Goal: Feedback & Contribution: Leave review/rating

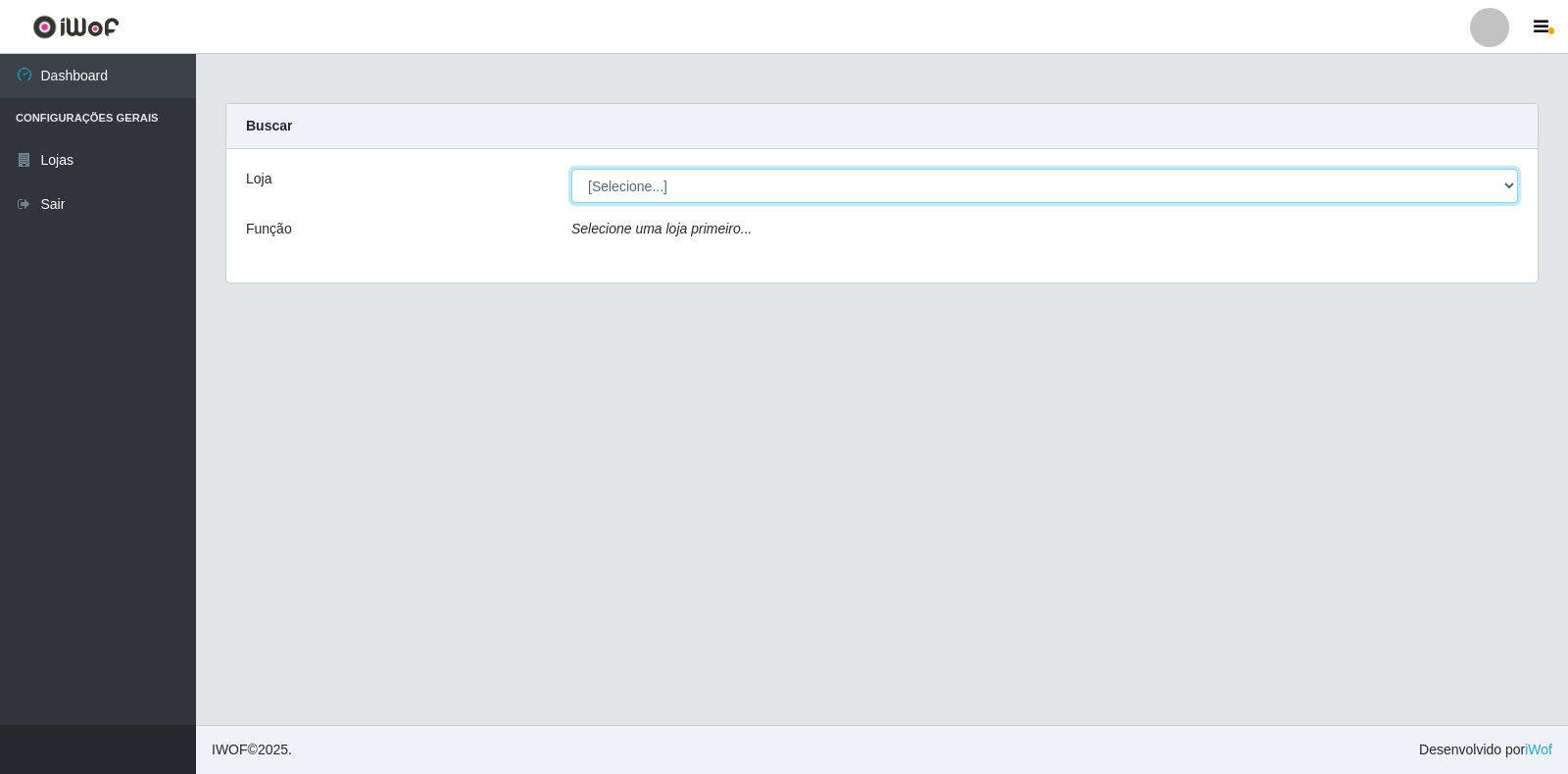
click at [749, 173] on select "[Selecione...] Extraplus - [GEOGRAPHIC_DATA] 03 - [GEOGRAPHIC_DATA]" at bounding box center [1044, 186] width 947 height 35
select select "468"
click at [571, 169] on select "[Selecione...] Extraplus - [GEOGRAPHIC_DATA] 03 - [GEOGRAPHIC_DATA]" at bounding box center [1044, 186] width 947 height 35
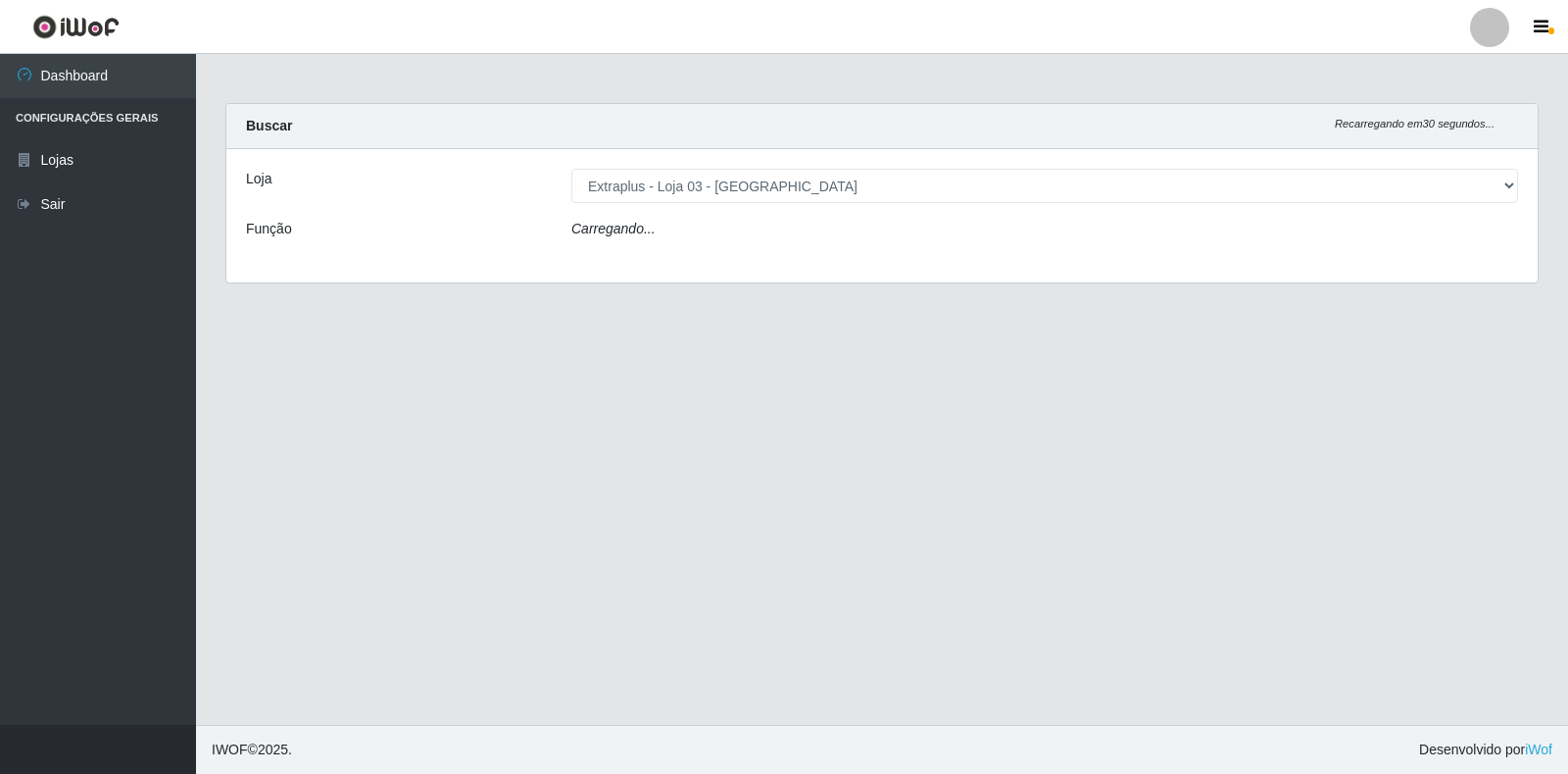
click at [691, 229] on div "Carregando..." at bounding box center [1045, 232] width 976 height 29
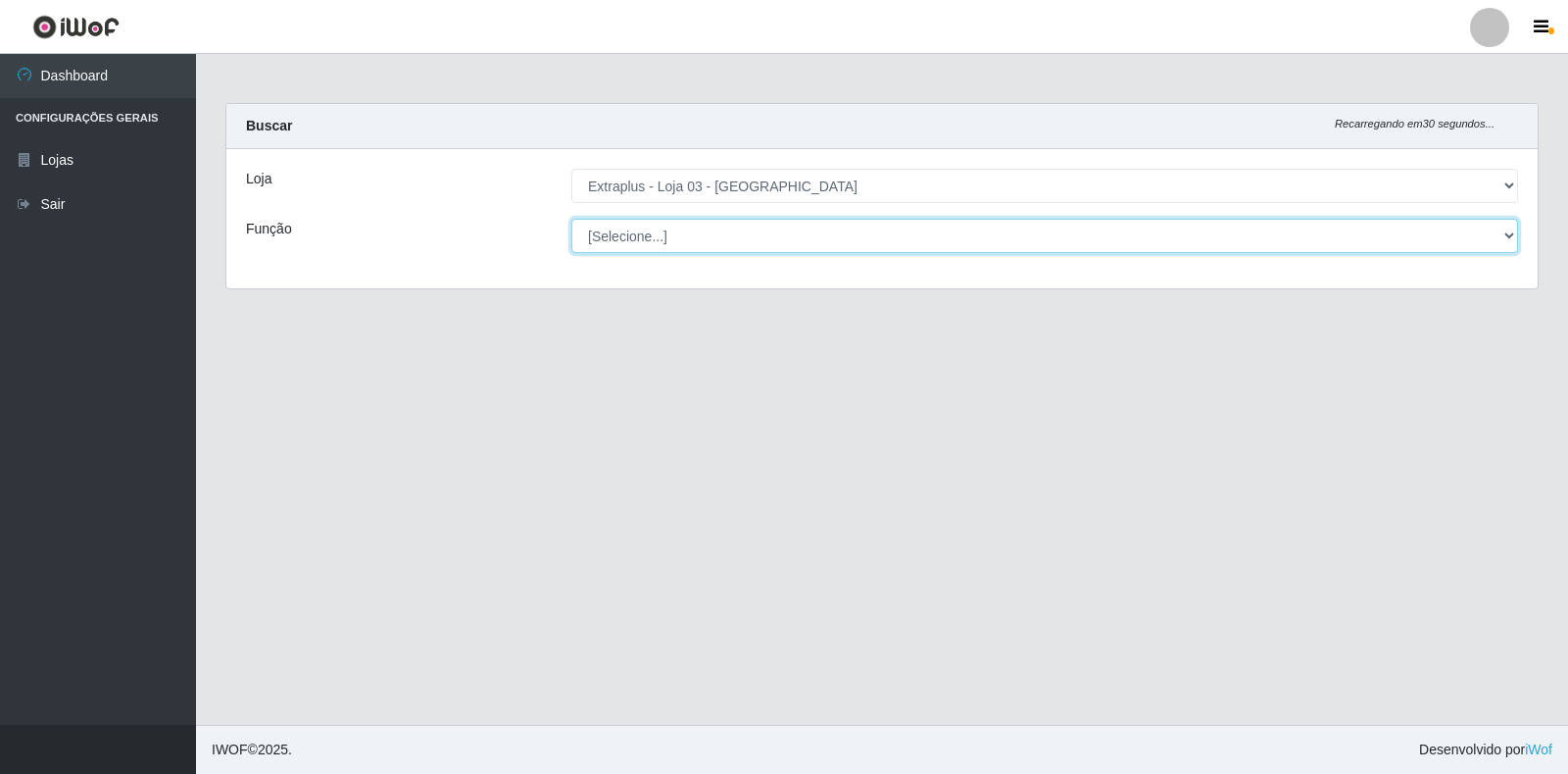
click at [691, 229] on select "[Selecione...] Repositor Repositor + Repositor ++" at bounding box center [1044, 235] width 947 height 35
click at [692, 229] on select "[Selecione...] Repositor Repositor + Repositor ++" at bounding box center [1044, 235] width 947 height 35
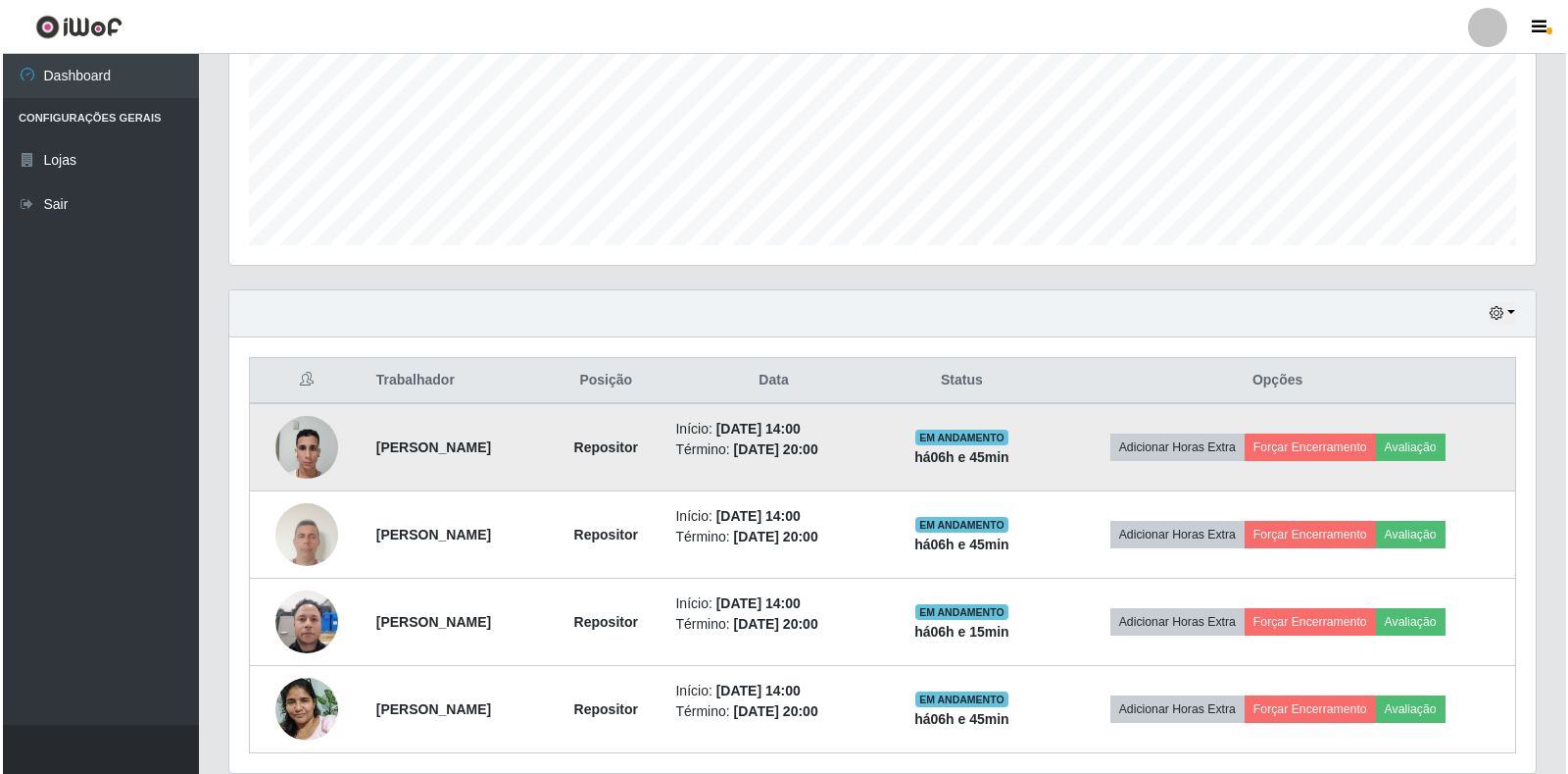
scroll to position [490, 0]
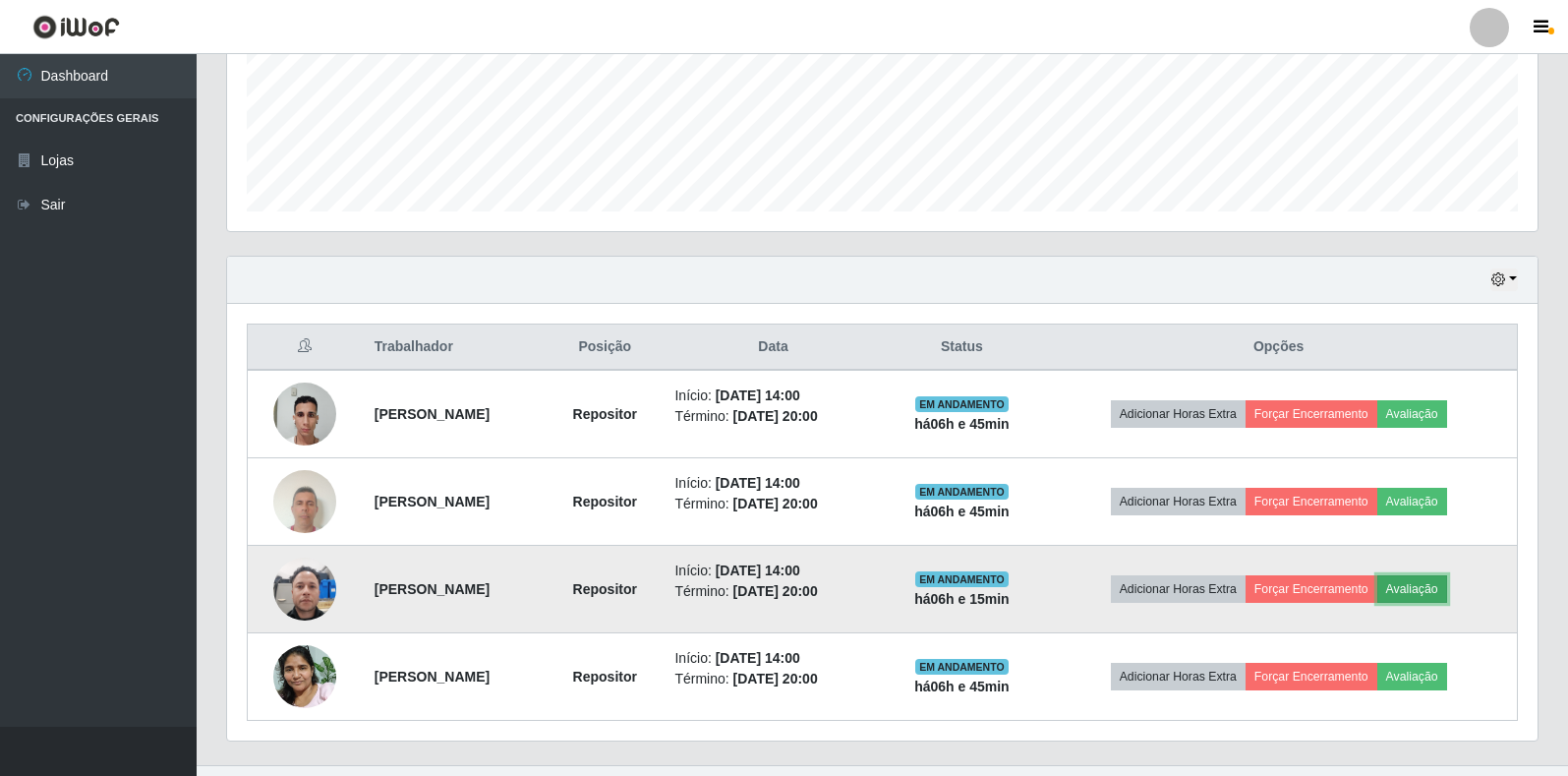
click at [1447, 592] on button "Avaliação" at bounding box center [1412, 589] width 69 height 28
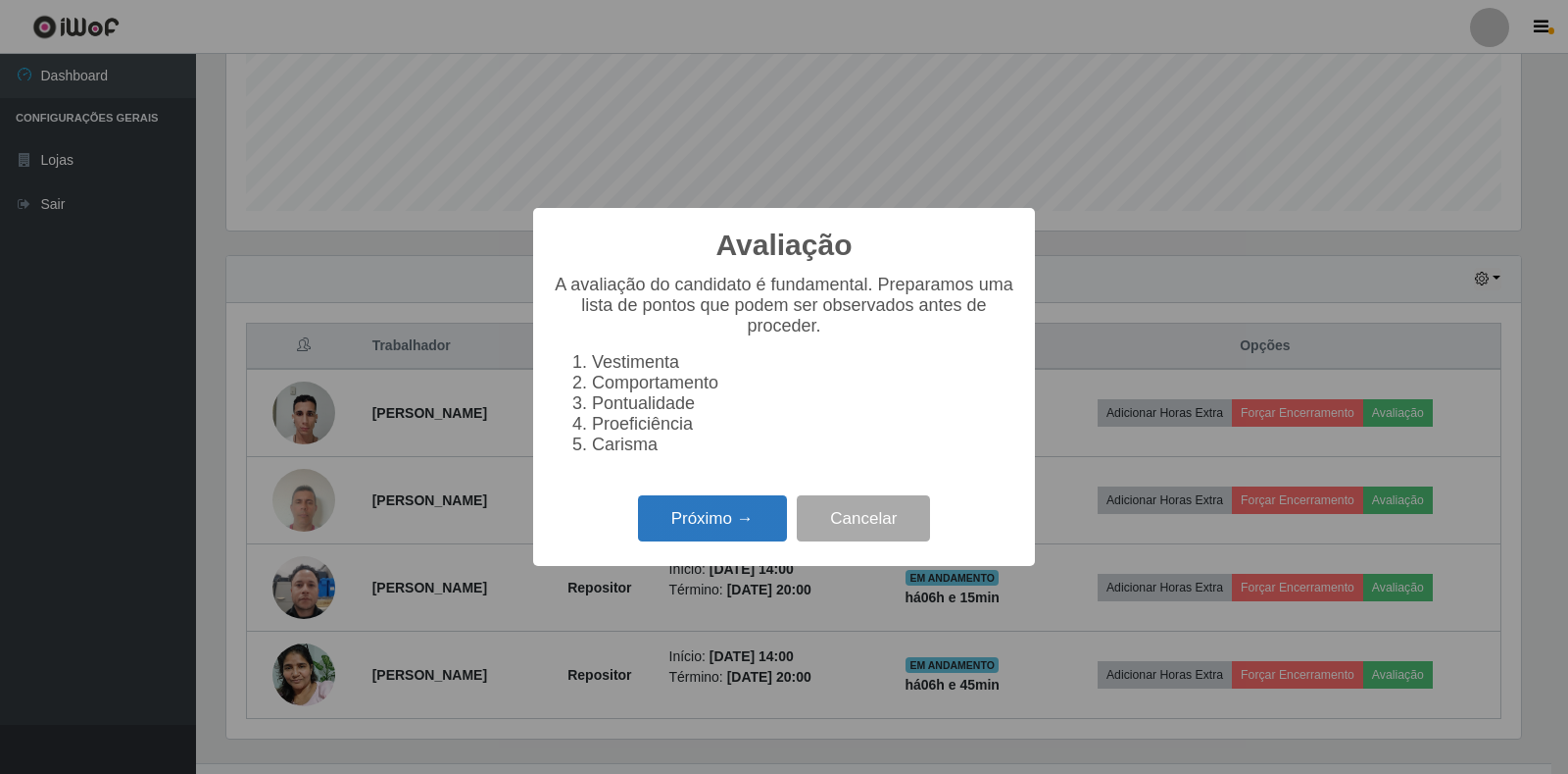
click at [724, 536] on button "Próximo →" at bounding box center [712, 518] width 149 height 46
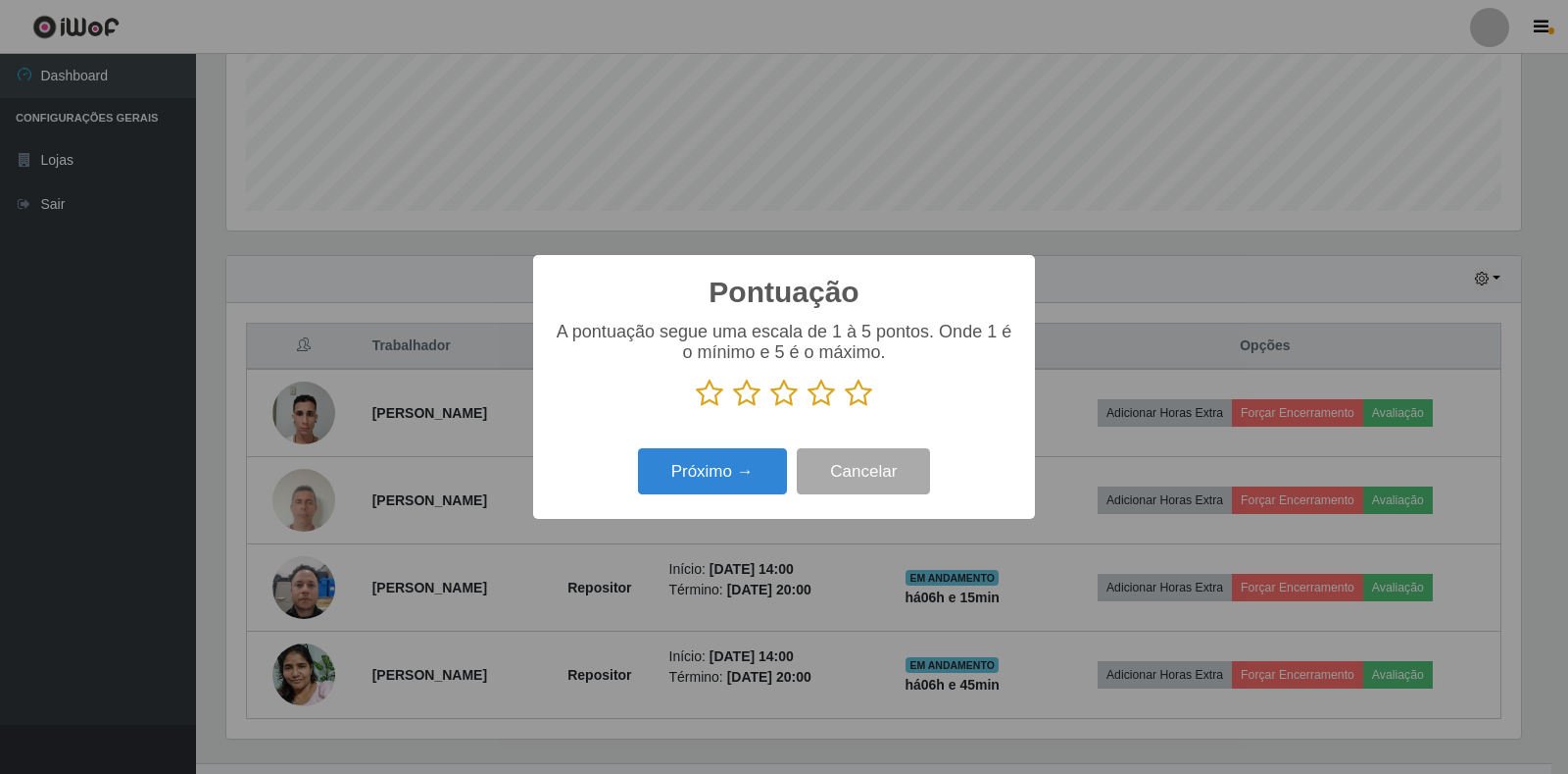
scroll to position [980301, 978940]
click at [863, 397] on icon at bounding box center [859, 393] width 28 height 30
click at [845, 408] on input "radio" at bounding box center [845, 408] width 0 height 0
click at [720, 474] on button "Próximo →" at bounding box center [712, 471] width 149 height 46
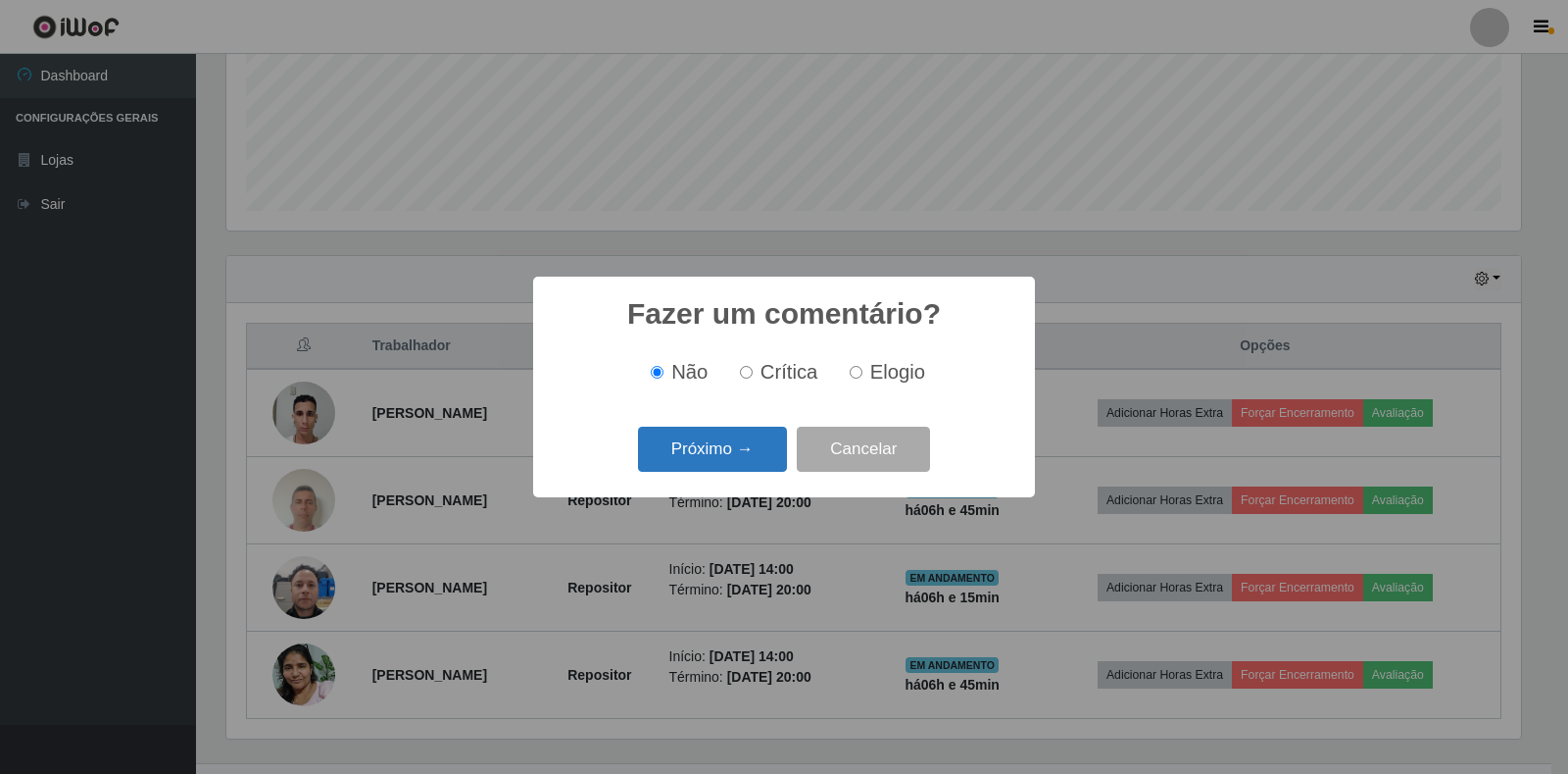
click at [731, 454] on button "Próximo →" at bounding box center [712, 450] width 149 height 46
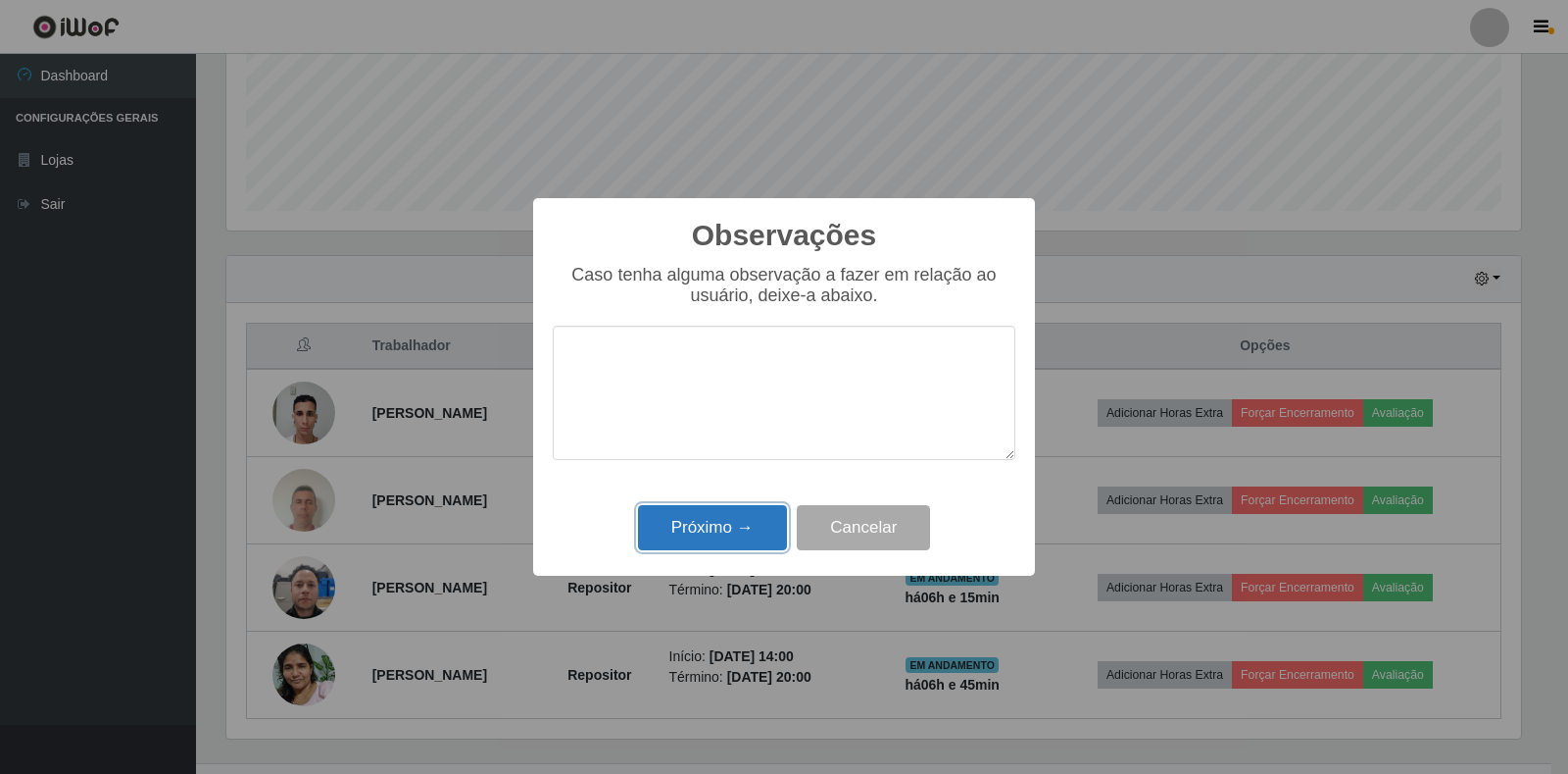
click at [717, 539] on button "Próximo →" at bounding box center [712, 528] width 149 height 46
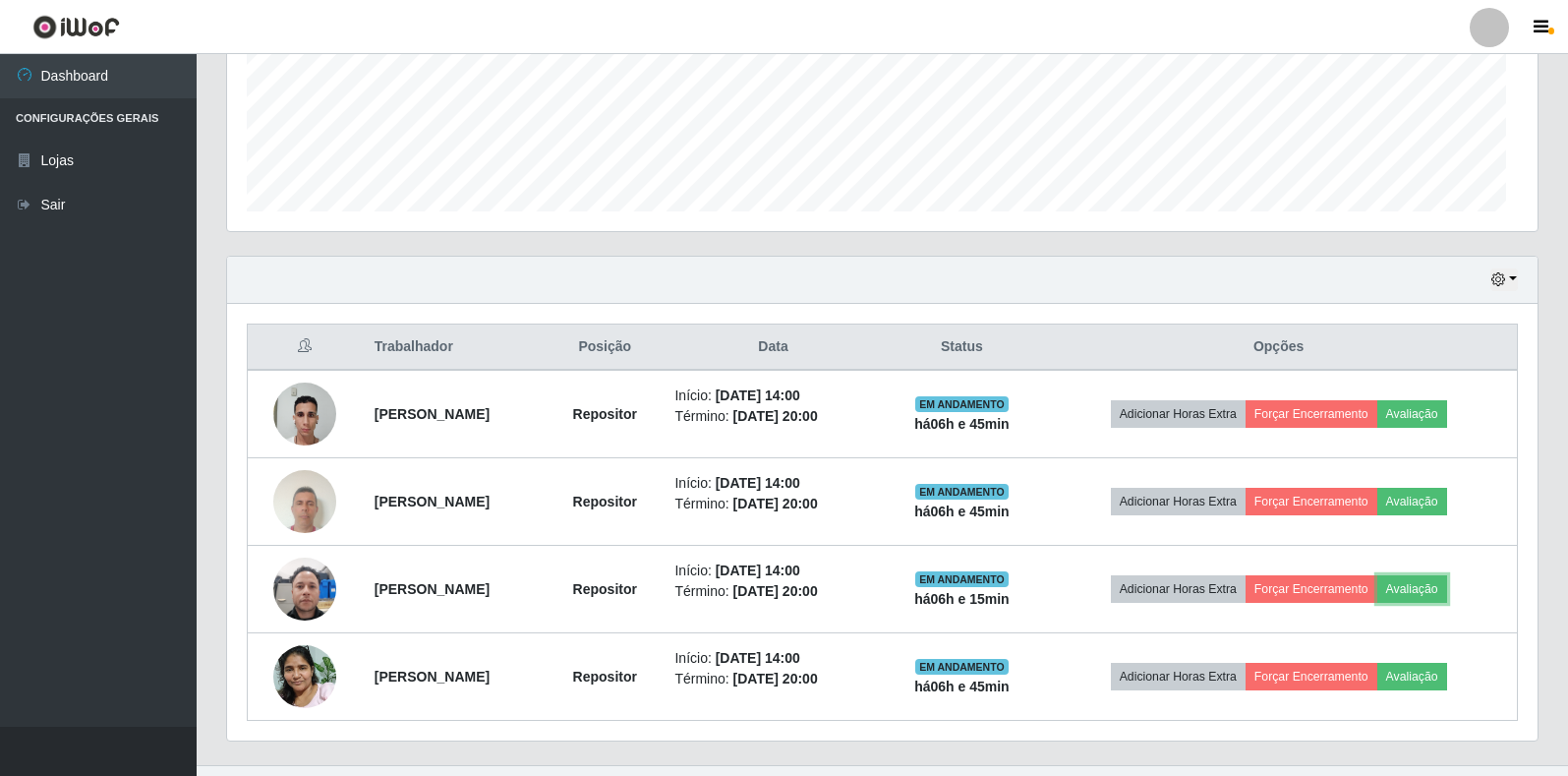
scroll to position [408, 1310]
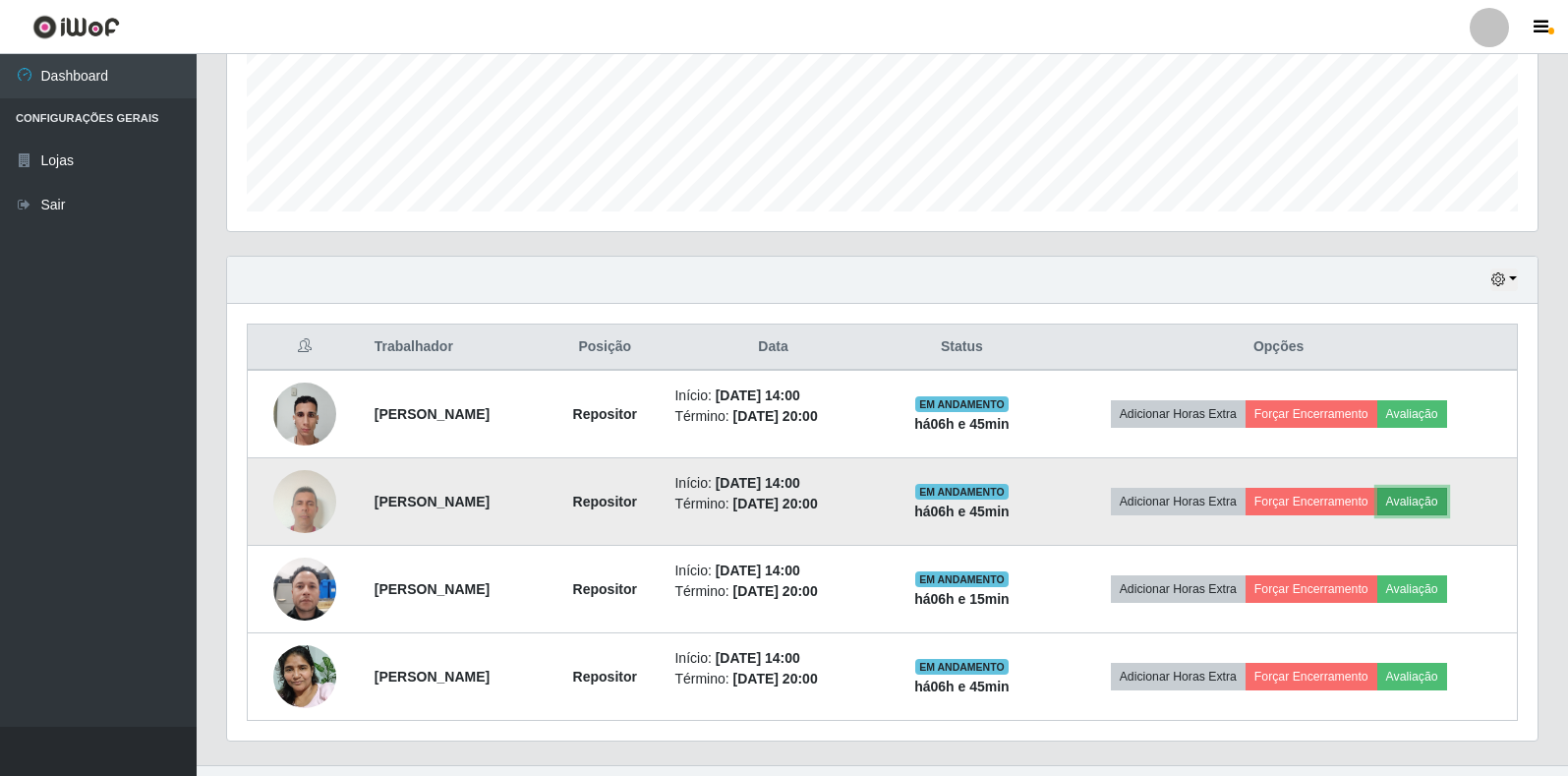
click at [1447, 503] on button "Avaliação" at bounding box center [1412, 501] width 69 height 28
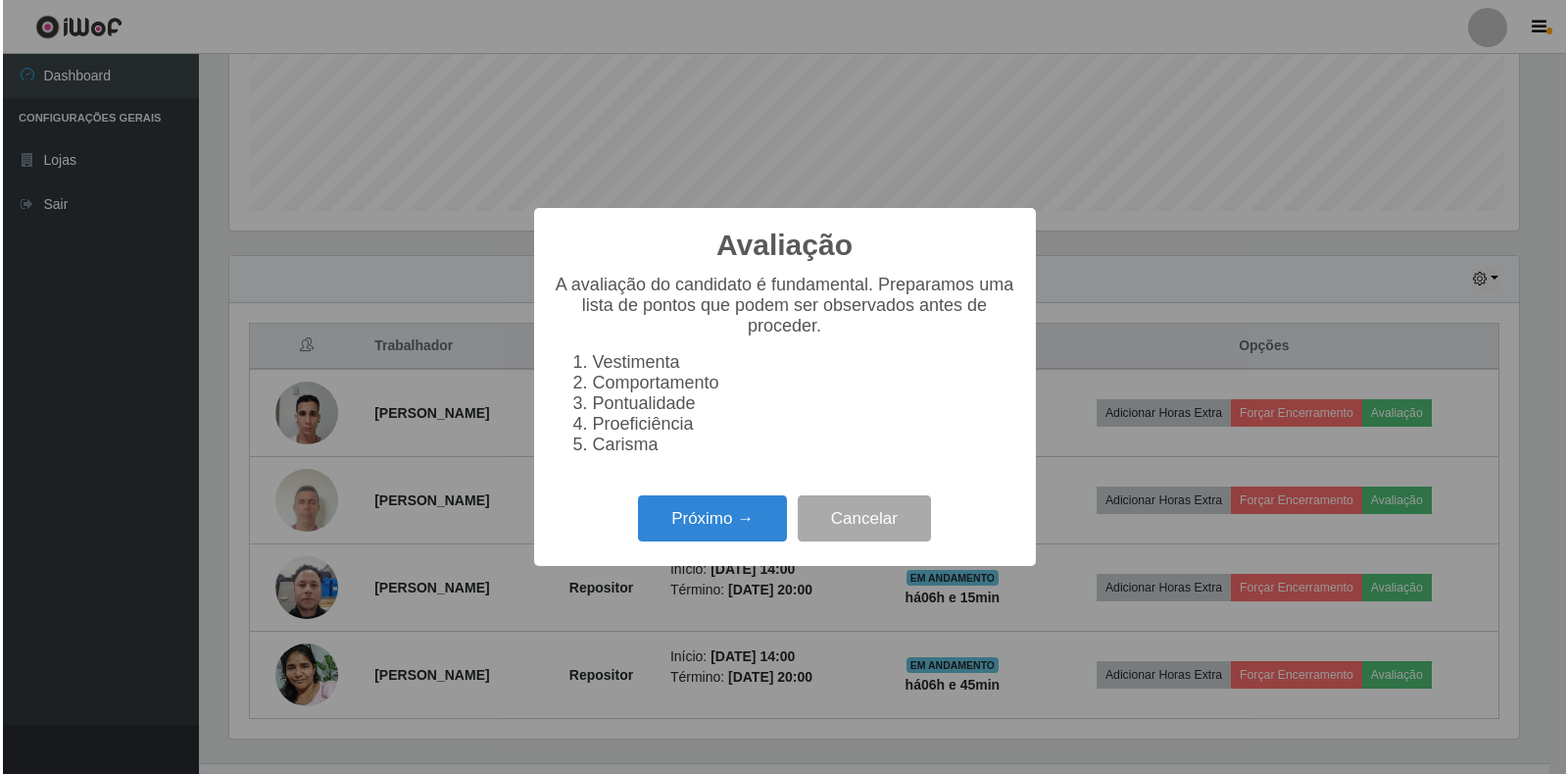
scroll to position [407, 1295]
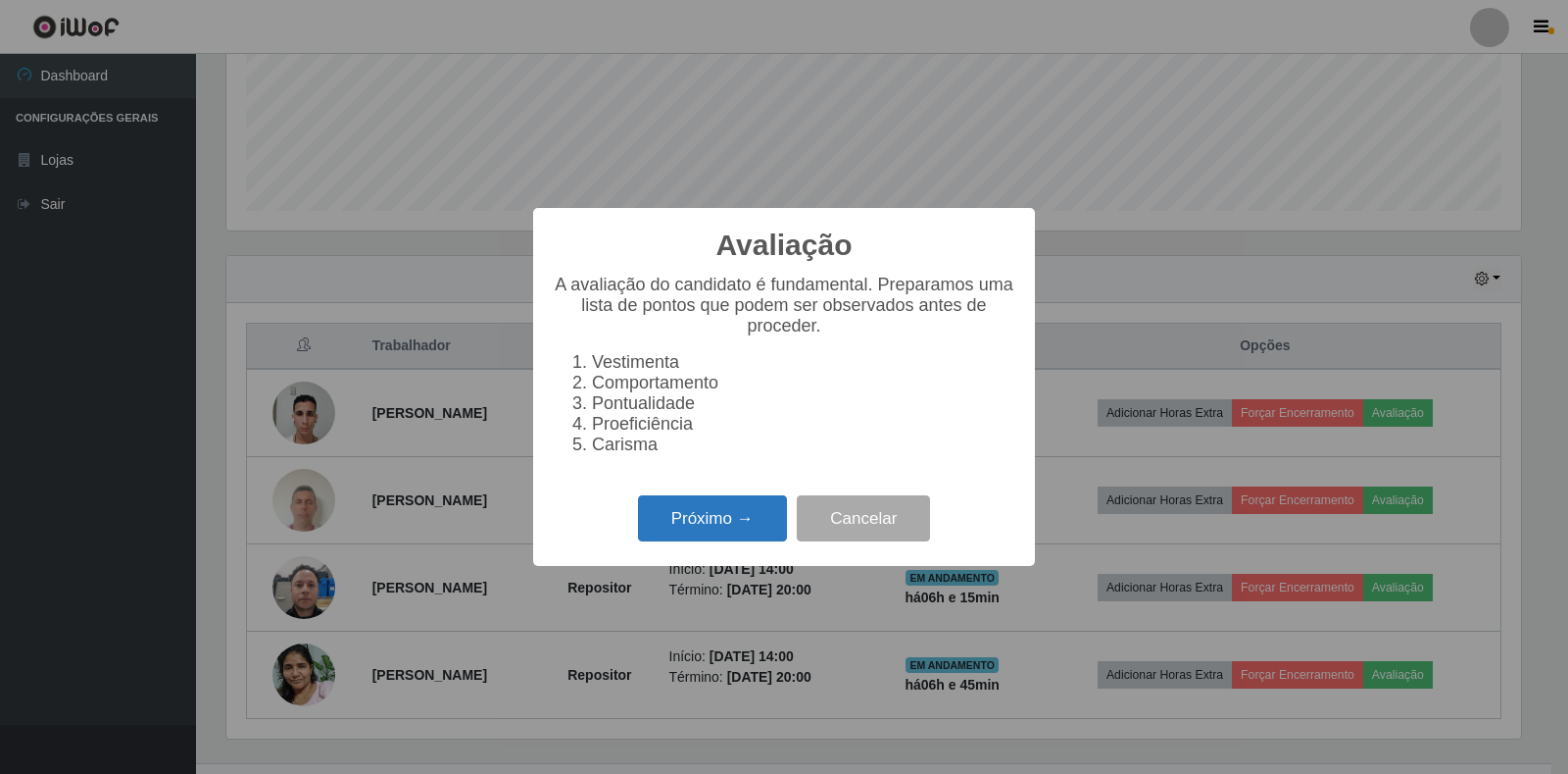
click at [732, 542] on button "Próximo →" at bounding box center [712, 518] width 149 height 46
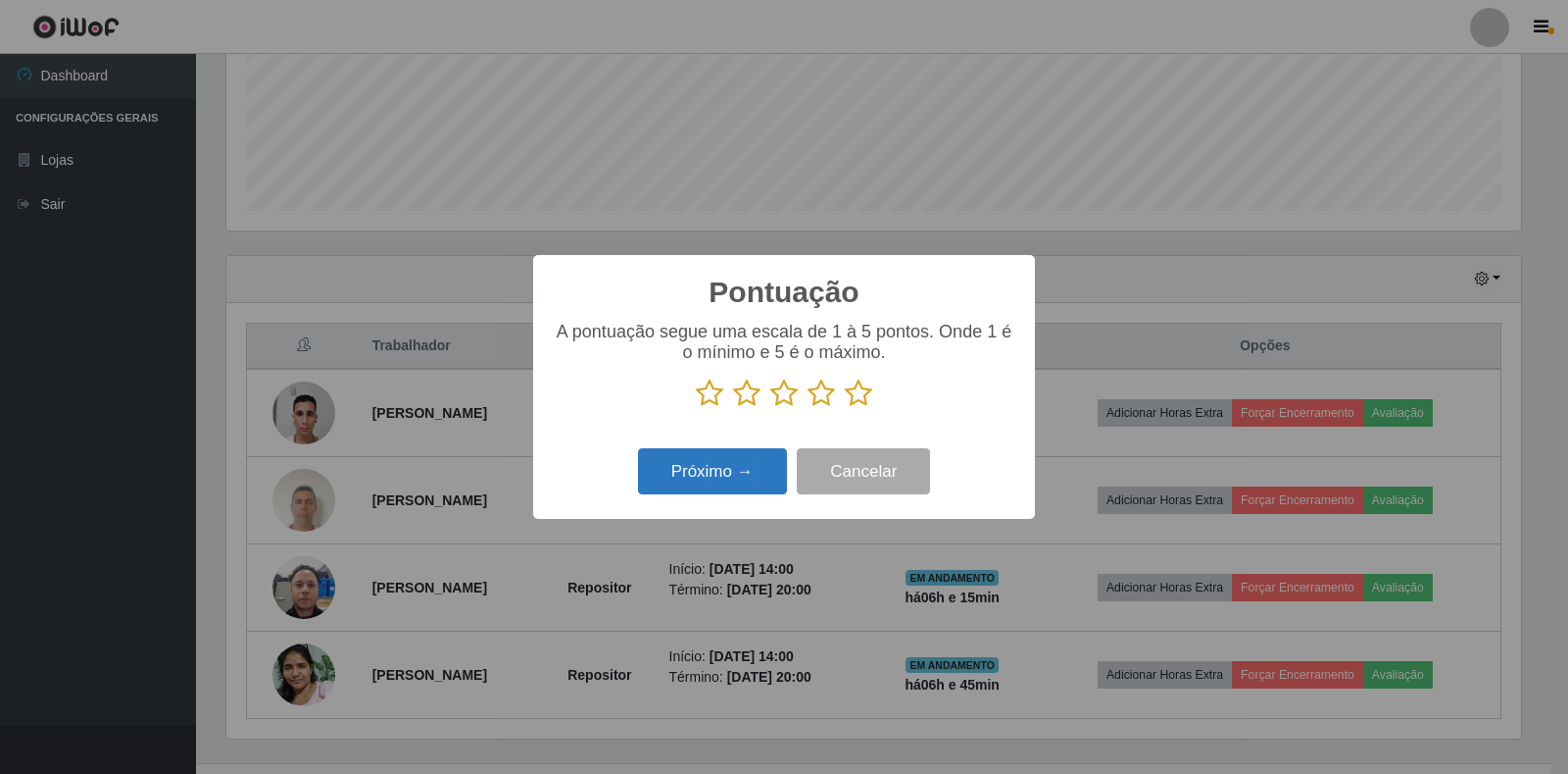
scroll to position [980301, 978940]
click at [858, 400] on icon at bounding box center [859, 393] width 28 height 30
click at [845, 408] on input "radio" at bounding box center [845, 408] width 0 height 0
click at [721, 475] on button "Próximo →" at bounding box center [712, 471] width 149 height 46
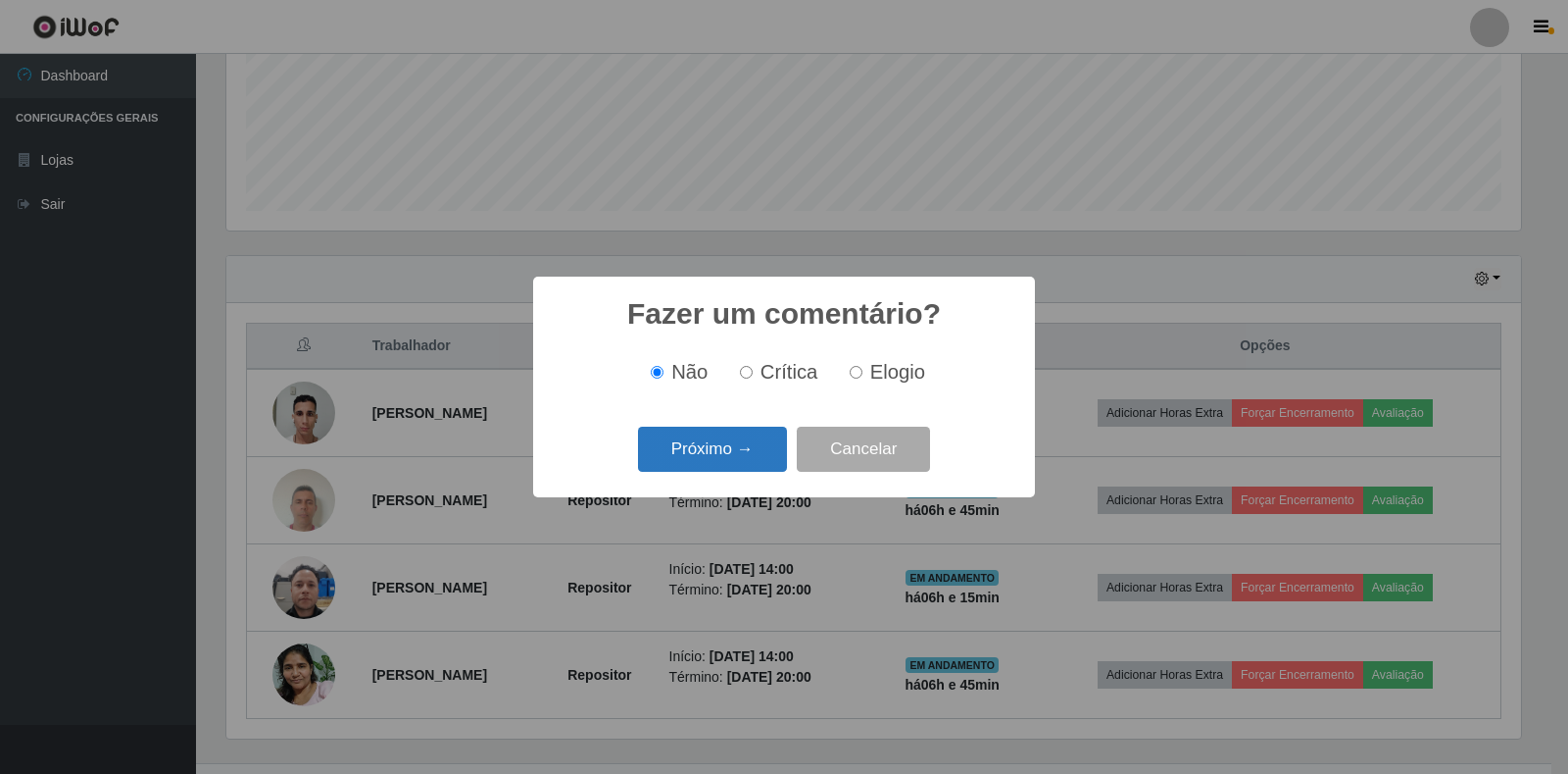
click at [722, 446] on button "Próximo →" at bounding box center [712, 450] width 149 height 46
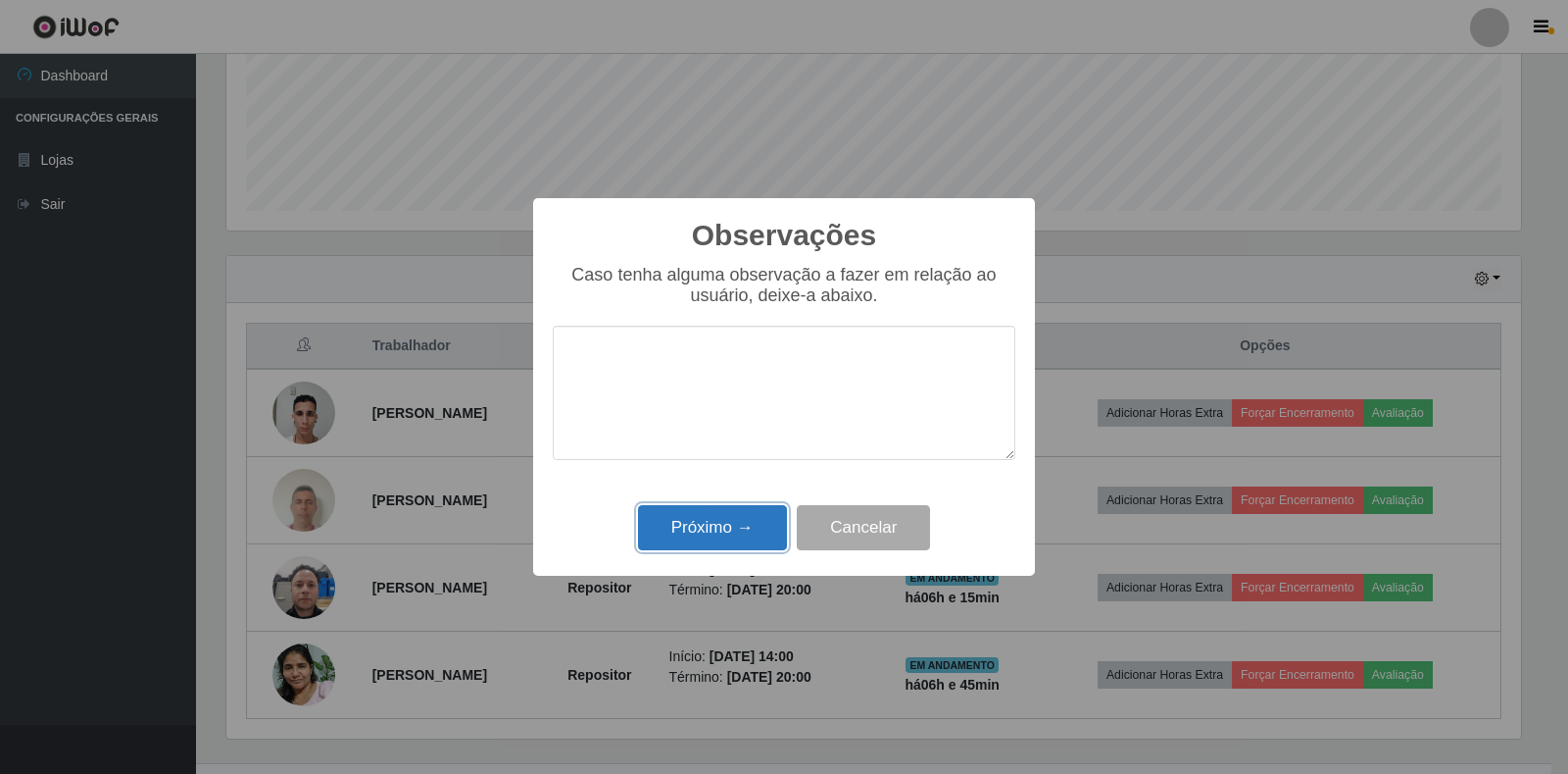
click at [730, 528] on button "Próximo →" at bounding box center [712, 528] width 149 height 46
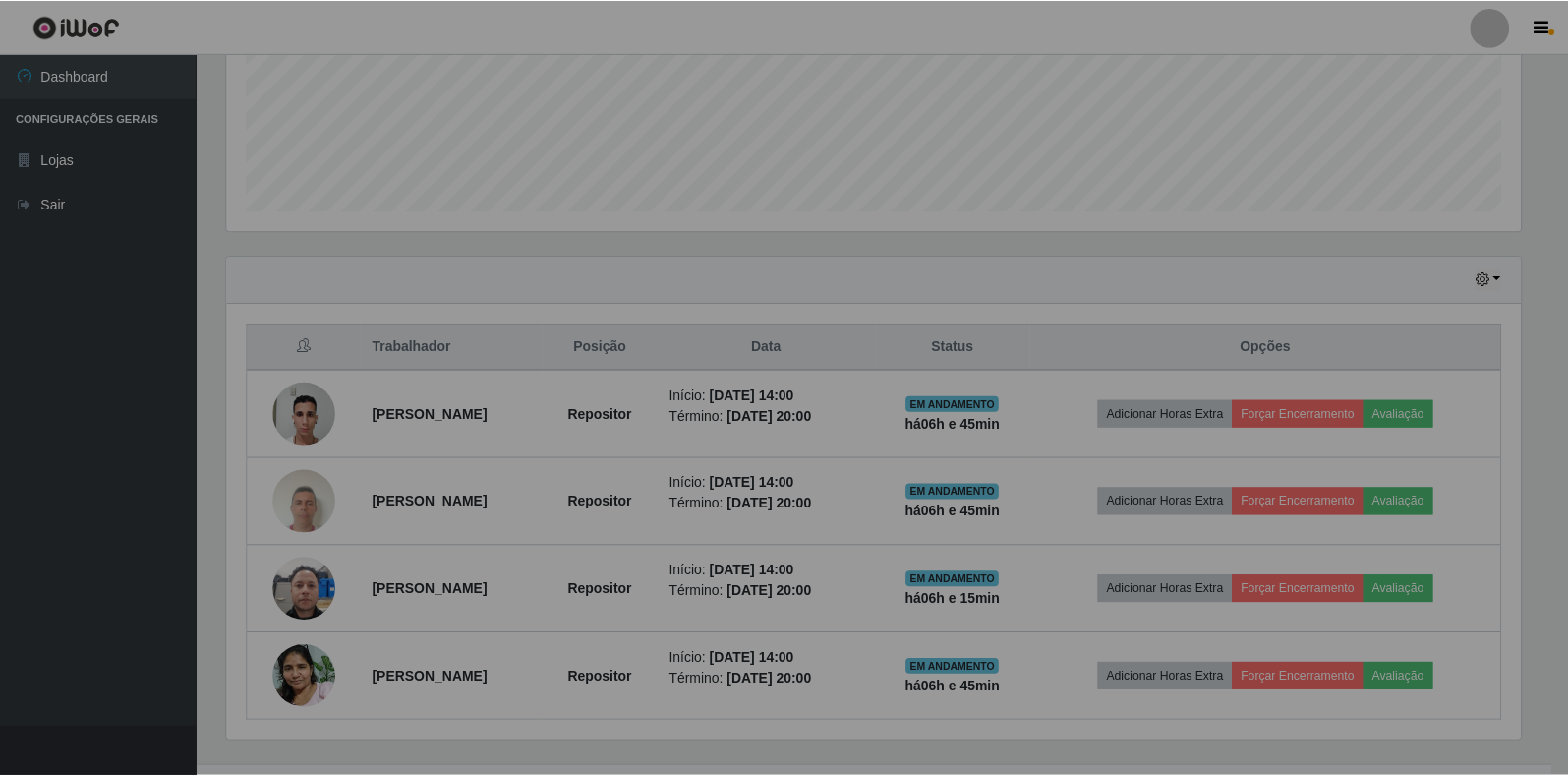
scroll to position [408, 1310]
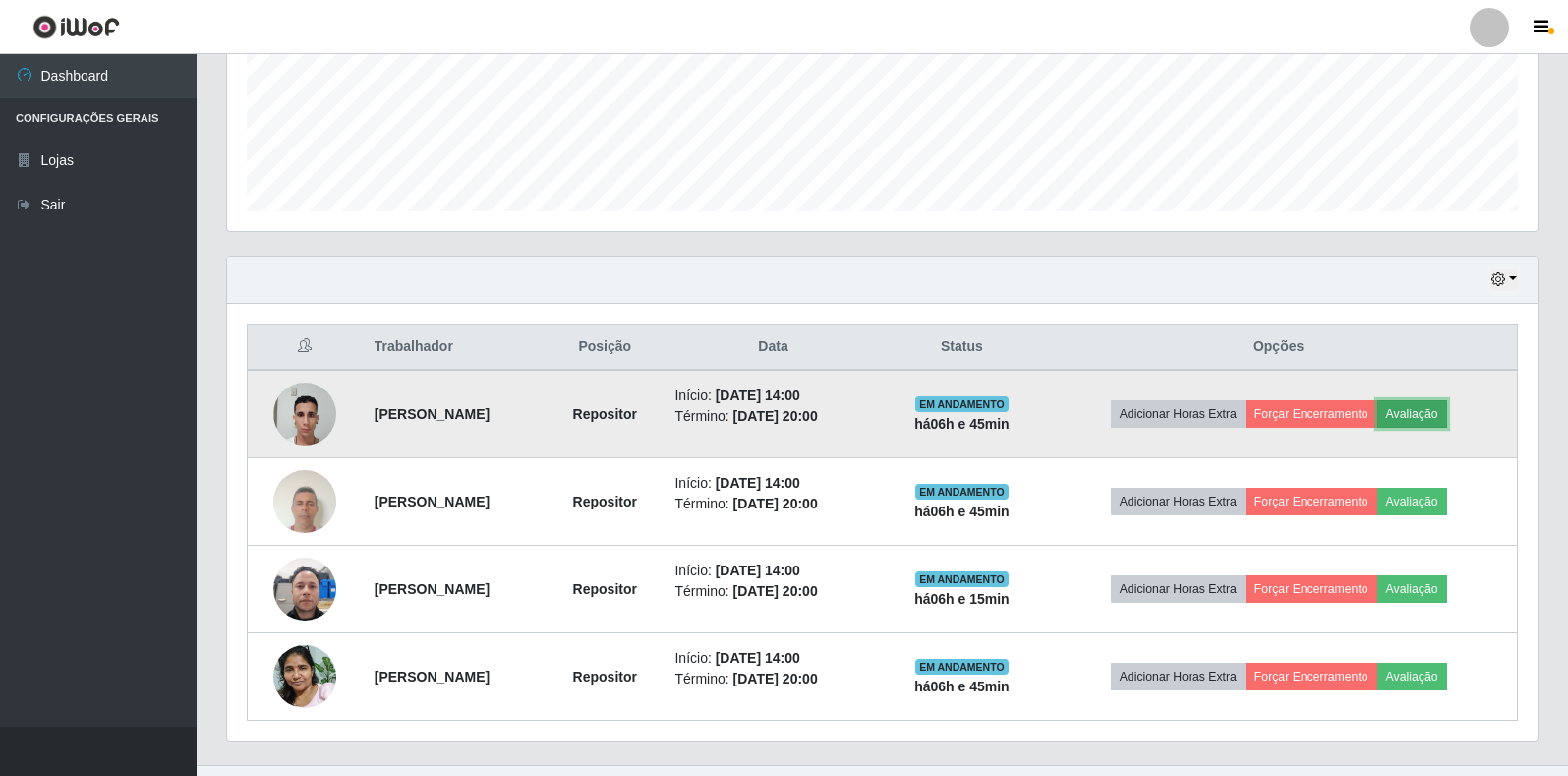
click at [1425, 416] on button "Avaliação" at bounding box center [1412, 414] width 69 height 28
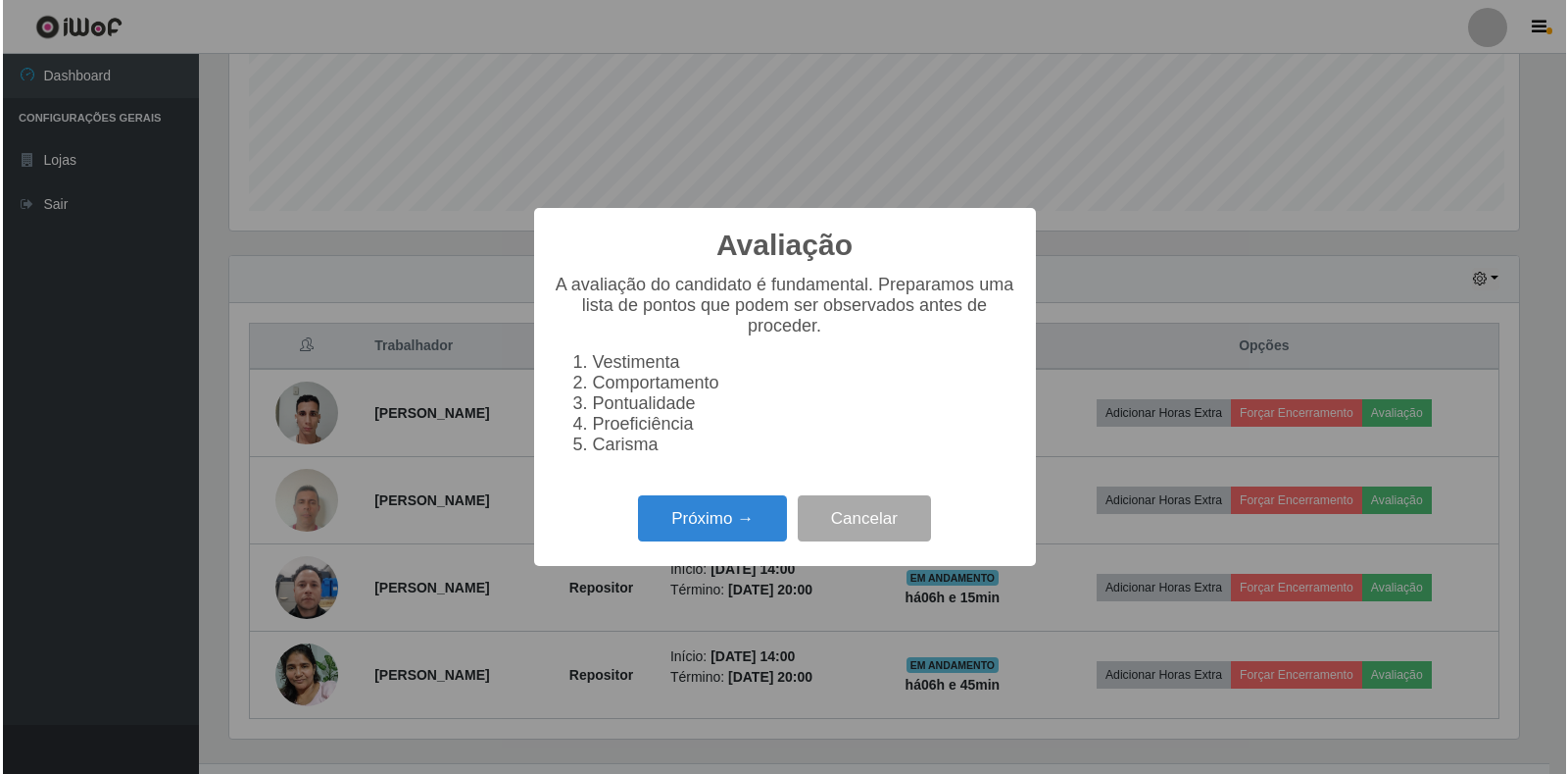
scroll to position [407, 1295]
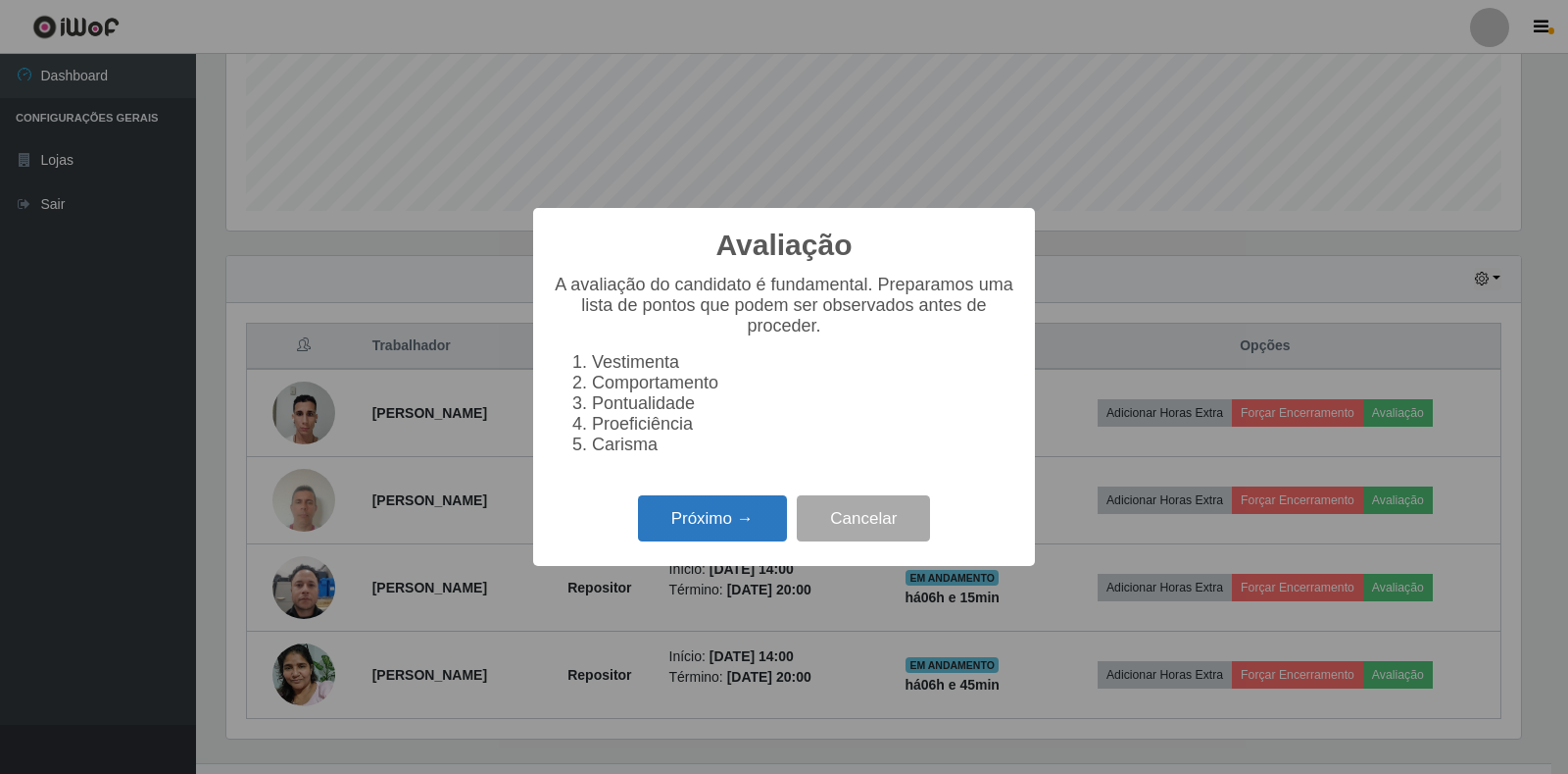
click at [723, 517] on button "Próximo →" at bounding box center [712, 518] width 149 height 46
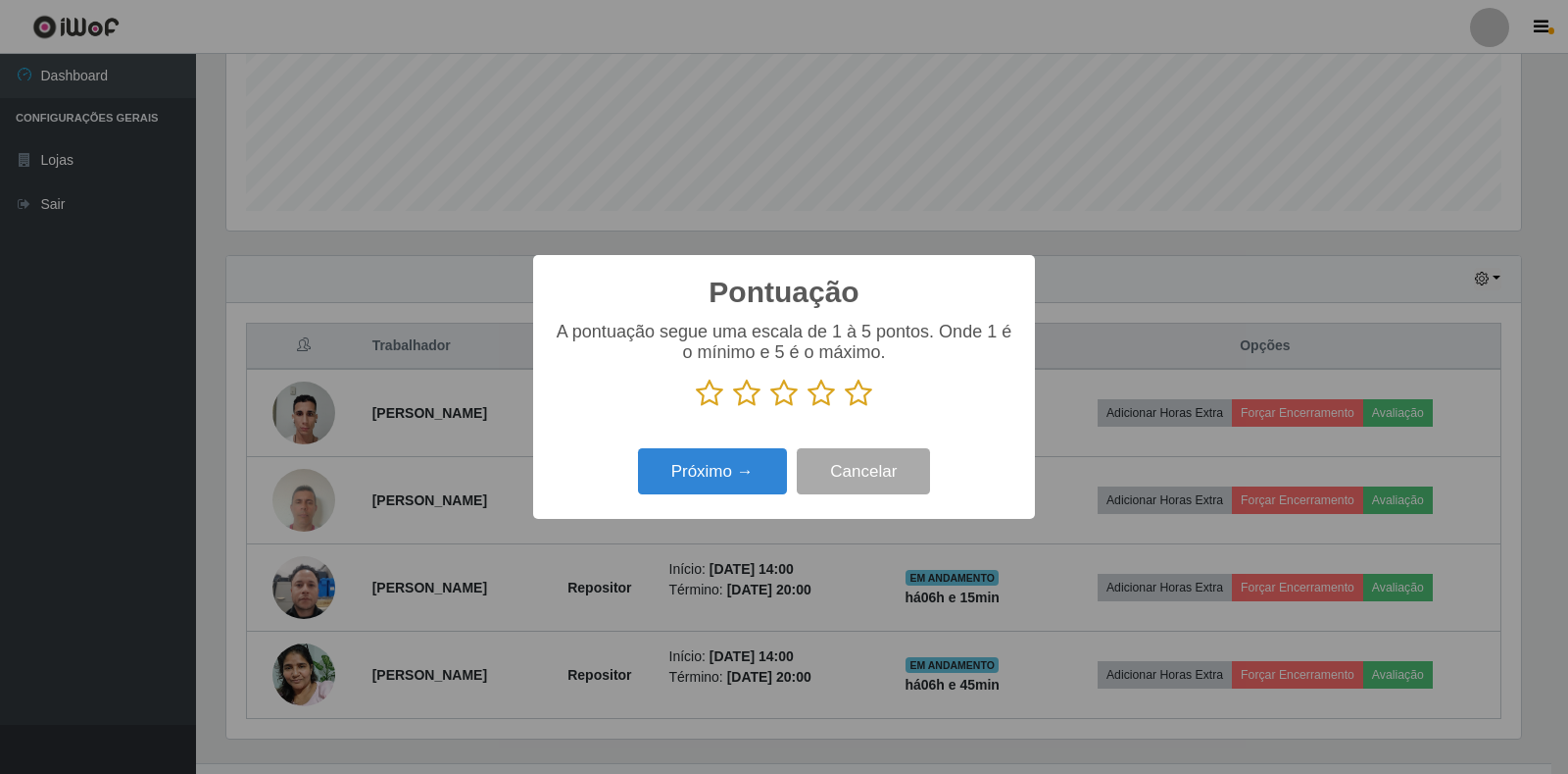
click at [858, 397] on icon at bounding box center [859, 393] width 28 height 30
click at [845, 408] on input "radio" at bounding box center [845, 408] width 0 height 0
click at [727, 486] on button "Próximo →" at bounding box center [712, 471] width 149 height 46
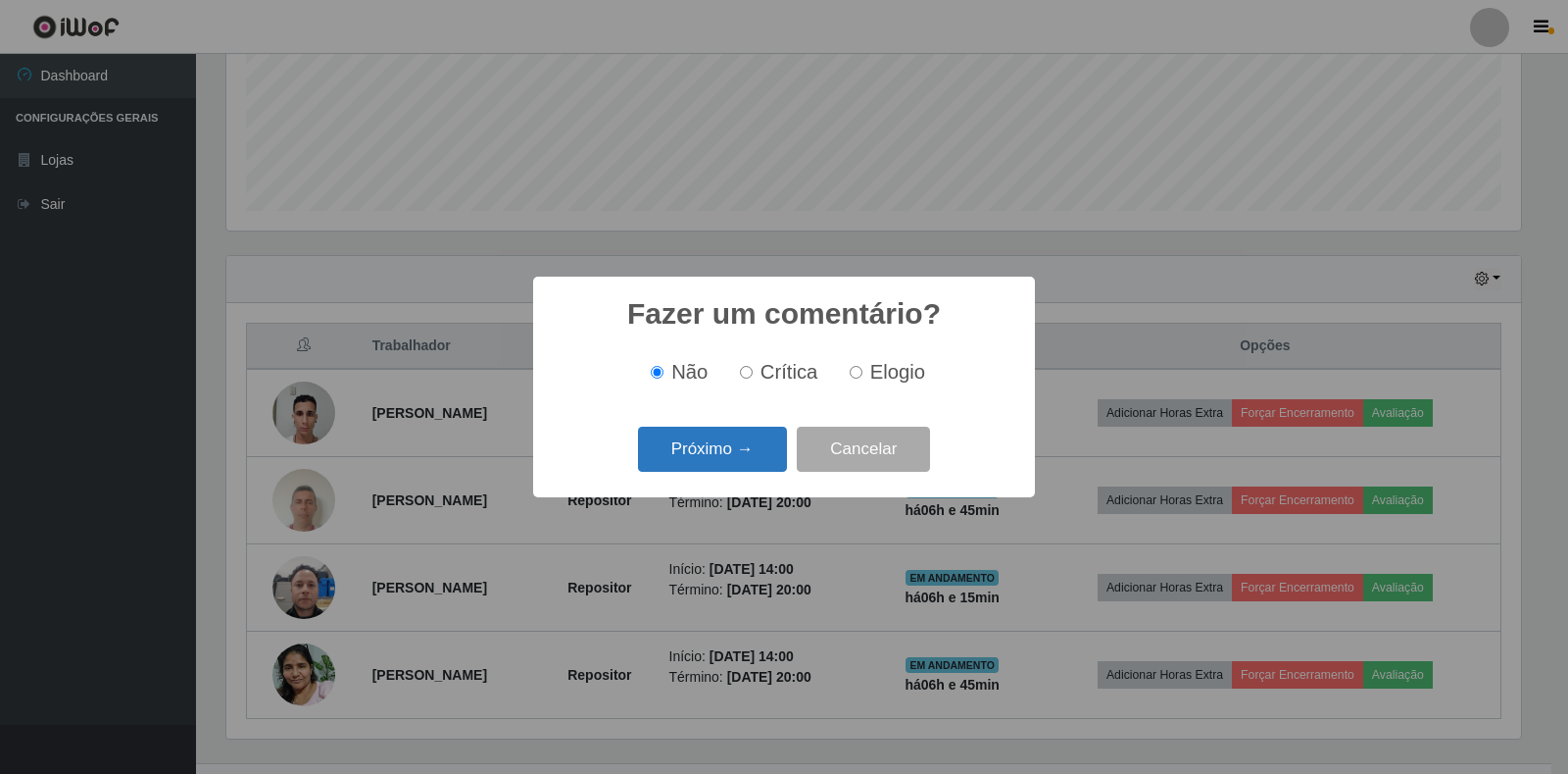
click at [755, 444] on button "Próximo →" at bounding box center [712, 450] width 149 height 46
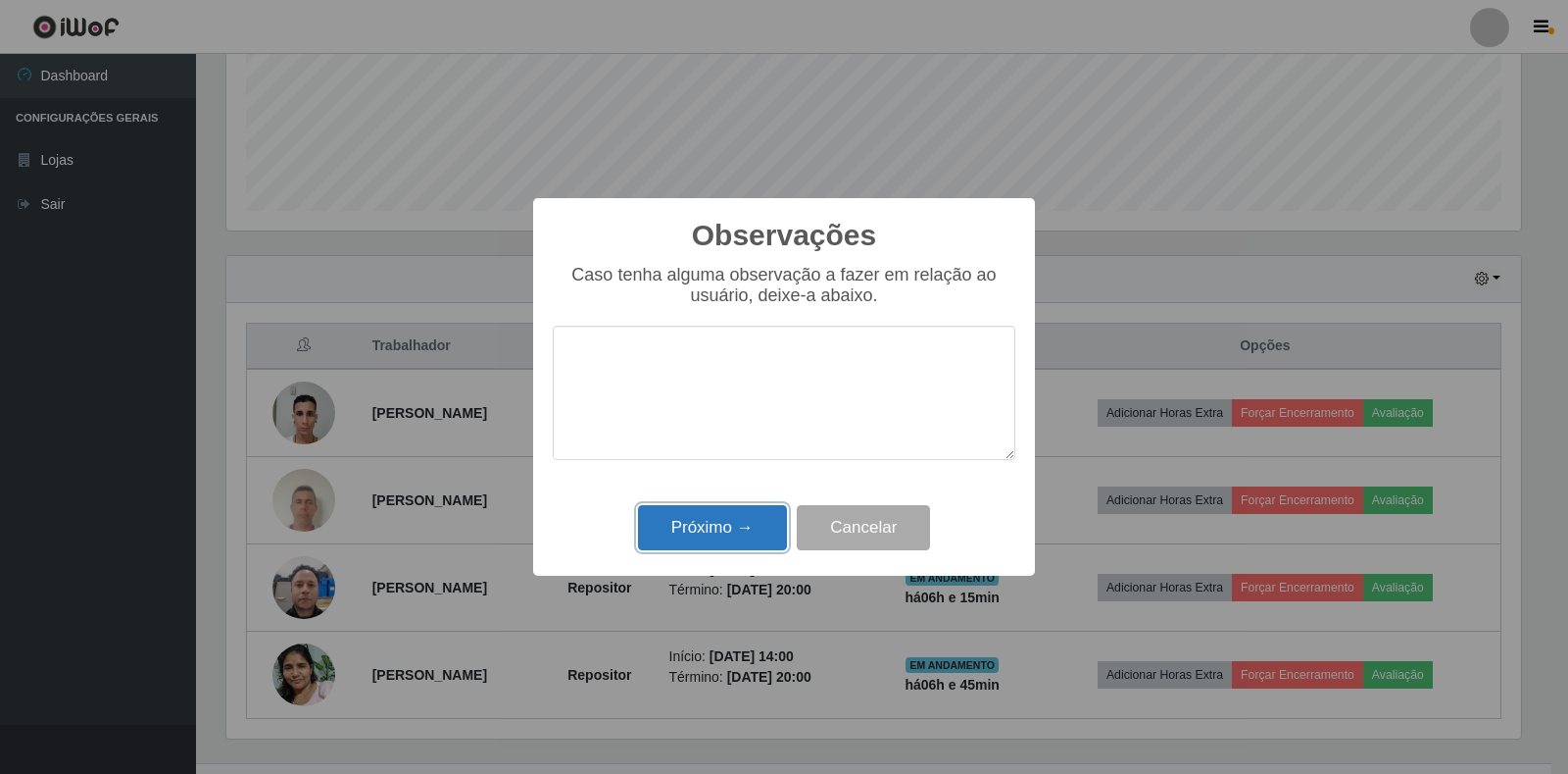
click at [741, 531] on button "Próximo →" at bounding box center [712, 528] width 149 height 46
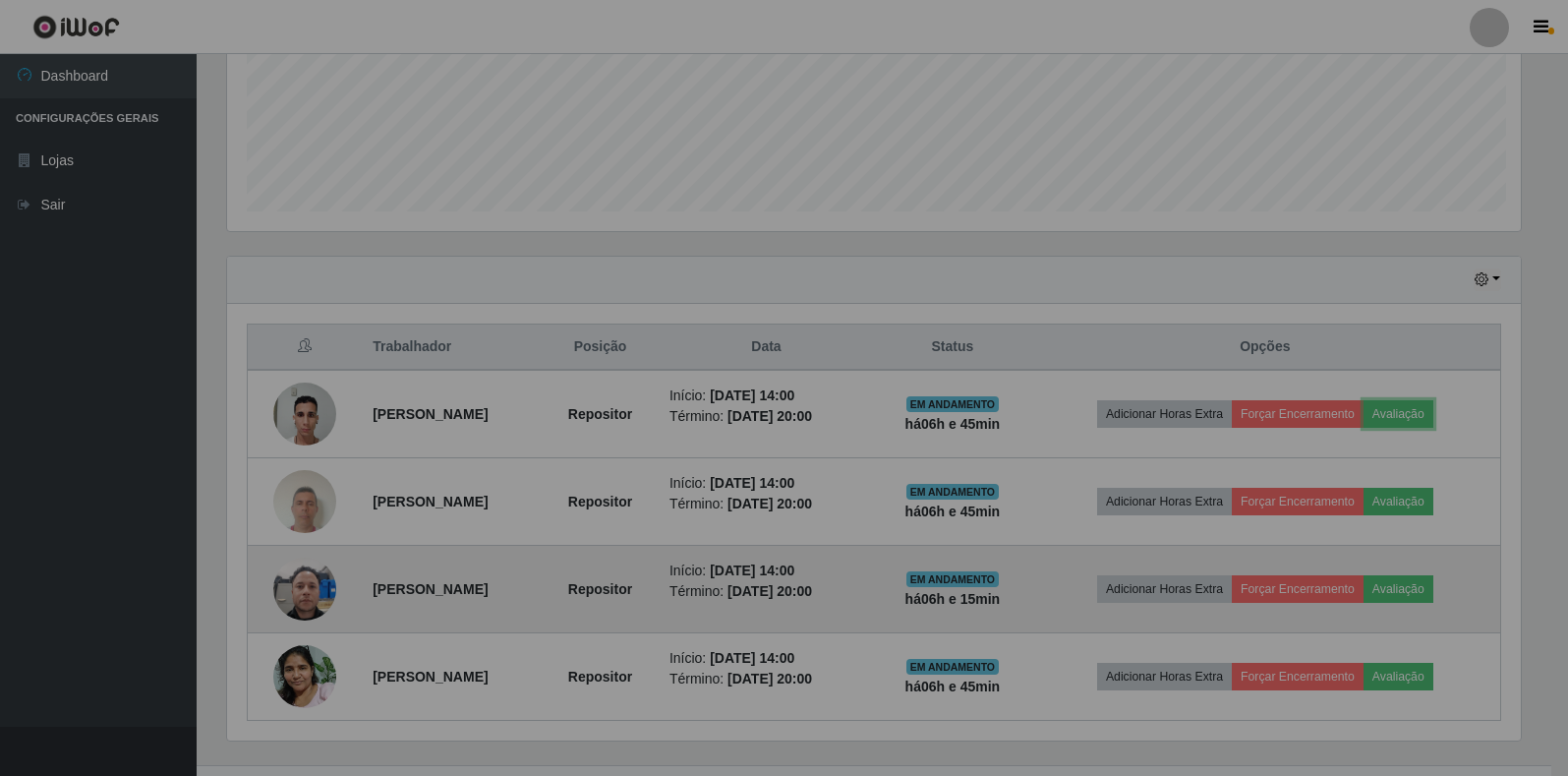
scroll to position [408, 1310]
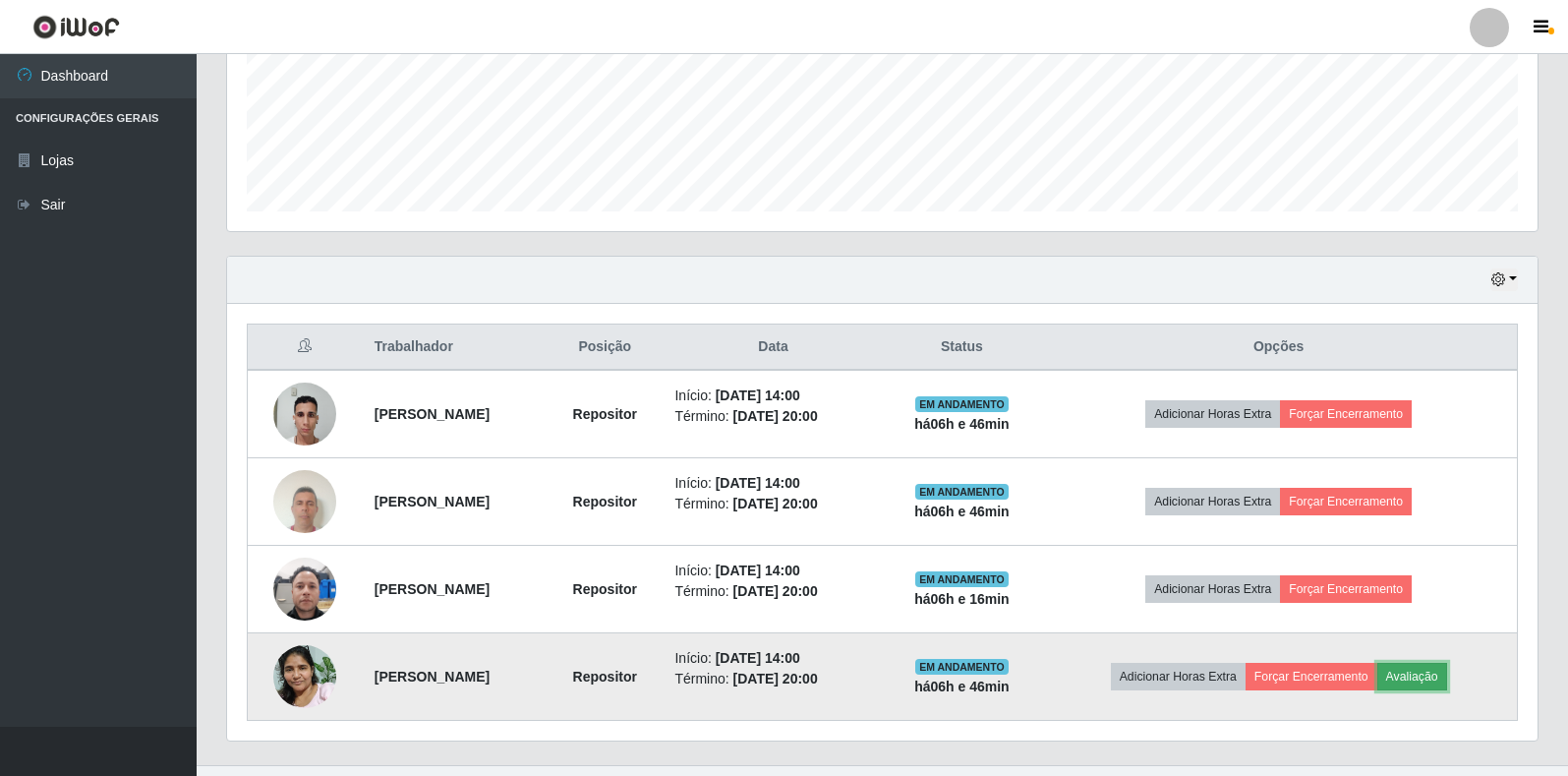
click at [1434, 677] on button "Avaliação" at bounding box center [1412, 677] width 69 height 28
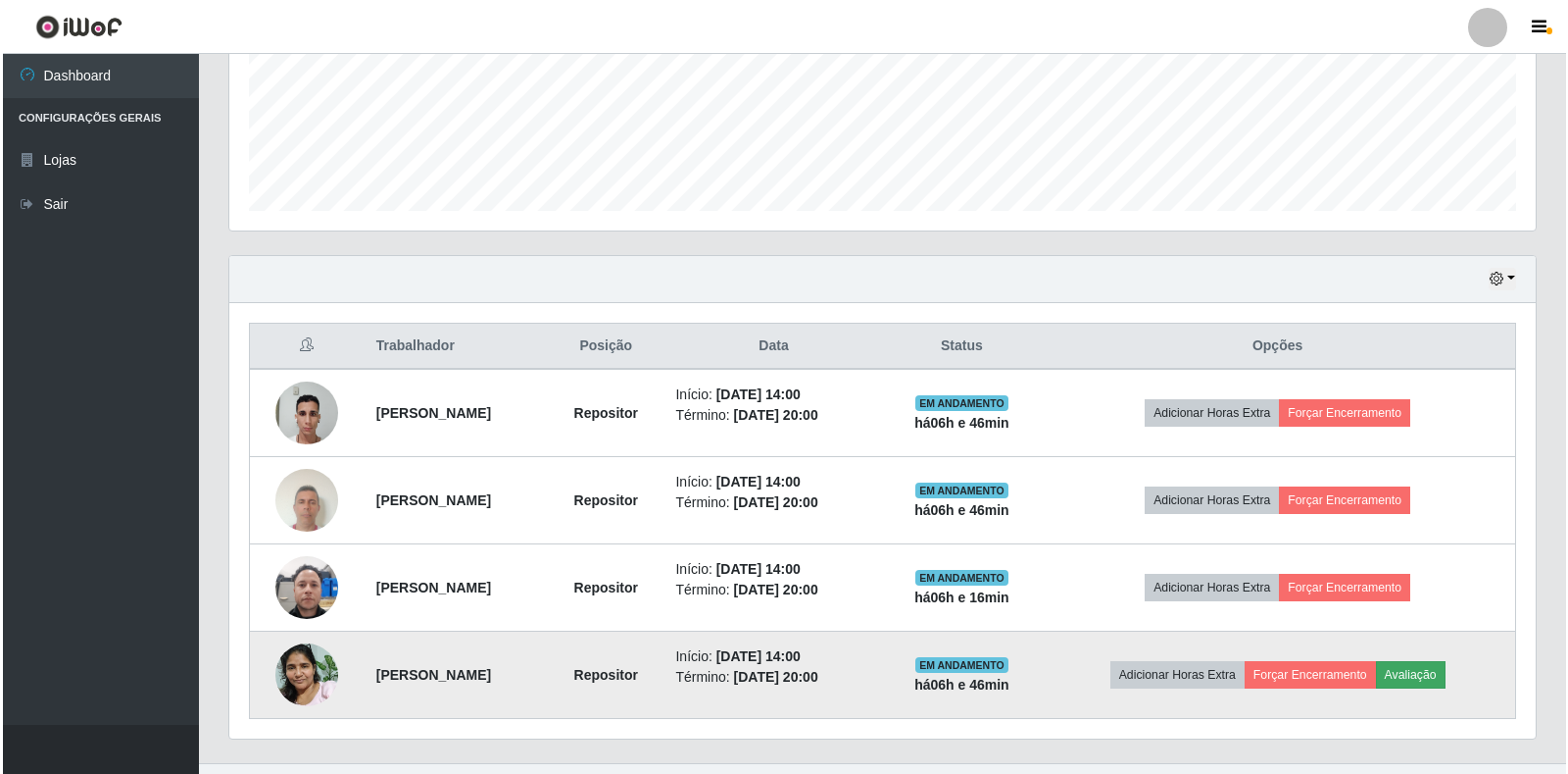
scroll to position [407, 1295]
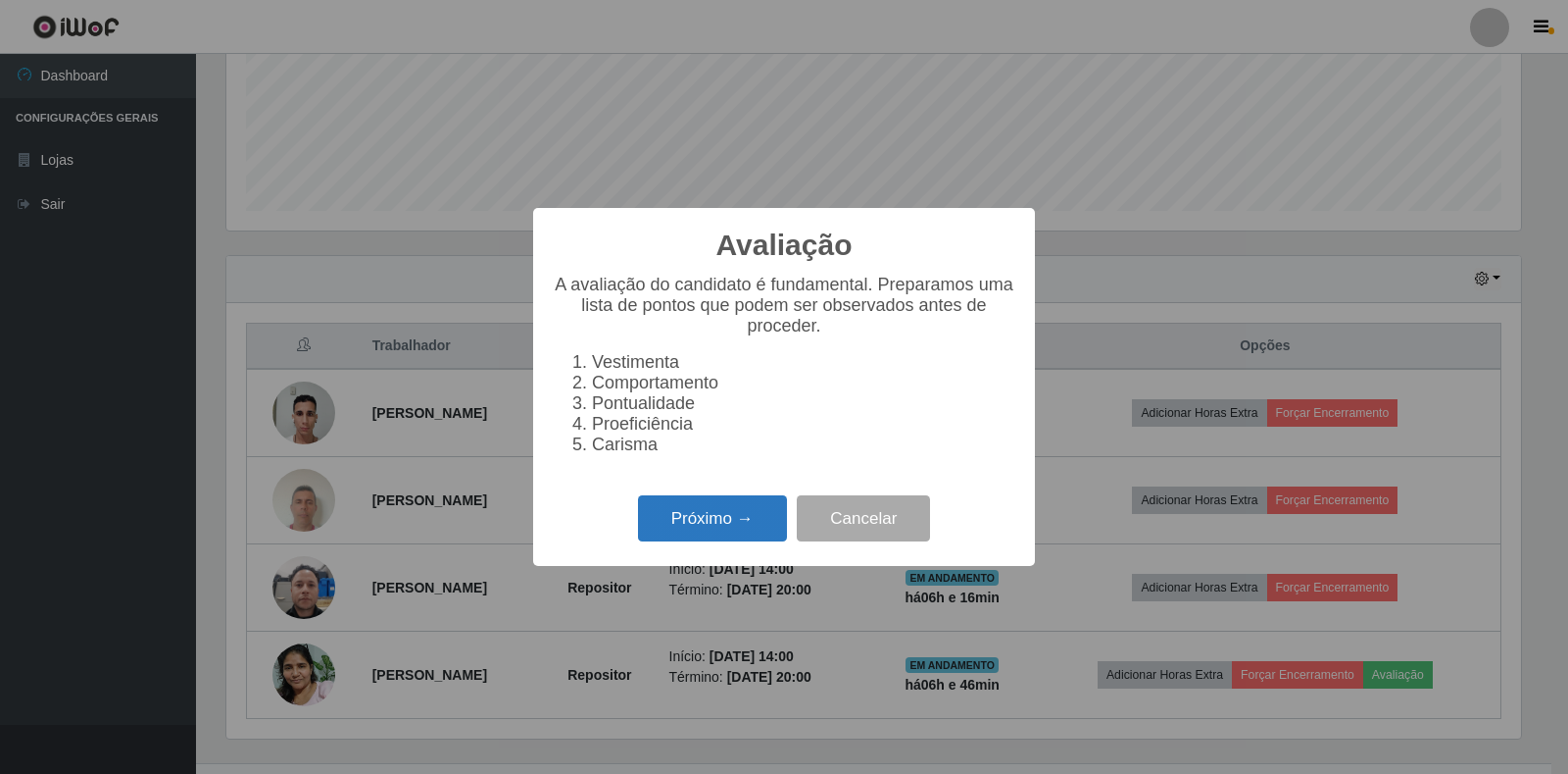
click at [654, 524] on button "Próximo →" at bounding box center [712, 518] width 149 height 46
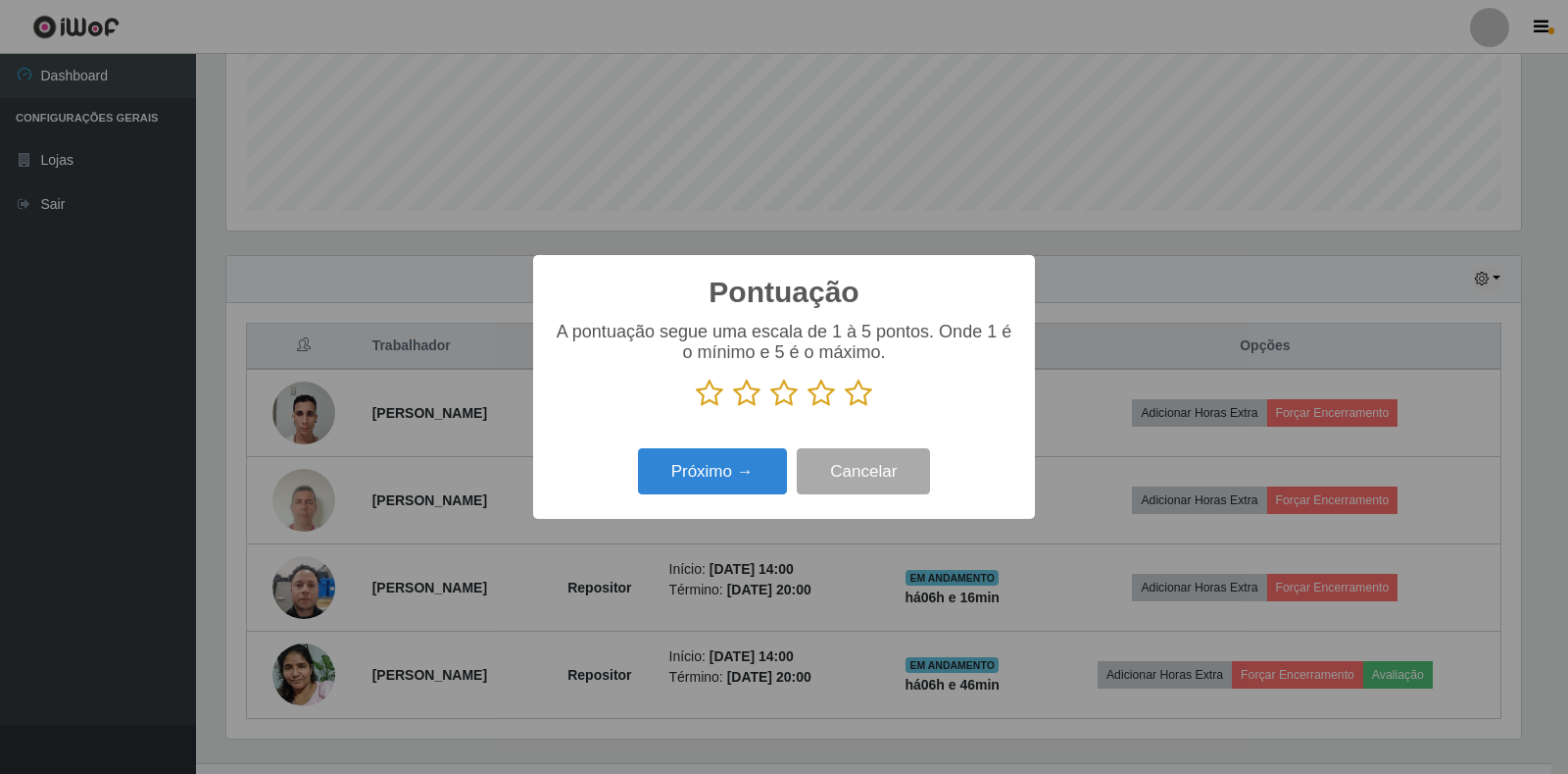
click at [823, 389] on icon at bounding box center [822, 393] width 28 height 30
click at [808, 408] on input "radio" at bounding box center [808, 408] width 0 height 0
click at [723, 479] on button "Próximo →" at bounding box center [712, 471] width 149 height 46
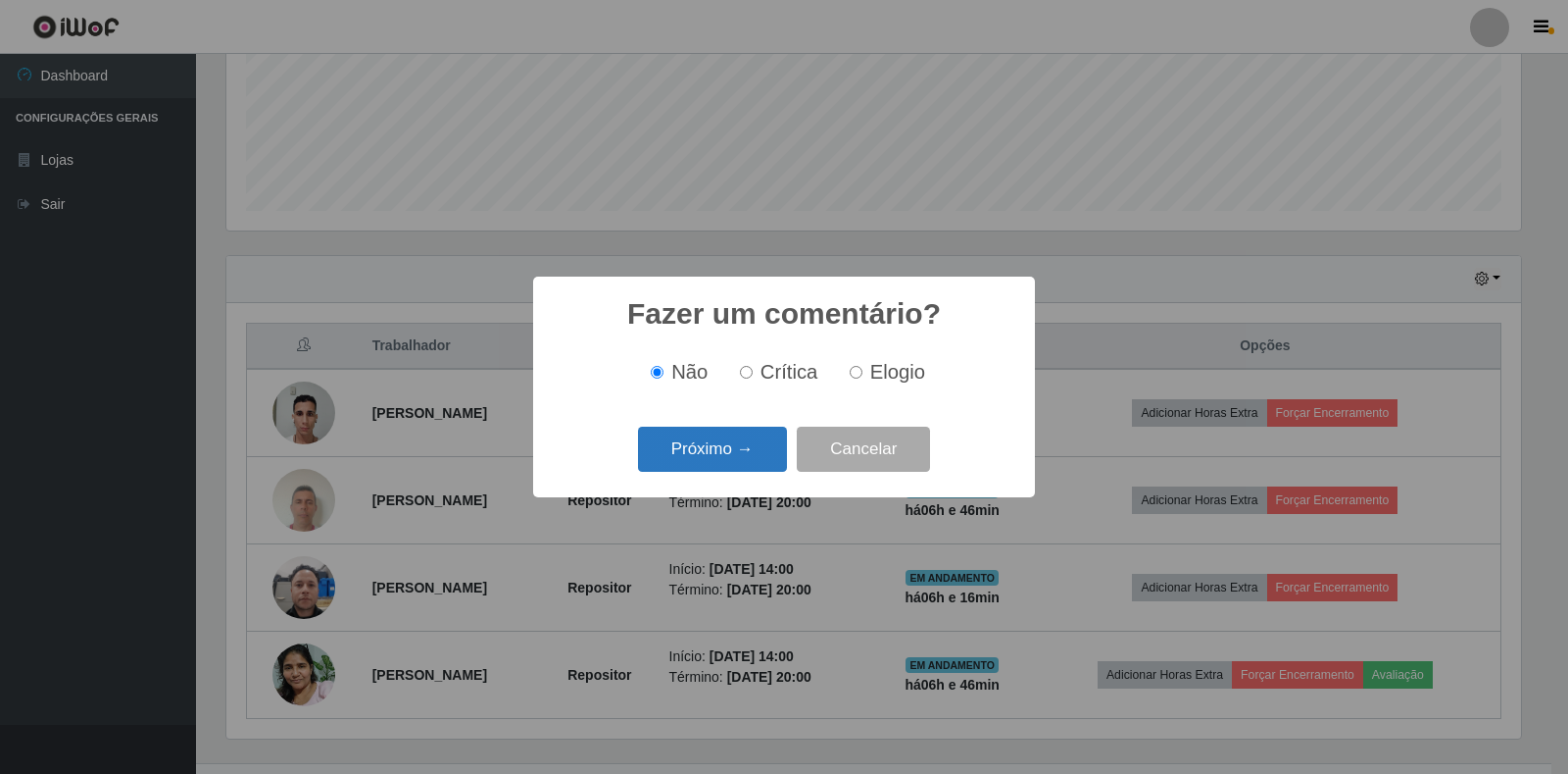
click at [743, 460] on button "Próximo →" at bounding box center [712, 450] width 149 height 46
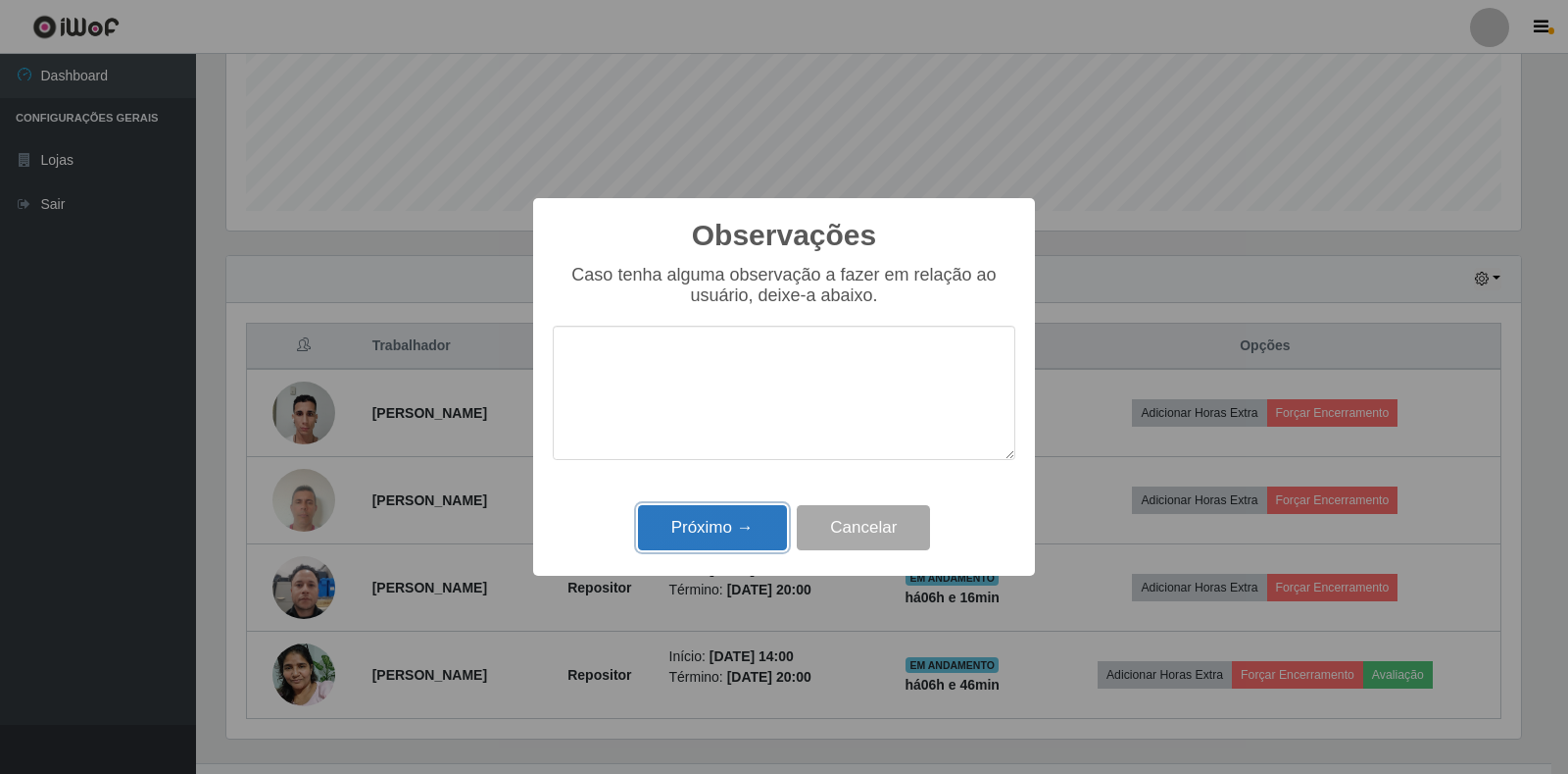
click at [730, 537] on button "Próximo →" at bounding box center [712, 528] width 149 height 46
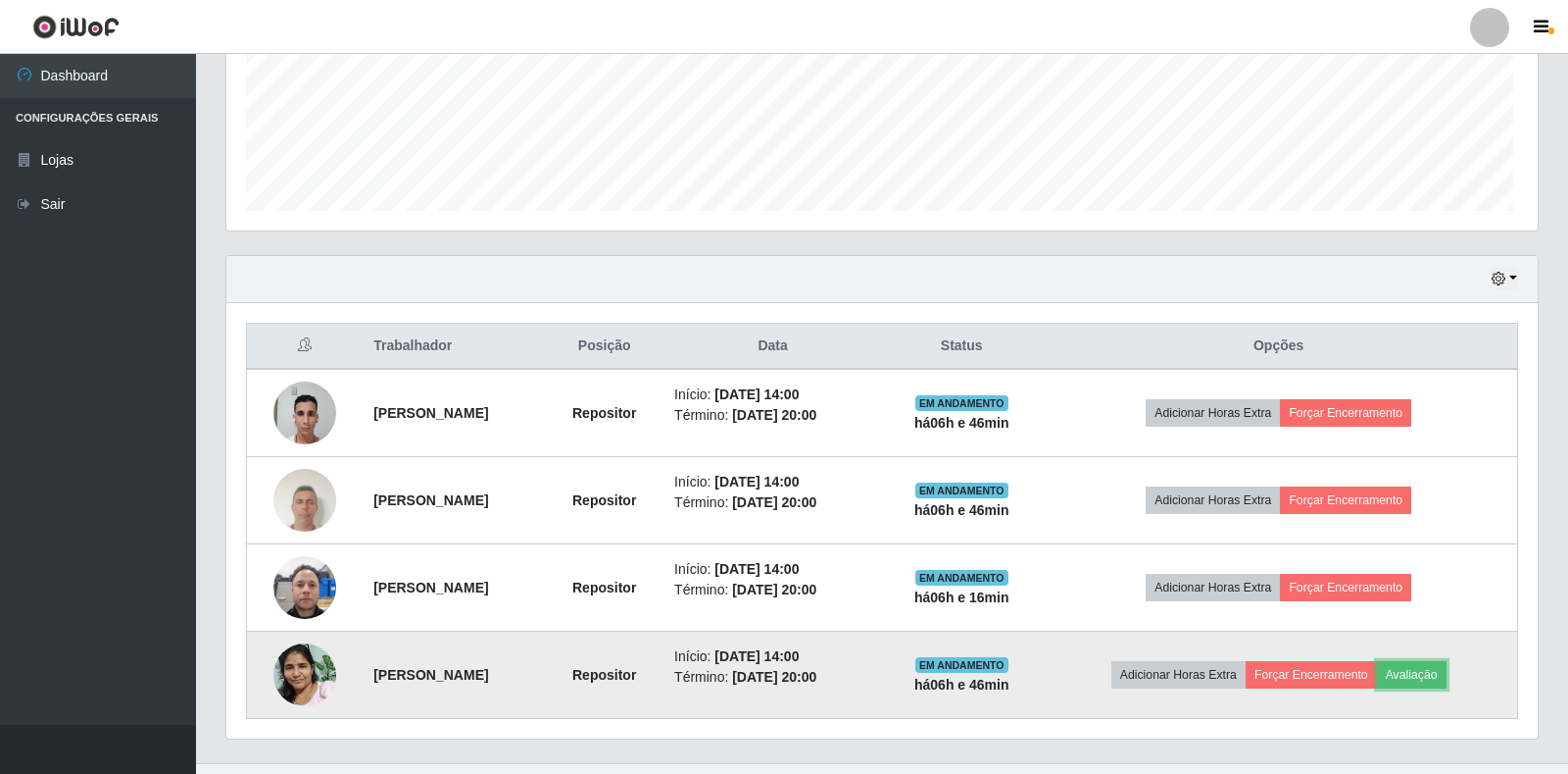
scroll to position [407, 1306]
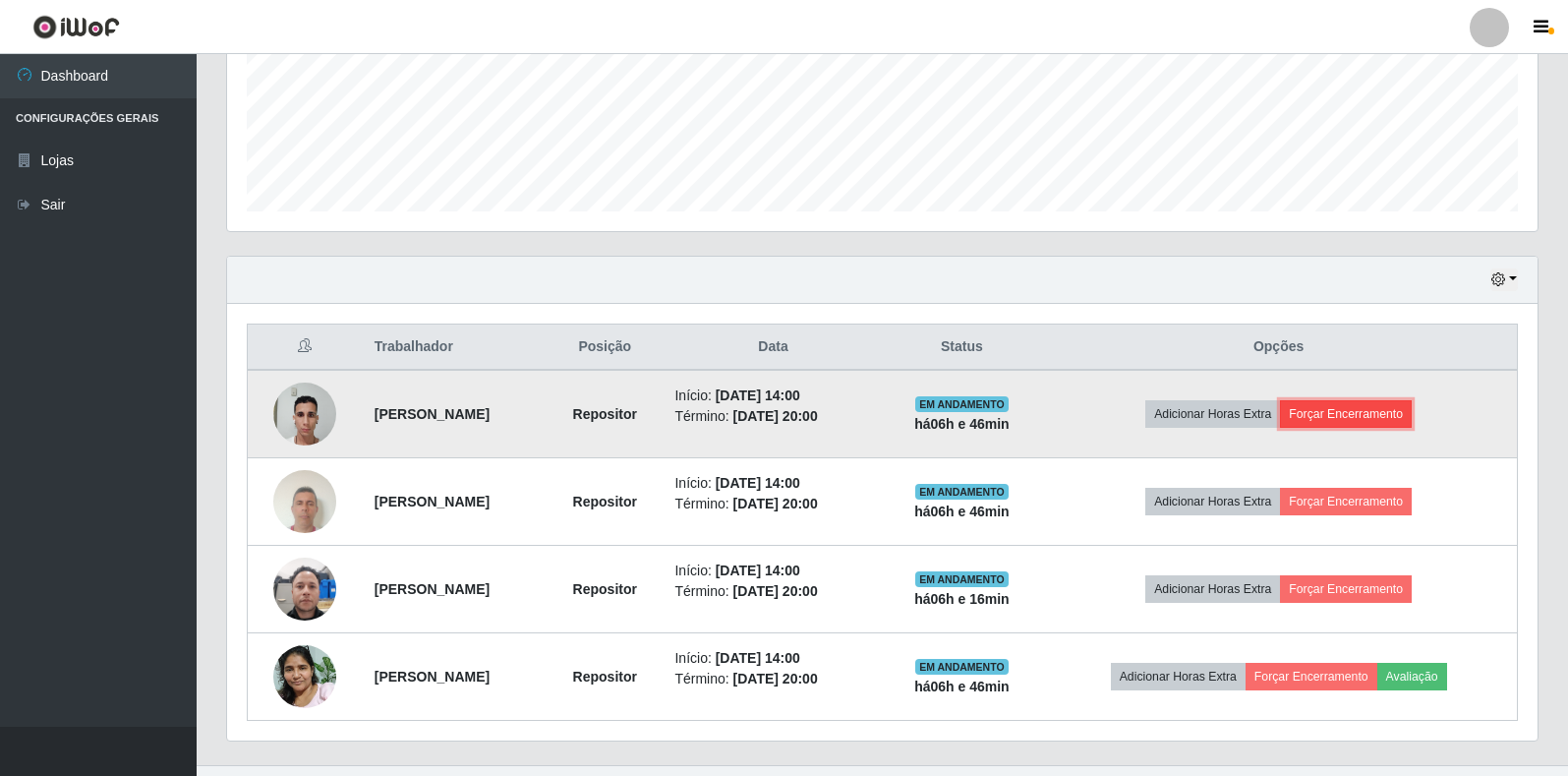
click at [1354, 422] on button "Forçar Encerramento" at bounding box center [1346, 414] width 132 height 28
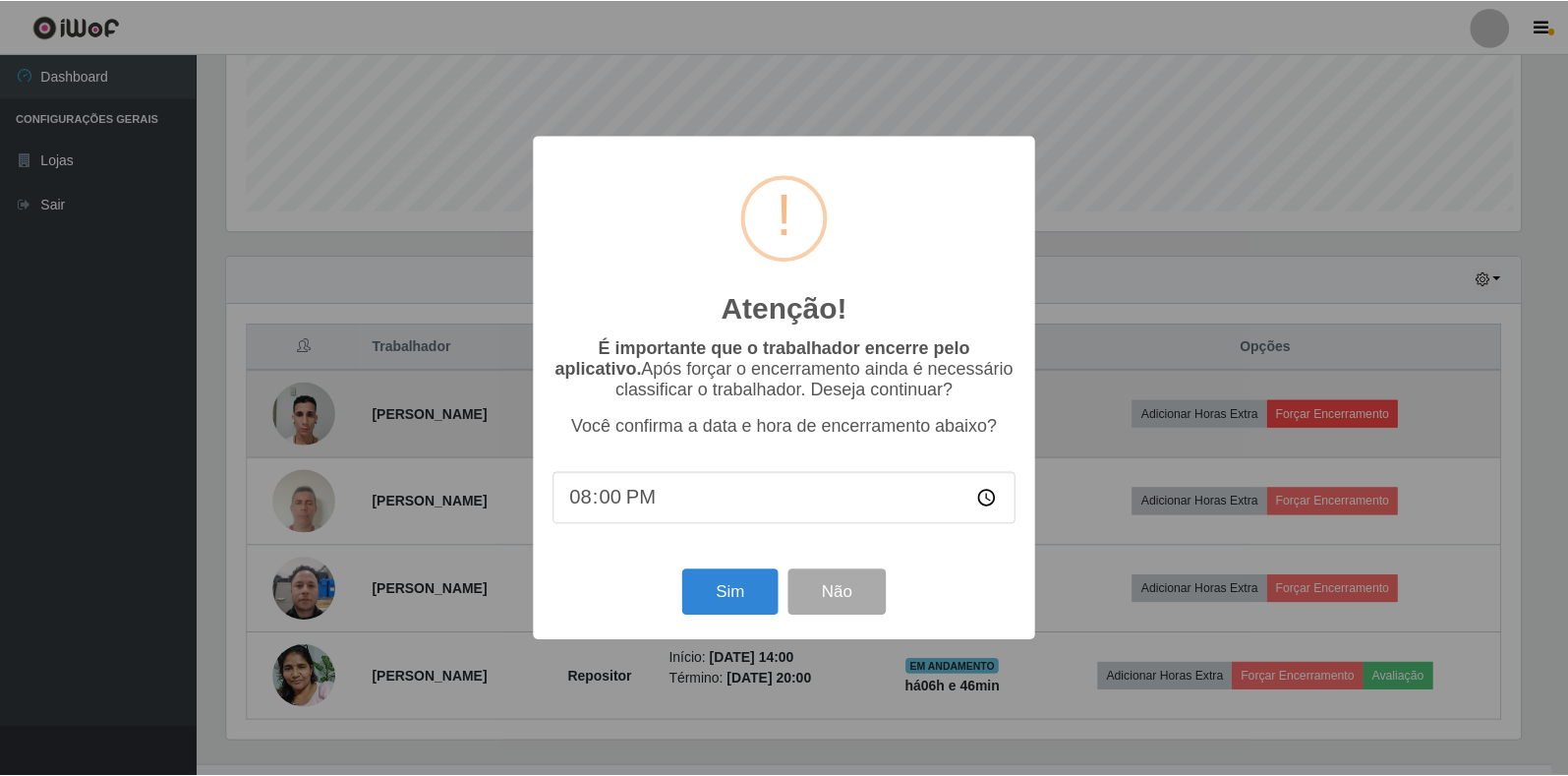
scroll to position [408, 1299]
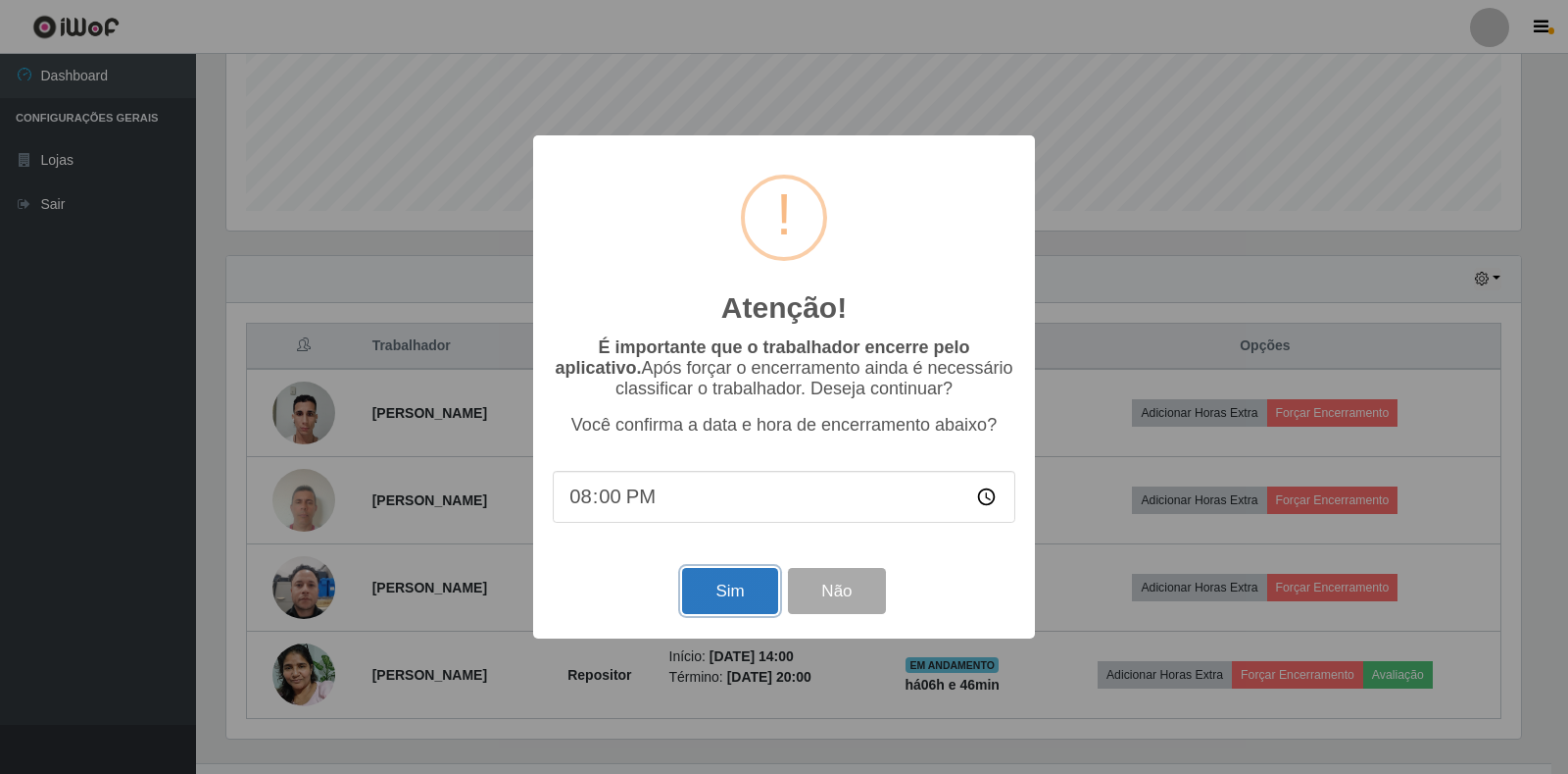
click at [716, 596] on button "Sim" at bounding box center [730, 590] width 95 height 46
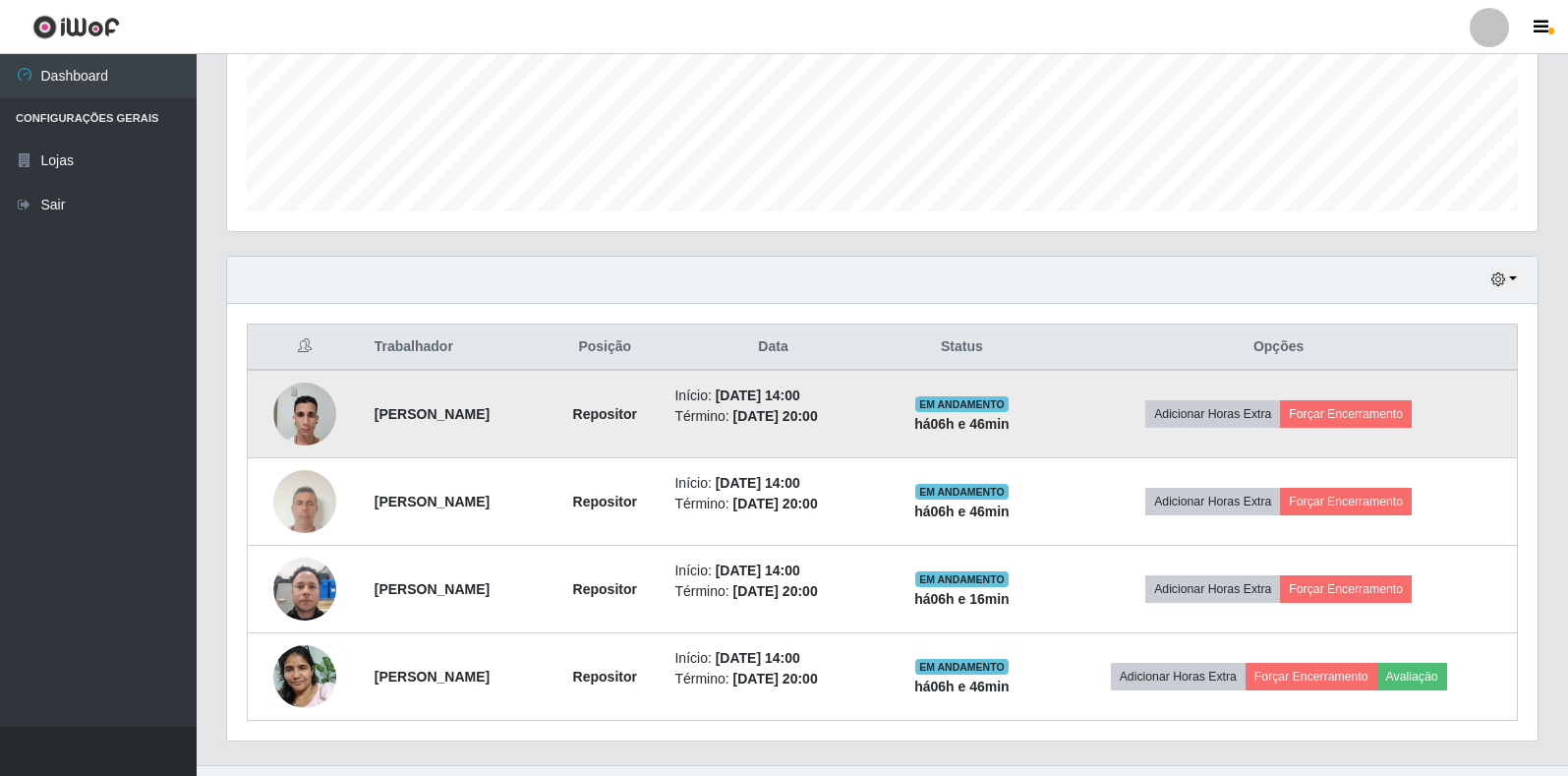
scroll to position [0, 0]
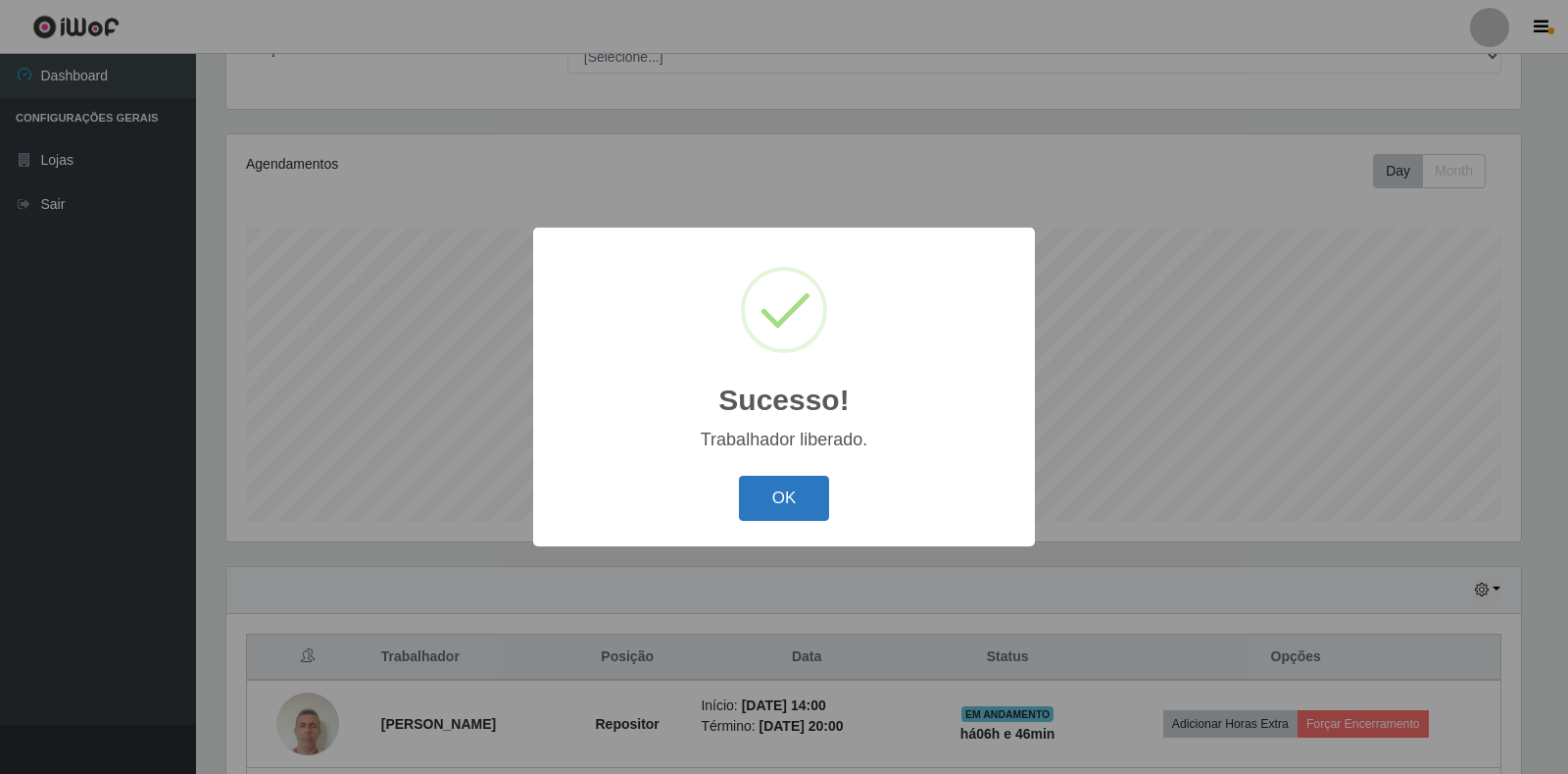
click at [761, 502] on button "OK" at bounding box center [784, 498] width 91 height 46
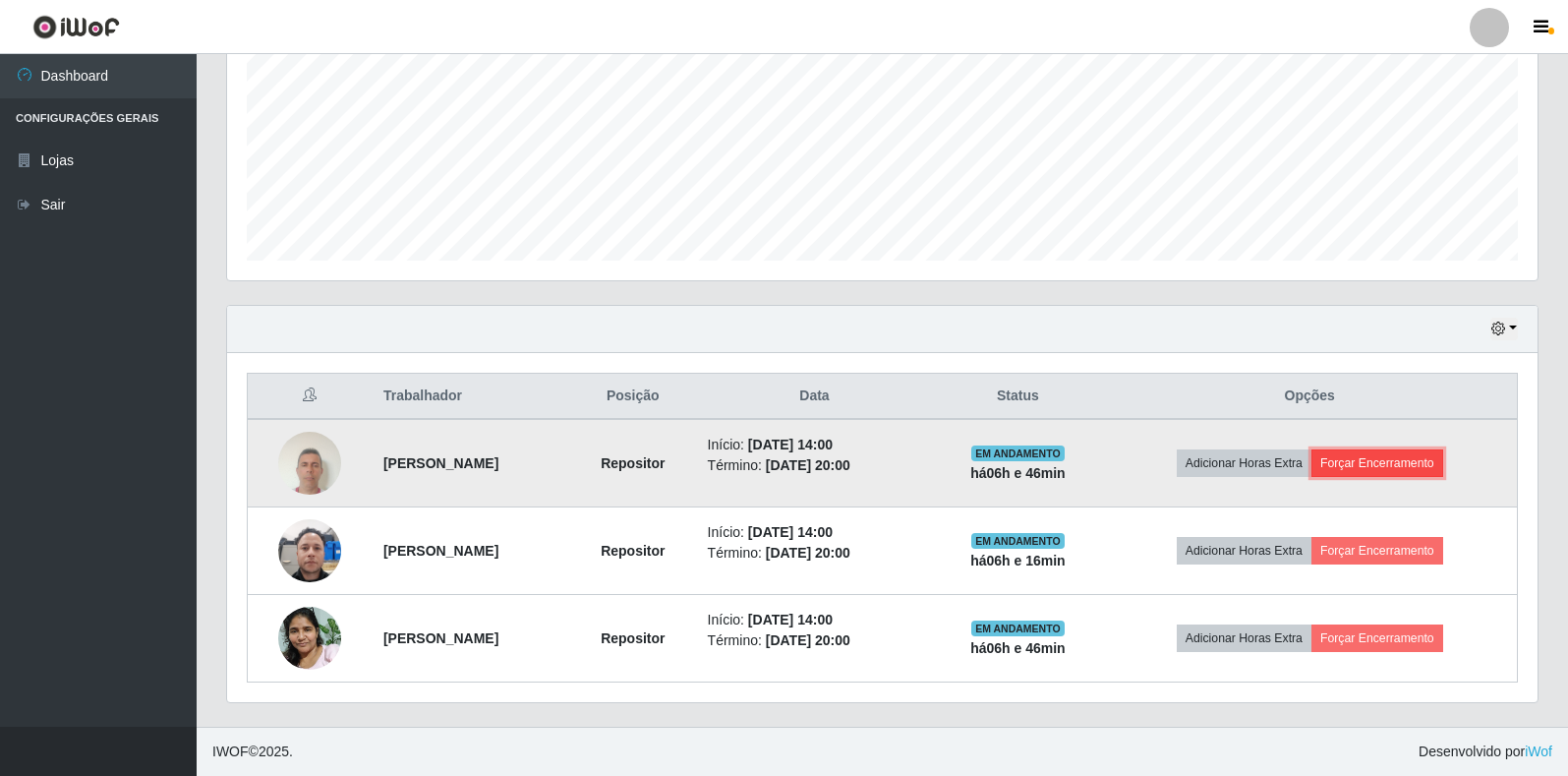
click at [1421, 465] on button "Forçar Encerramento" at bounding box center [1377, 463] width 132 height 28
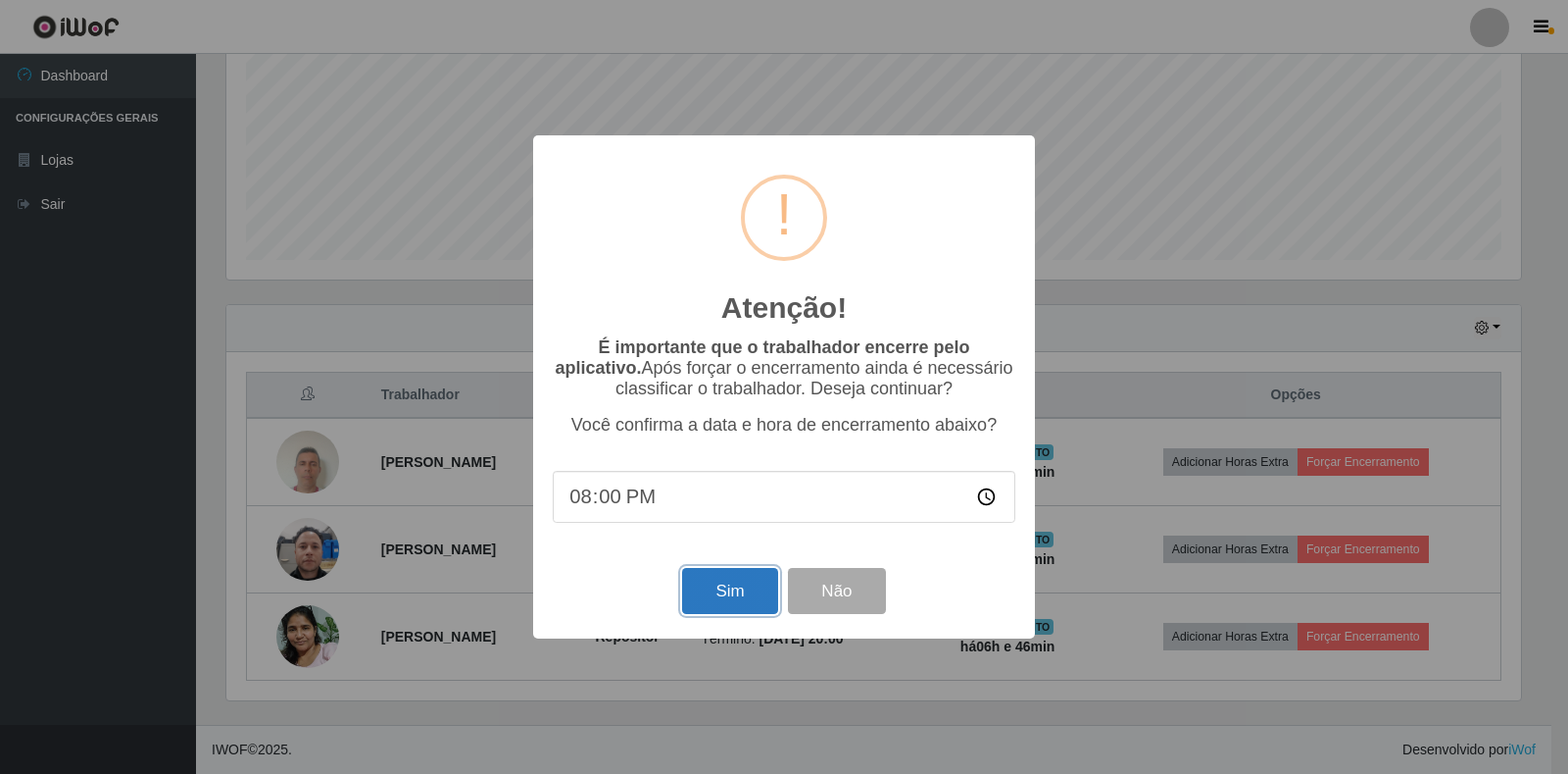
click at [704, 605] on button "Sim" at bounding box center [730, 590] width 95 height 46
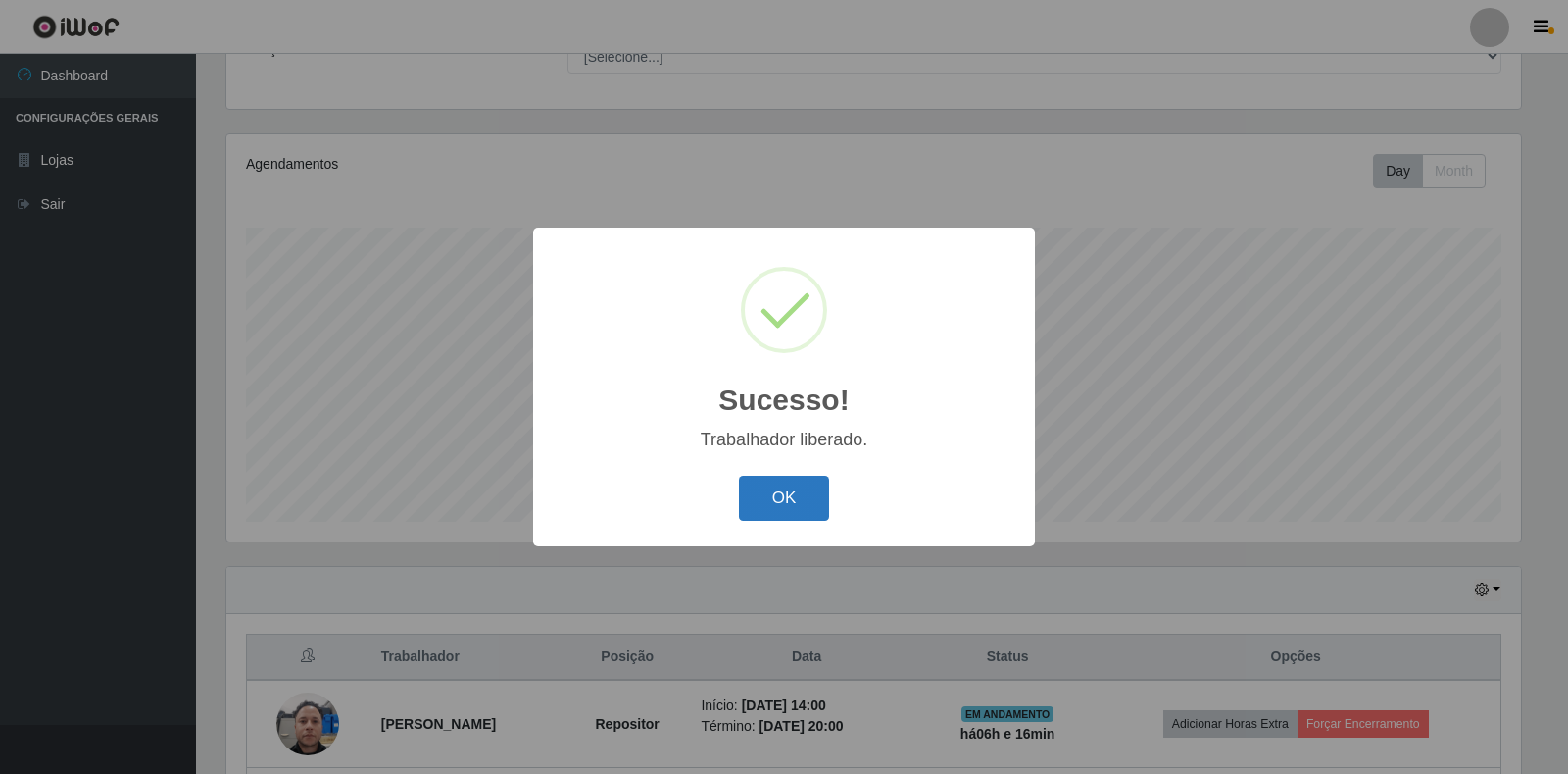
click at [781, 504] on button "OK" at bounding box center [784, 498] width 91 height 46
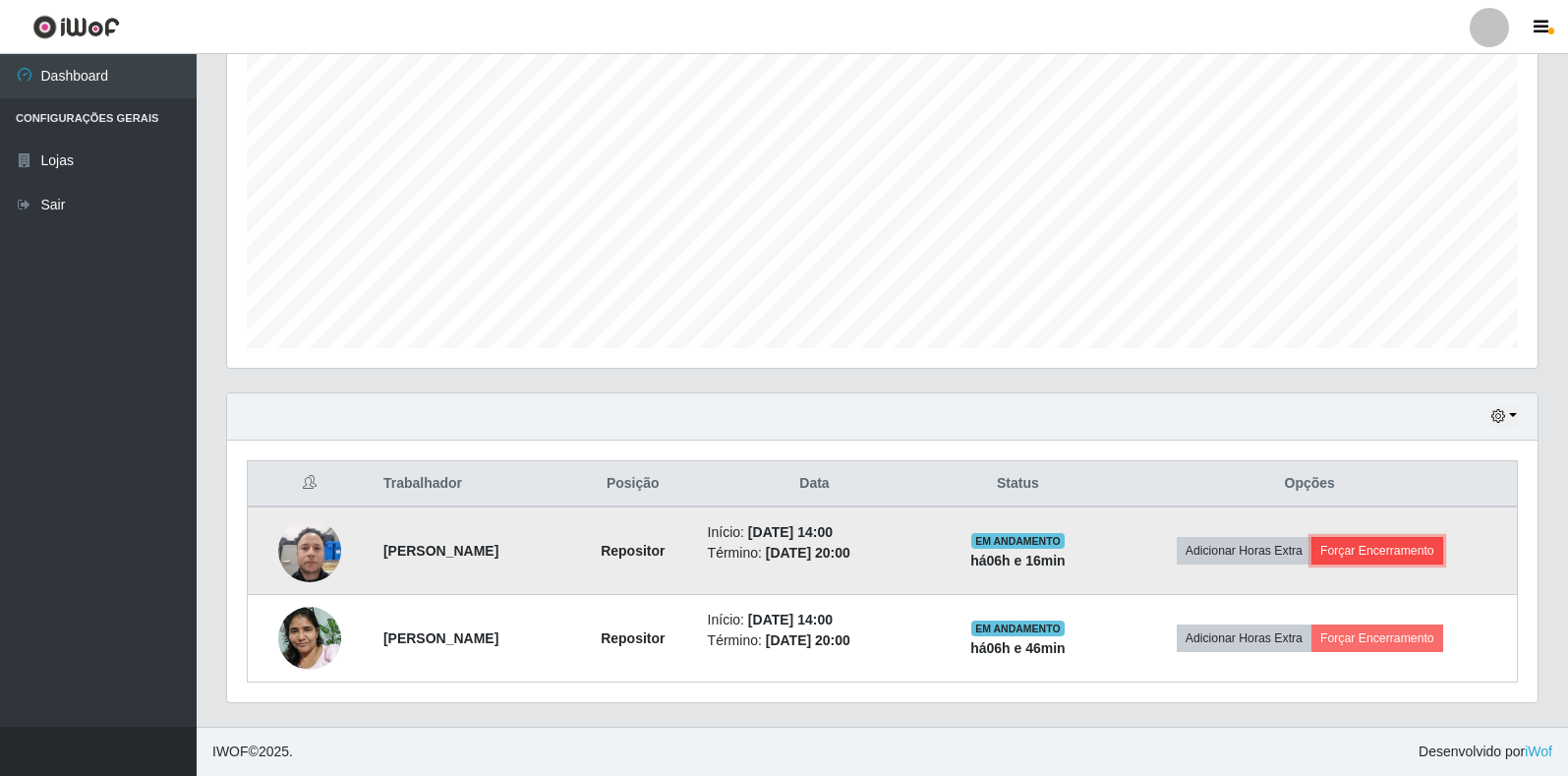
click at [1438, 557] on button "Forçar Encerramento" at bounding box center [1377, 551] width 132 height 28
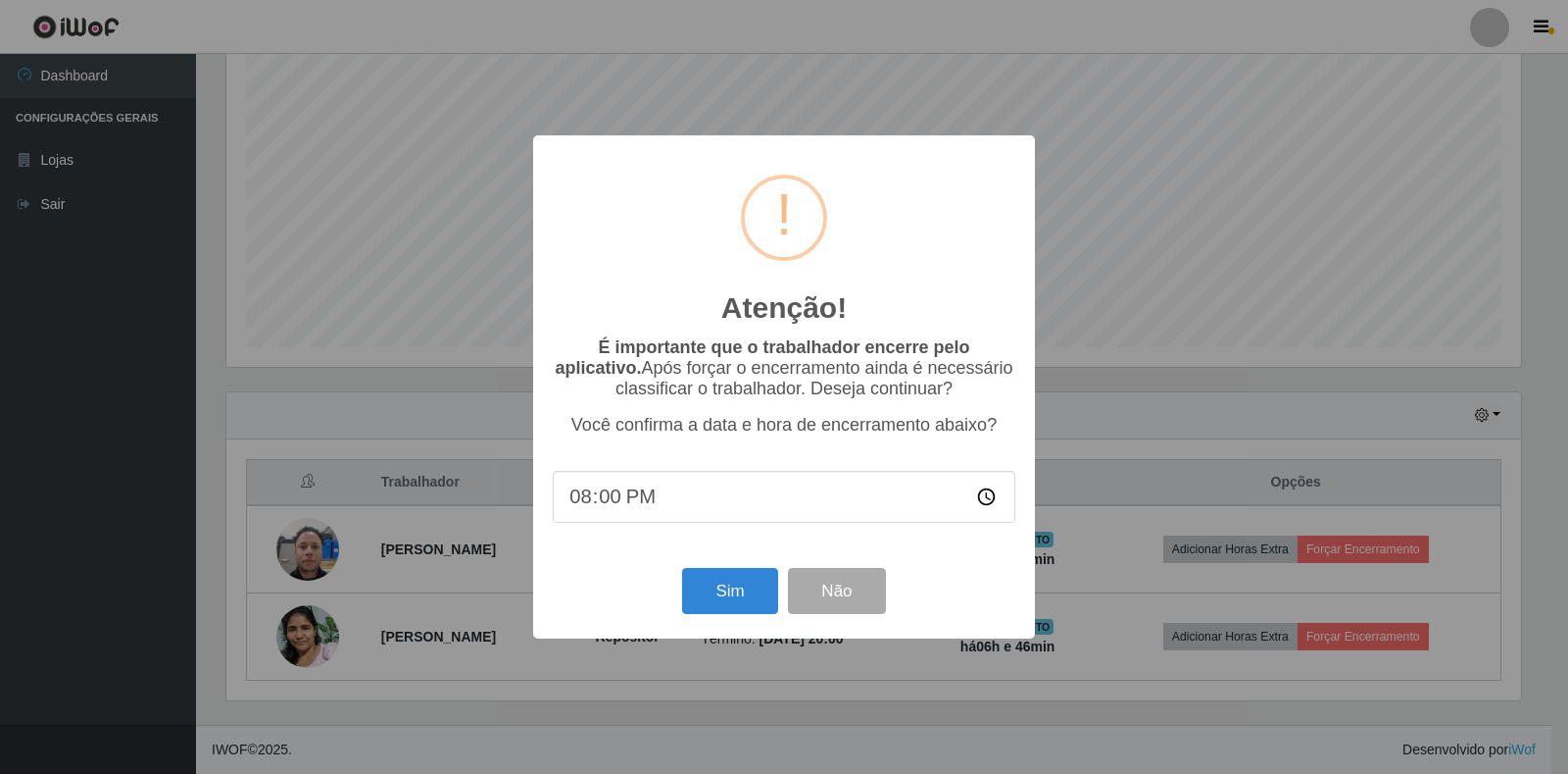
click at [767, 495] on input "20:00" at bounding box center [784, 496] width 462 height 52
click at [611, 500] on input "20:00" at bounding box center [784, 496] width 462 height 52
click at [607, 504] on input "20:00" at bounding box center [784, 496] width 462 height 52
type input "20:30"
click at [904, 513] on input "20:30" at bounding box center [784, 496] width 462 height 52
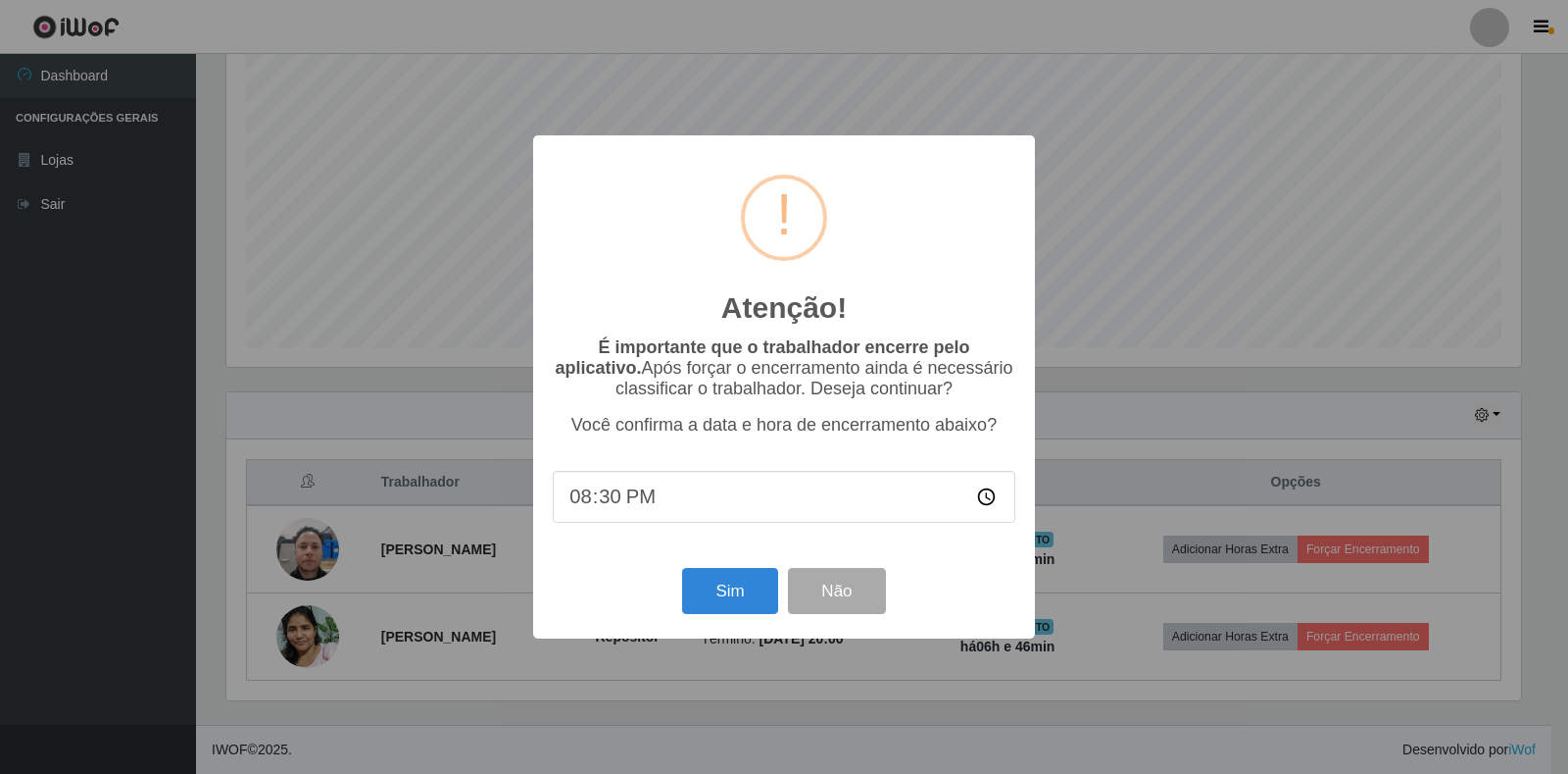
click at [793, 499] on input "20:30" at bounding box center [784, 496] width 462 height 52
click at [738, 592] on button "Sim" at bounding box center [730, 590] width 95 height 46
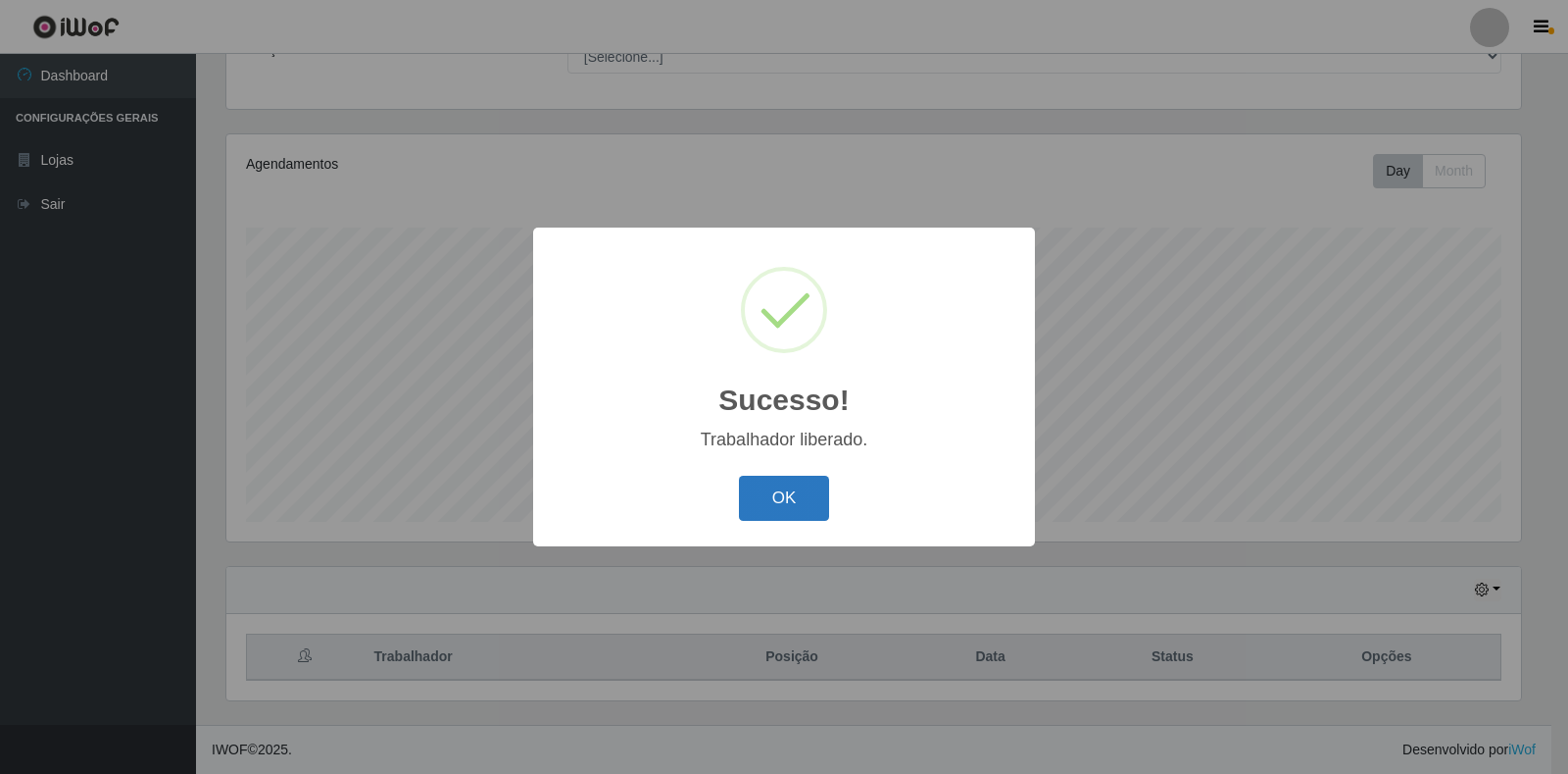
click at [803, 499] on button "OK" at bounding box center [784, 498] width 91 height 46
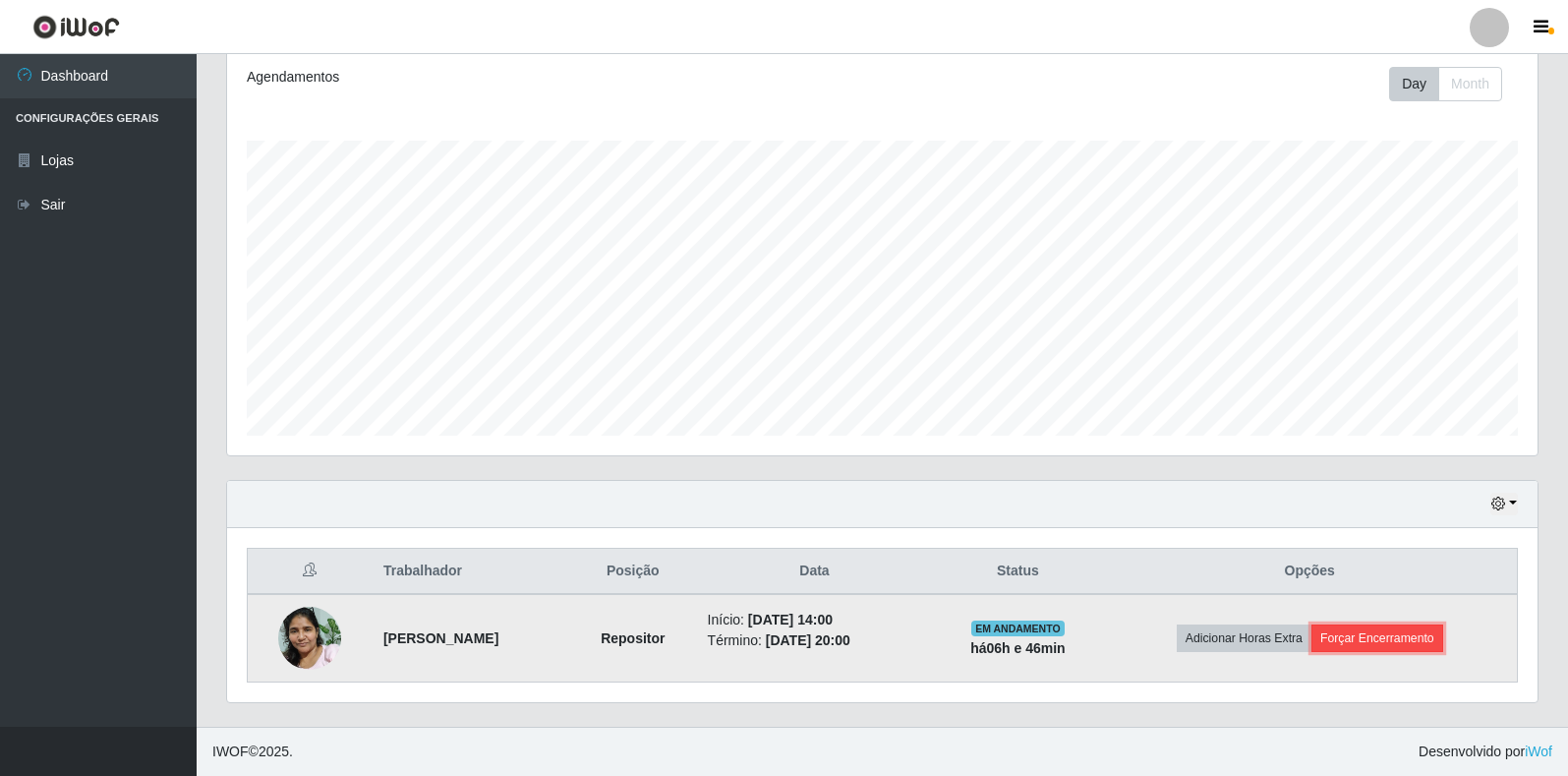
click at [1420, 638] on button "Forçar Encerramento" at bounding box center [1377, 638] width 132 height 28
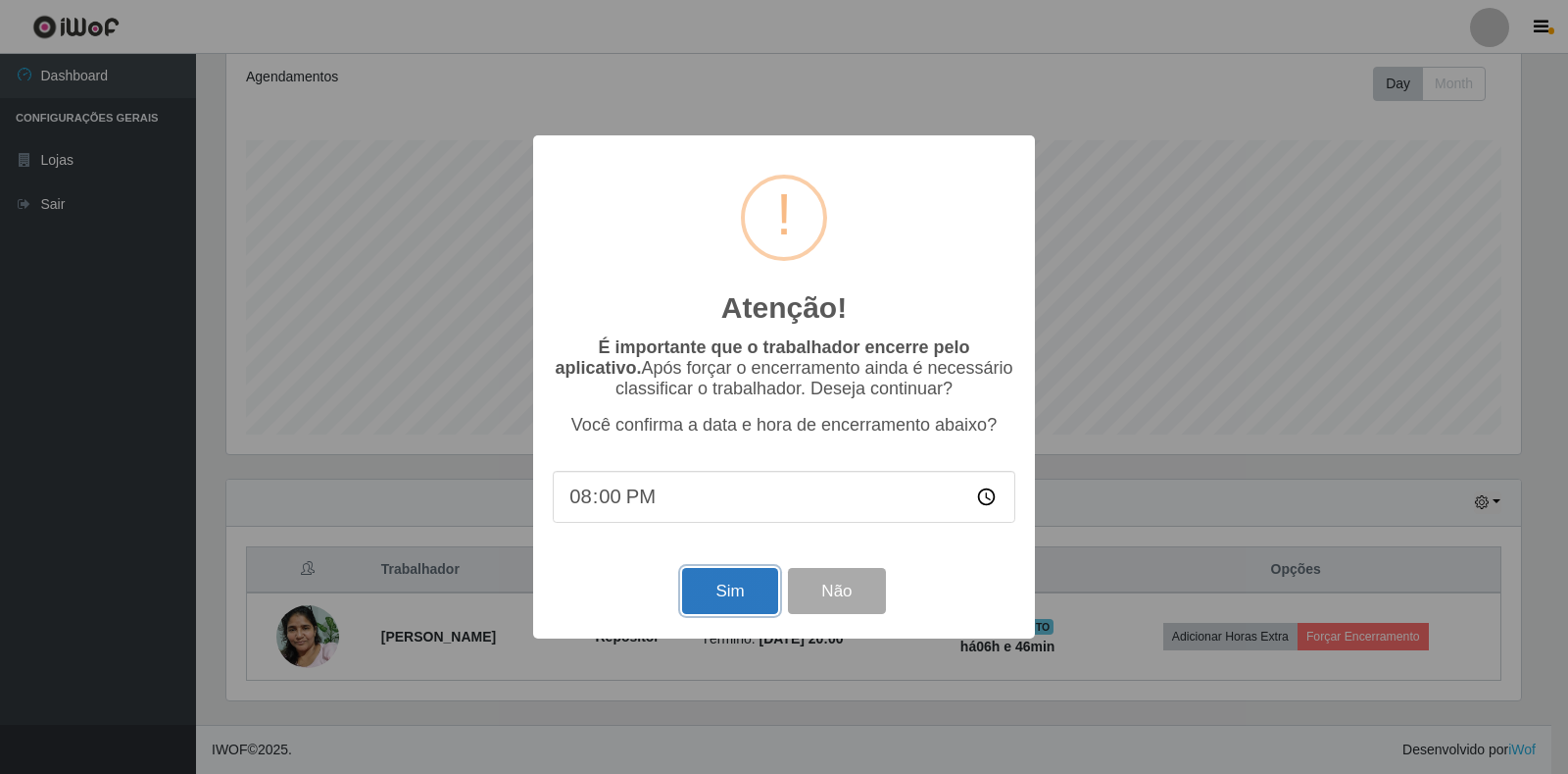
click at [717, 588] on button "Sim" at bounding box center [730, 590] width 95 height 46
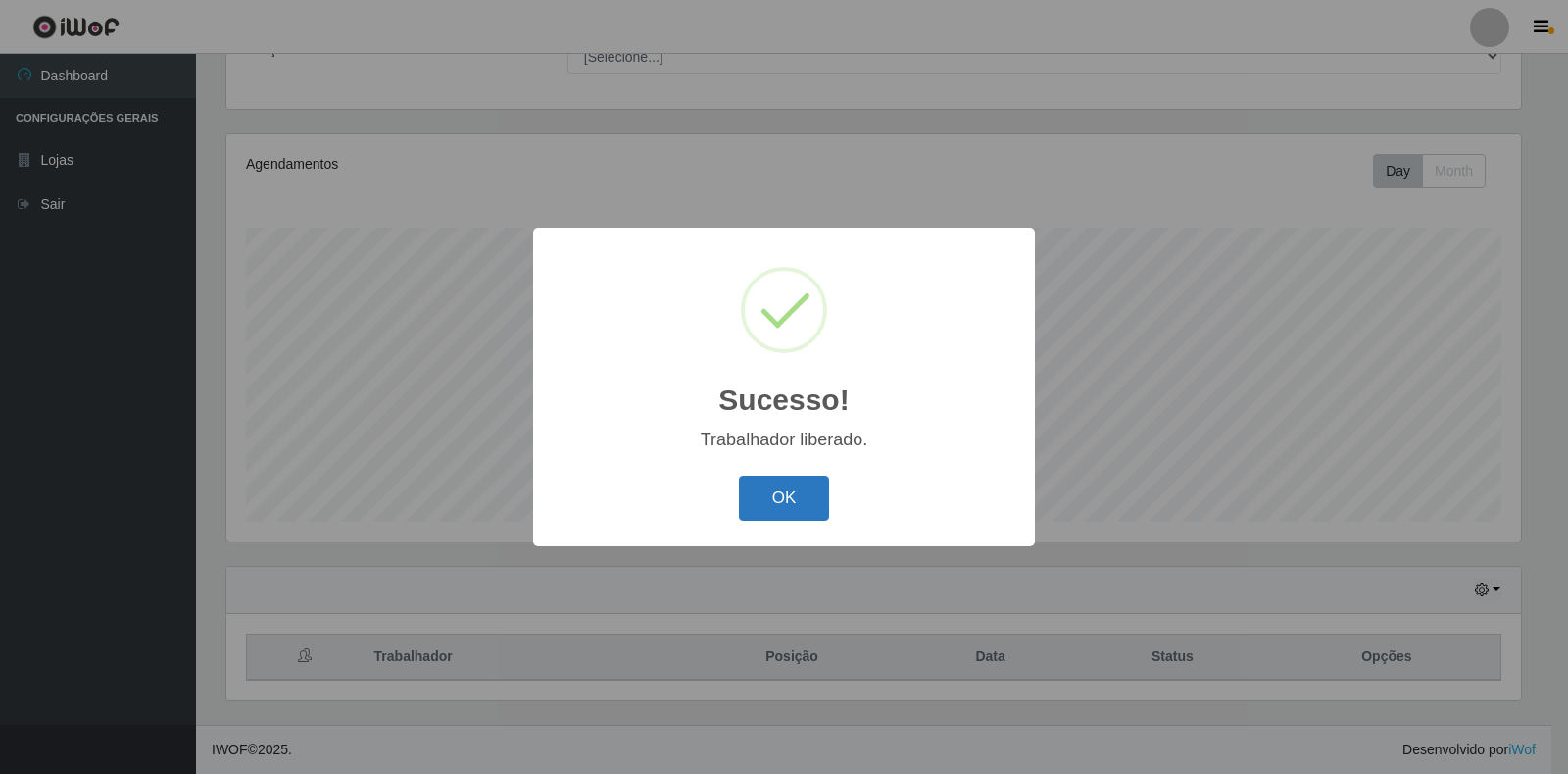
click at [778, 495] on button "OK" at bounding box center [784, 498] width 91 height 46
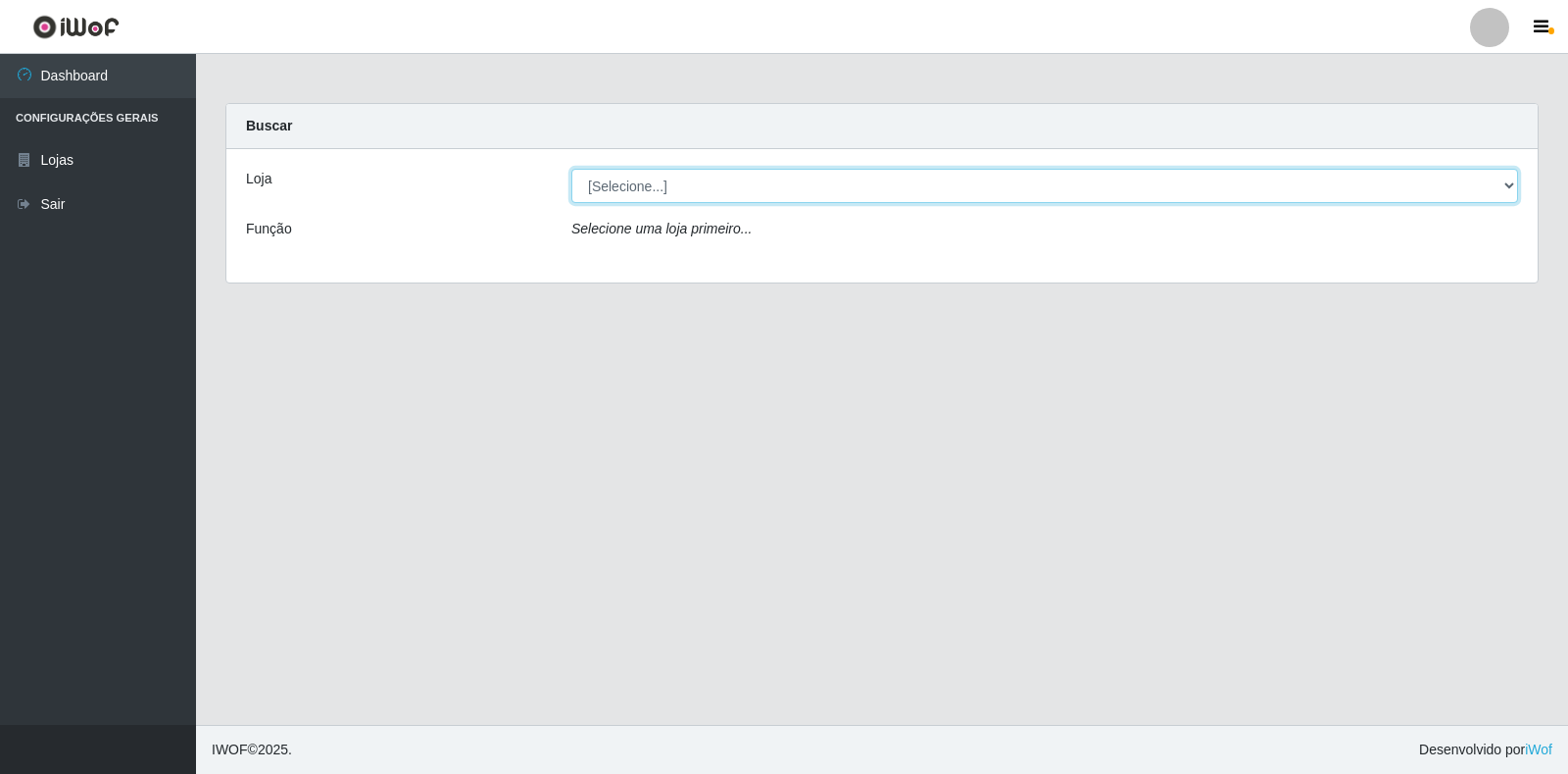
click at [717, 198] on select "[Selecione...] Extraplus - [GEOGRAPHIC_DATA] 03 - [GEOGRAPHIC_DATA]" at bounding box center [1044, 186] width 947 height 35
click at [571, 169] on select "[Selecione...] Extraplus - [GEOGRAPHIC_DATA] 03 - [GEOGRAPHIC_DATA]" at bounding box center [1044, 186] width 947 height 35
click at [738, 193] on select "[Selecione...] Extraplus - [GEOGRAPHIC_DATA] 03 - [GEOGRAPHIC_DATA]" at bounding box center [1044, 186] width 947 height 35
select select "468"
click at [571, 169] on select "[Selecione...] Extraplus - [GEOGRAPHIC_DATA] 03 - [GEOGRAPHIC_DATA]" at bounding box center [1044, 186] width 947 height 35
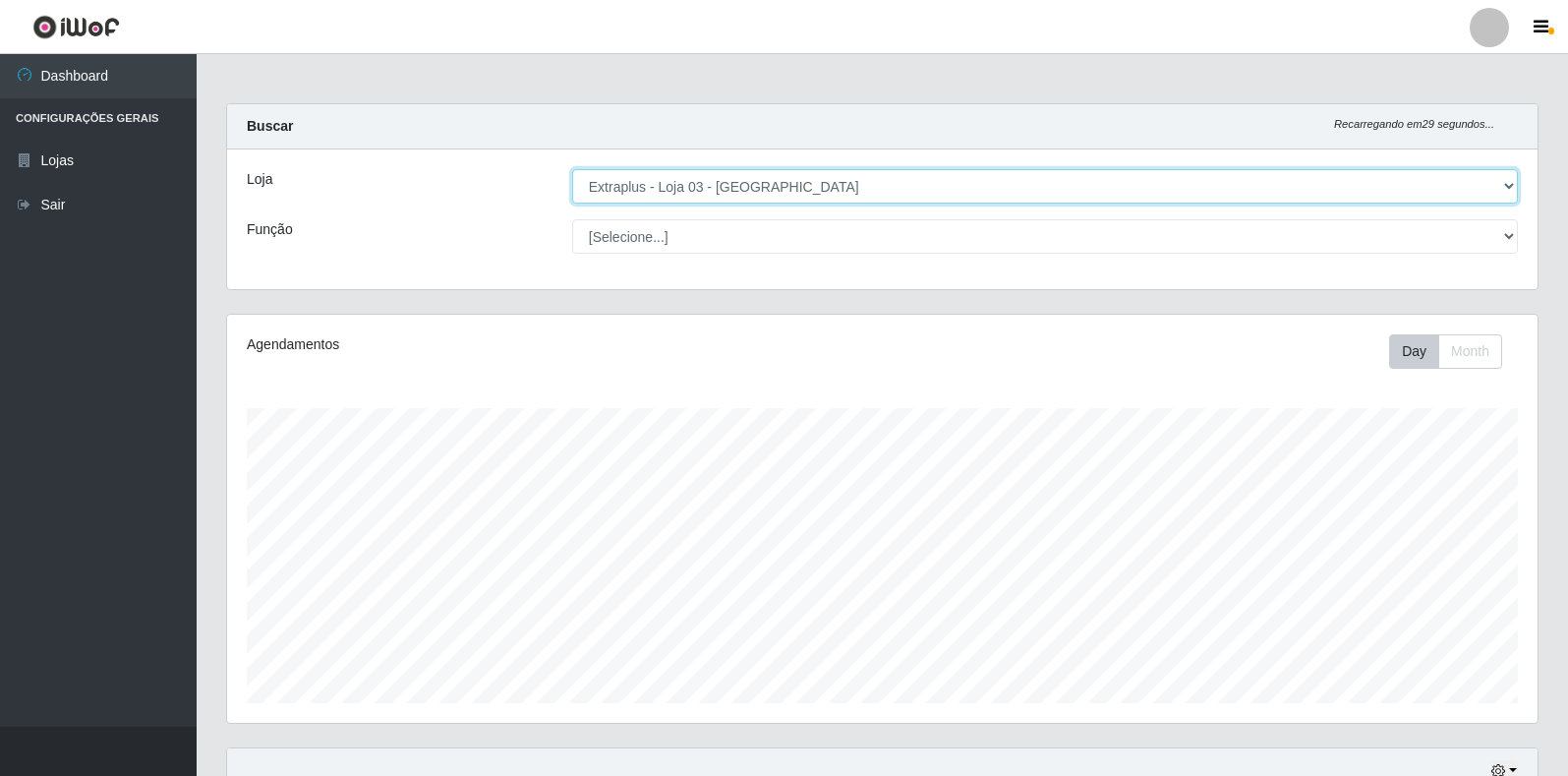
scroll to position [180, 0]
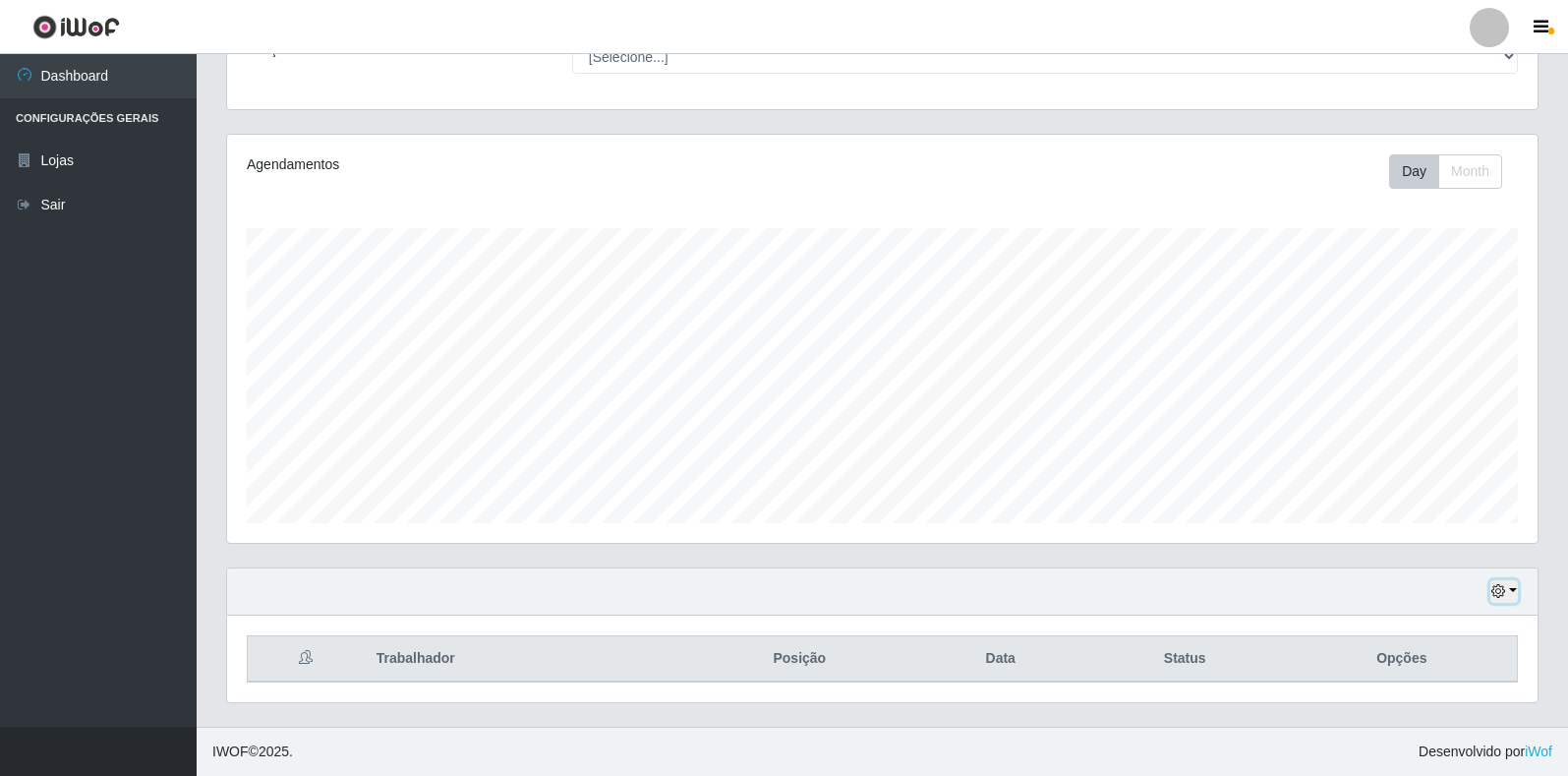
click at [1508, 585] on button "button" at bounding box center [1505, 591] width 28 height 23
click at [1410, 467] on button "3 dias" at bounding box center [1439, 477] width 156 height 42
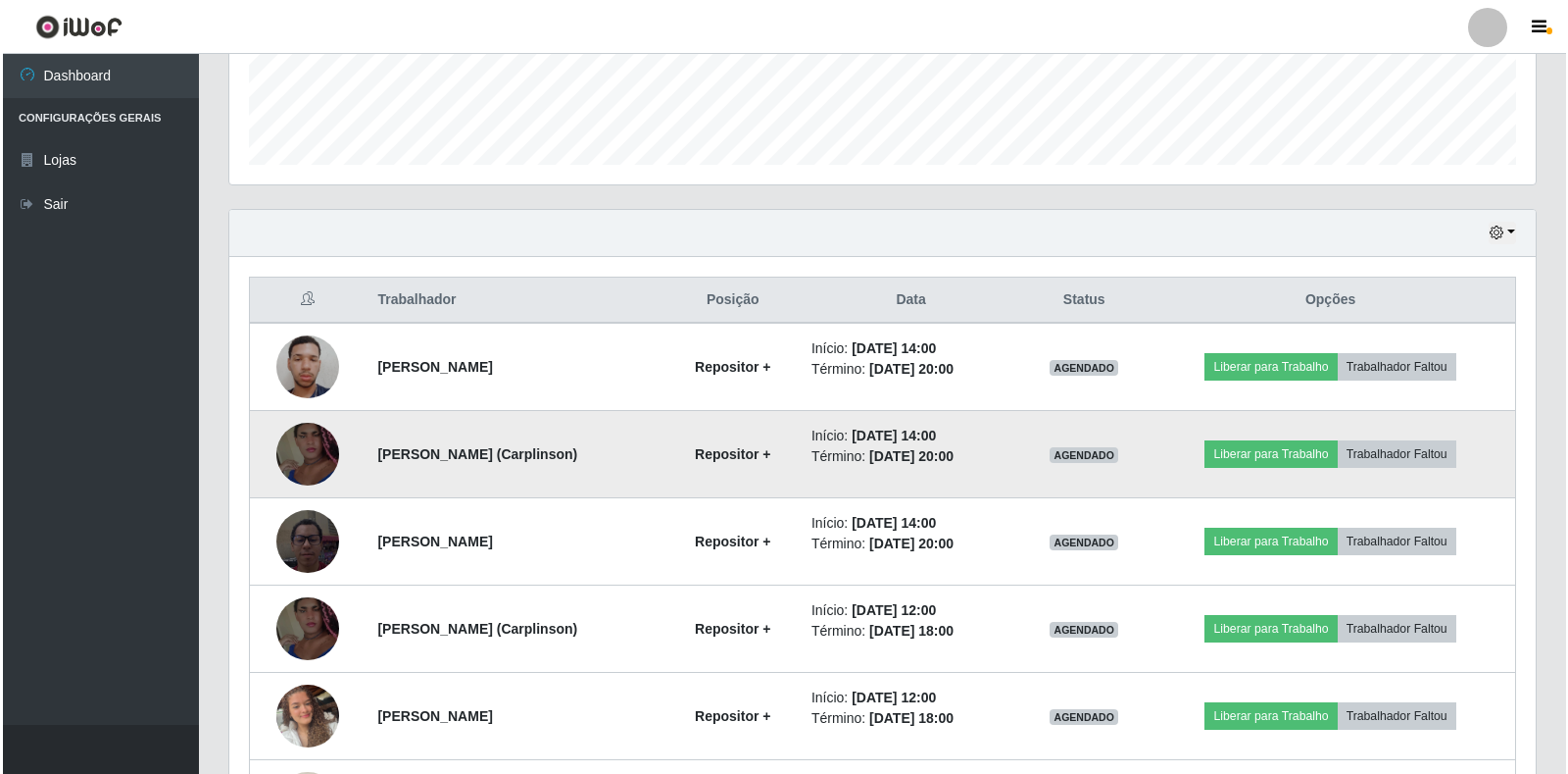
scroll to position [571, 0]
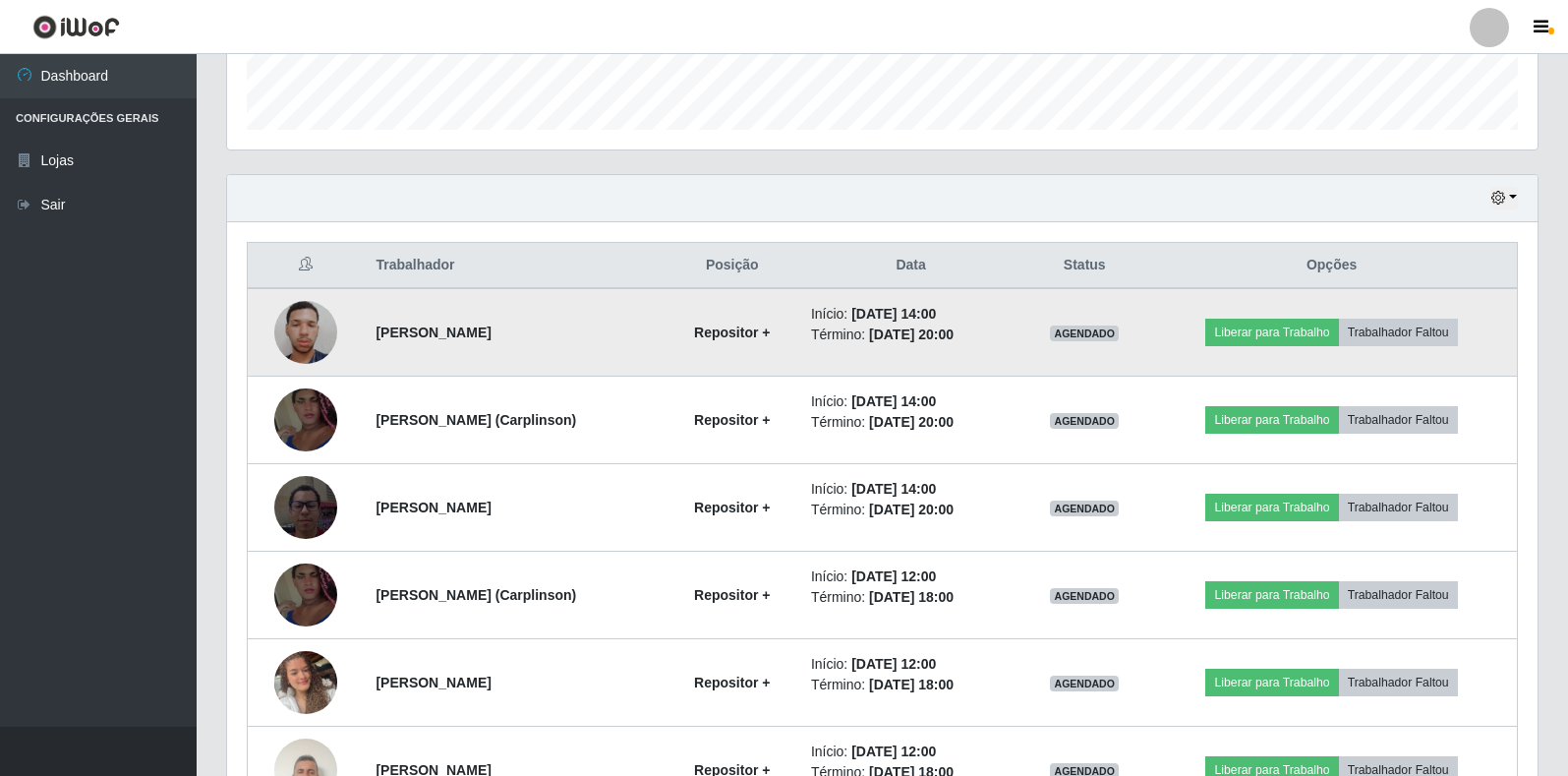
click at [297, 329] on img at bounding box center [305, 332] width 62 height 79
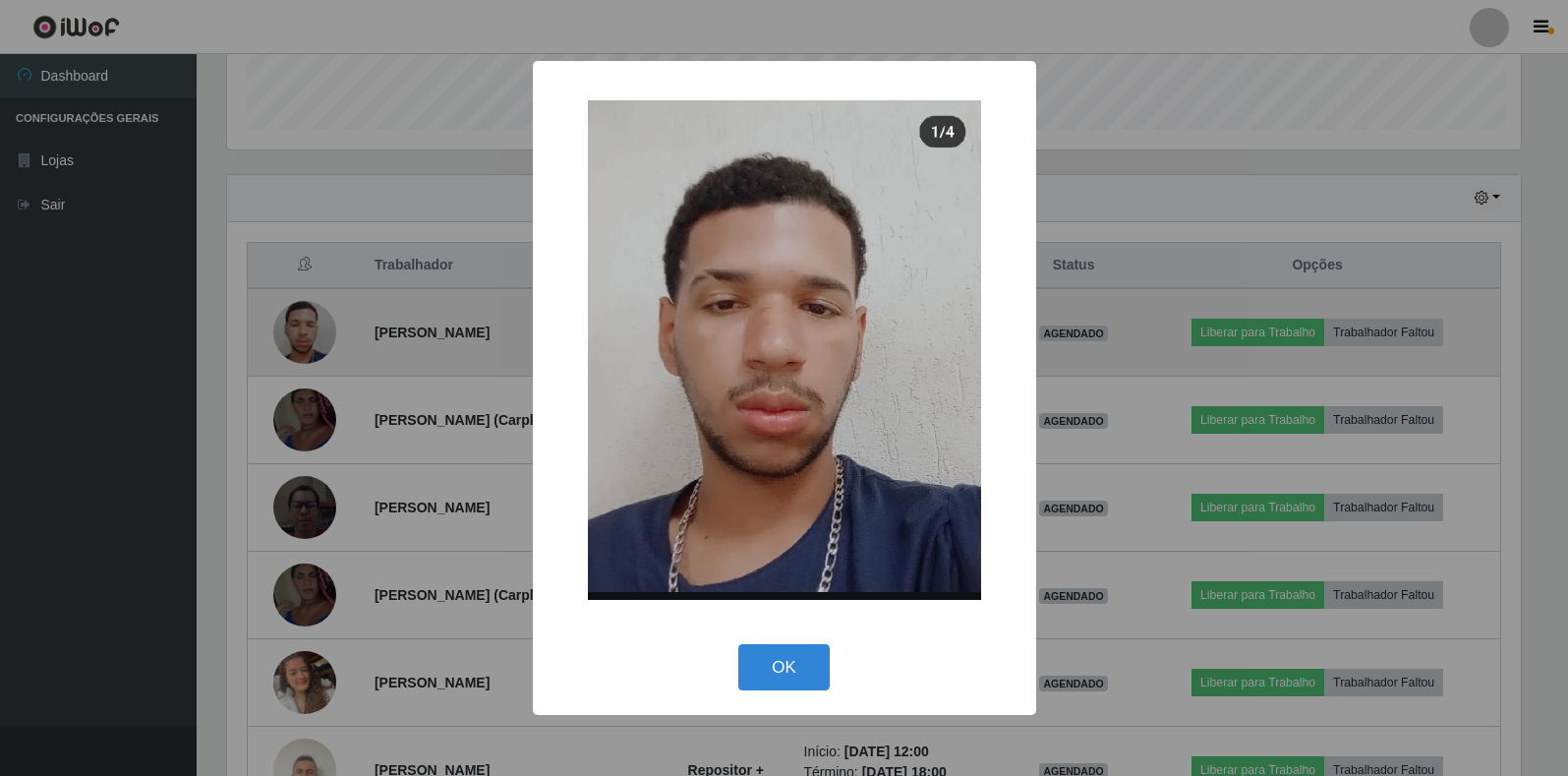
scroll to position [408, 1299]
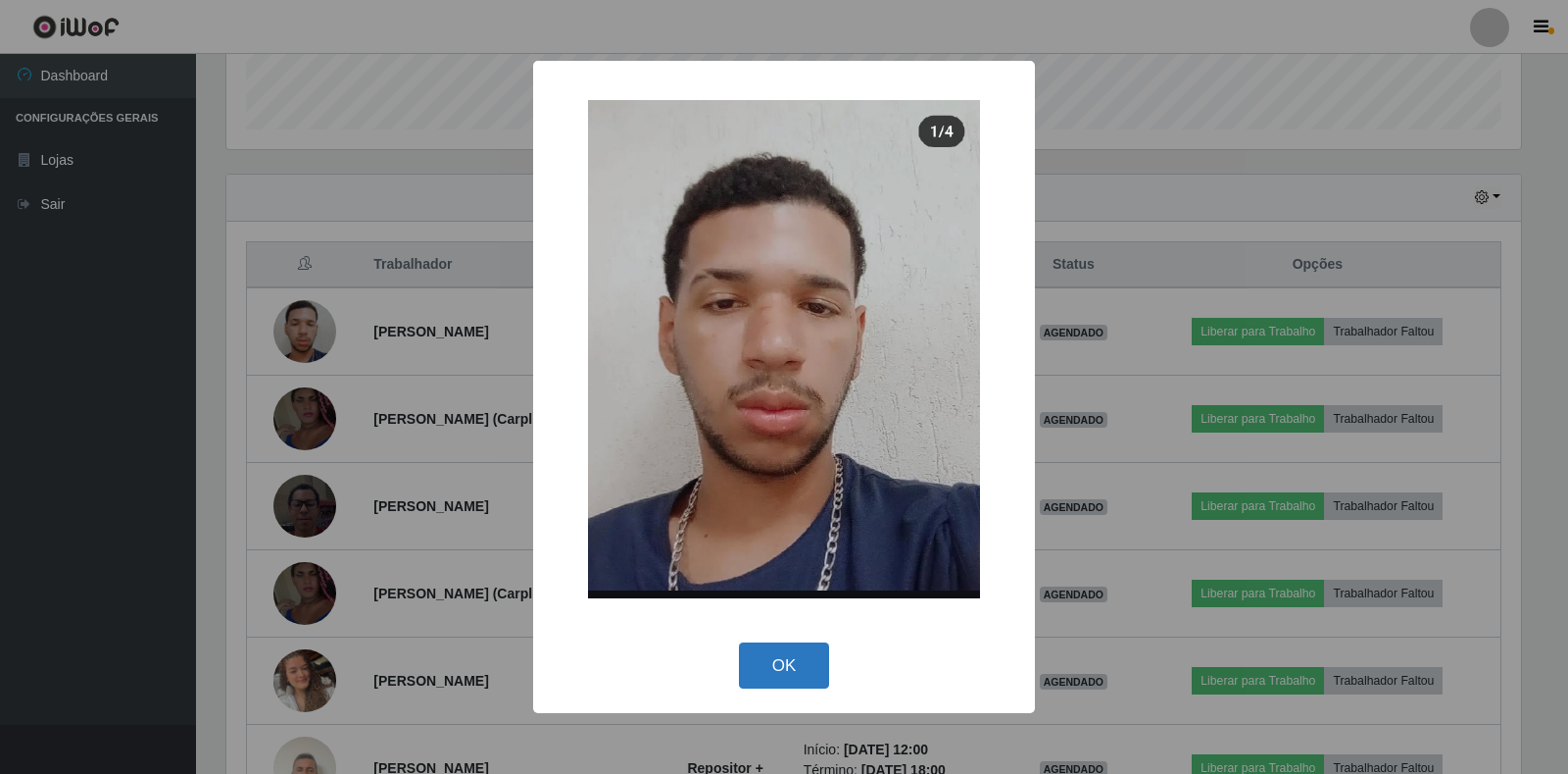
click at [805, 670] on button "OK" at bounding box center [784, 665] width 91 height 46
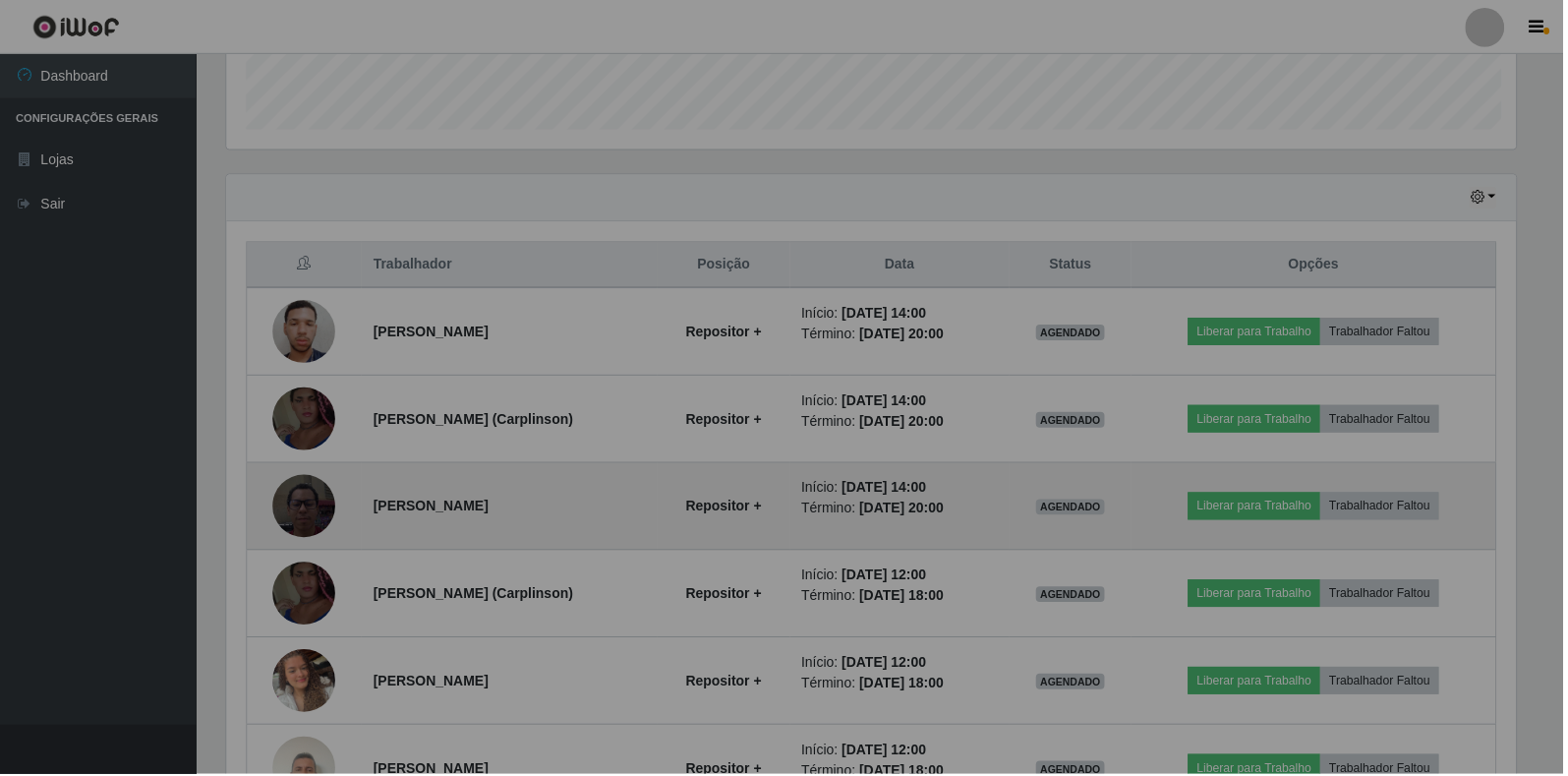
scroll to position [408, 1310]
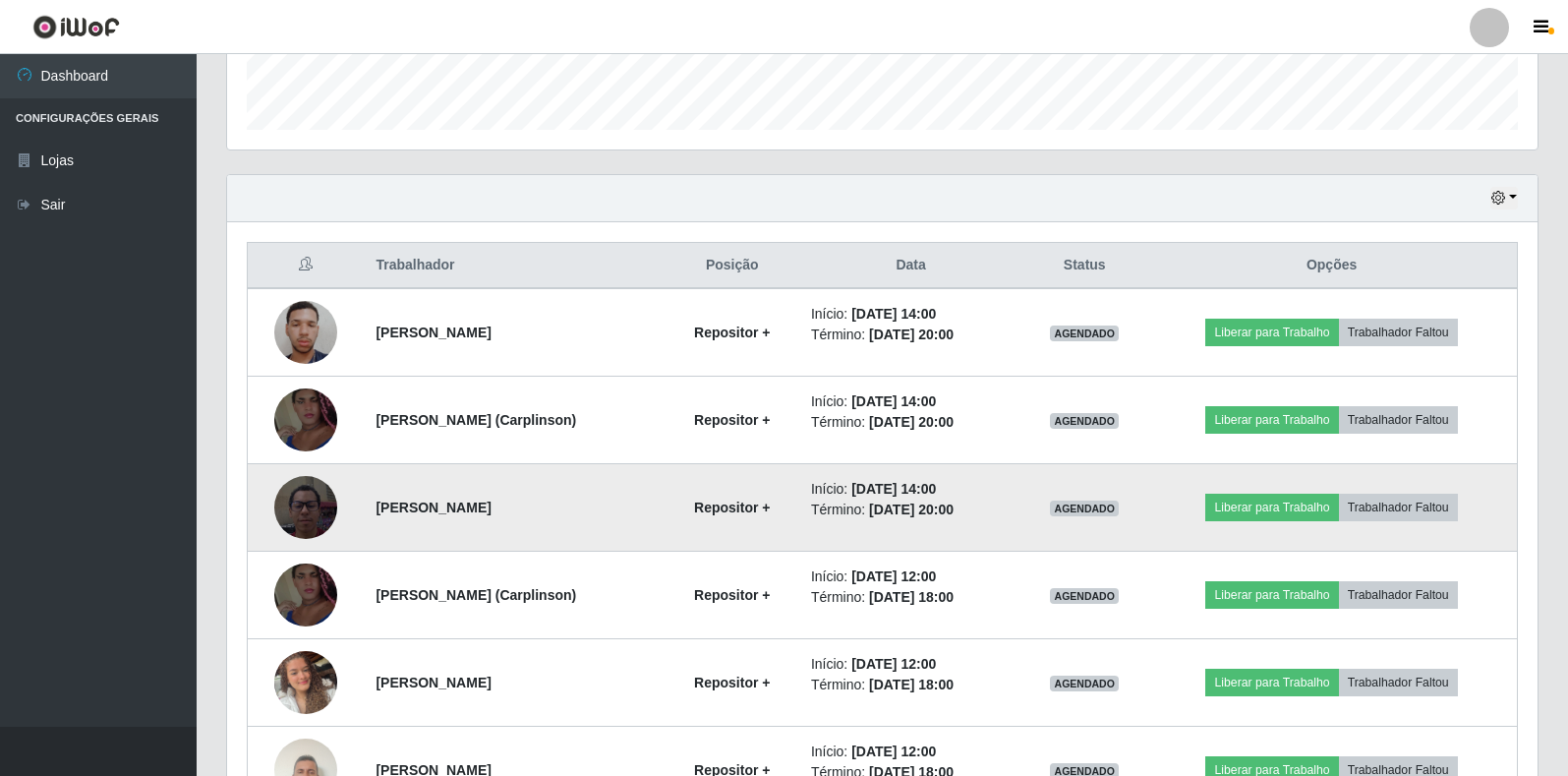
click at [298, 508] on img at bounding box center [305, 506] width 62 height 112
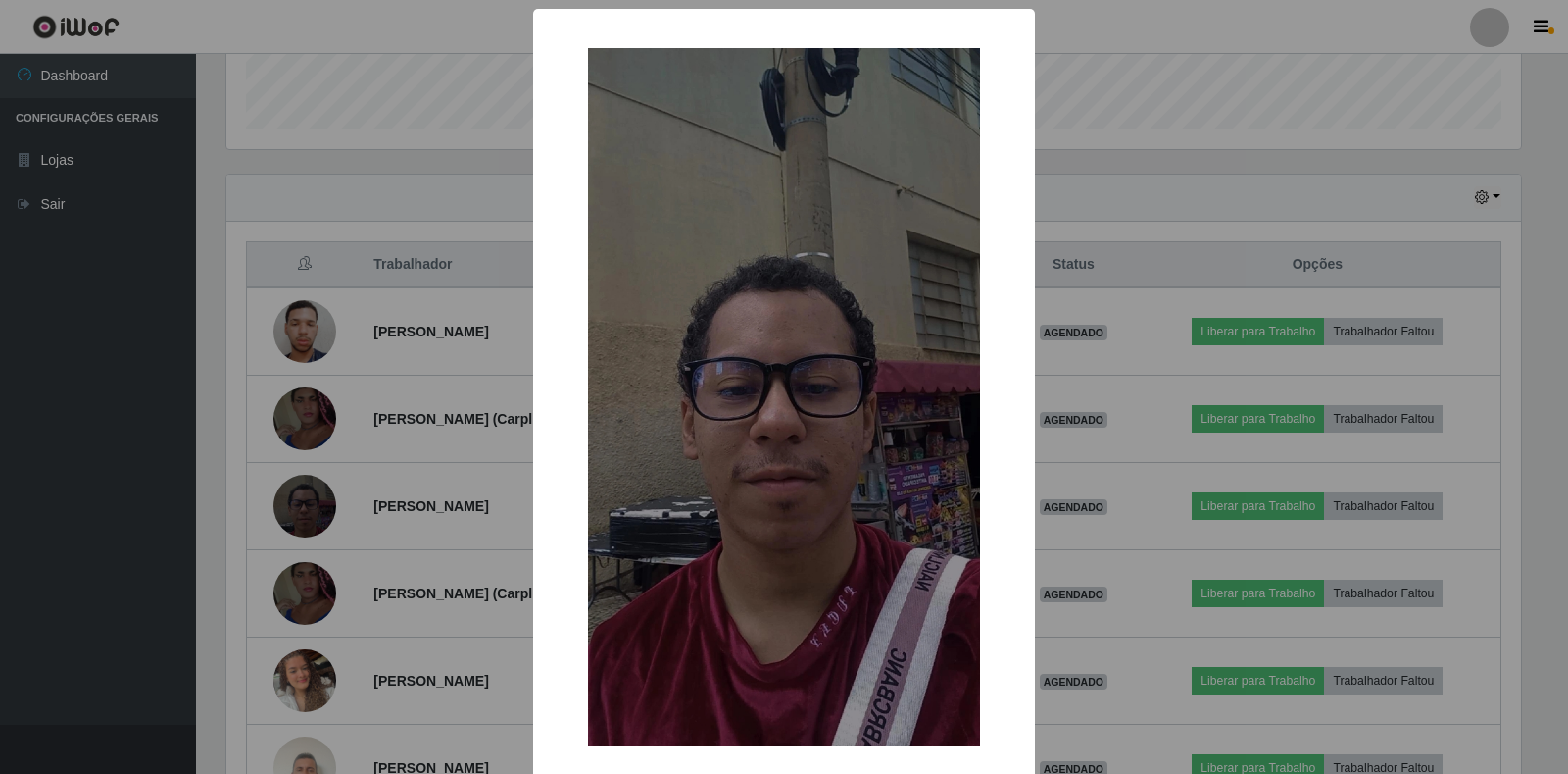
click at [363, 488] on div "× OK Cancel" at bounding box center [784, 387] width 1568 height 774
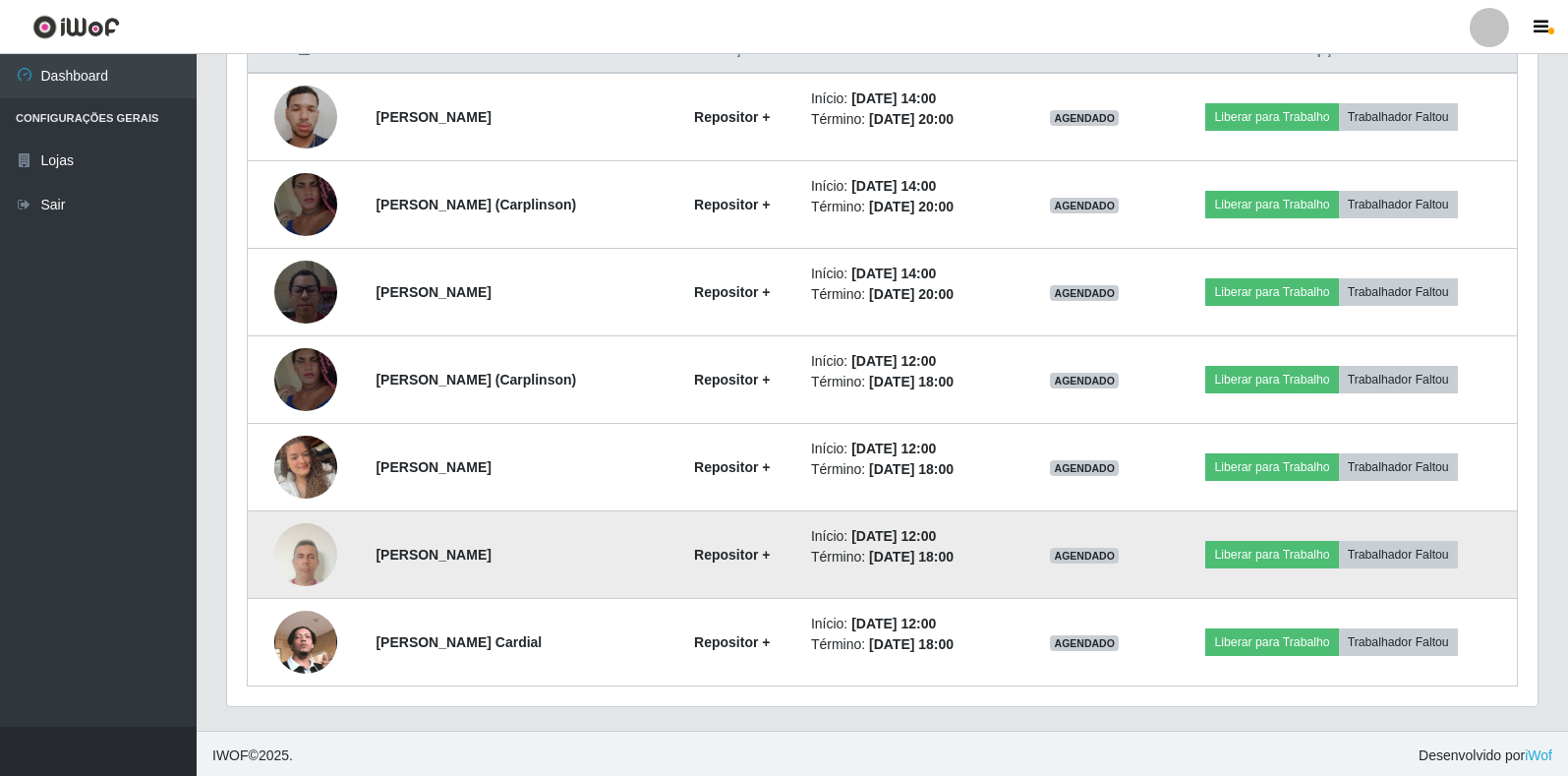
scroll to position [793, 0]
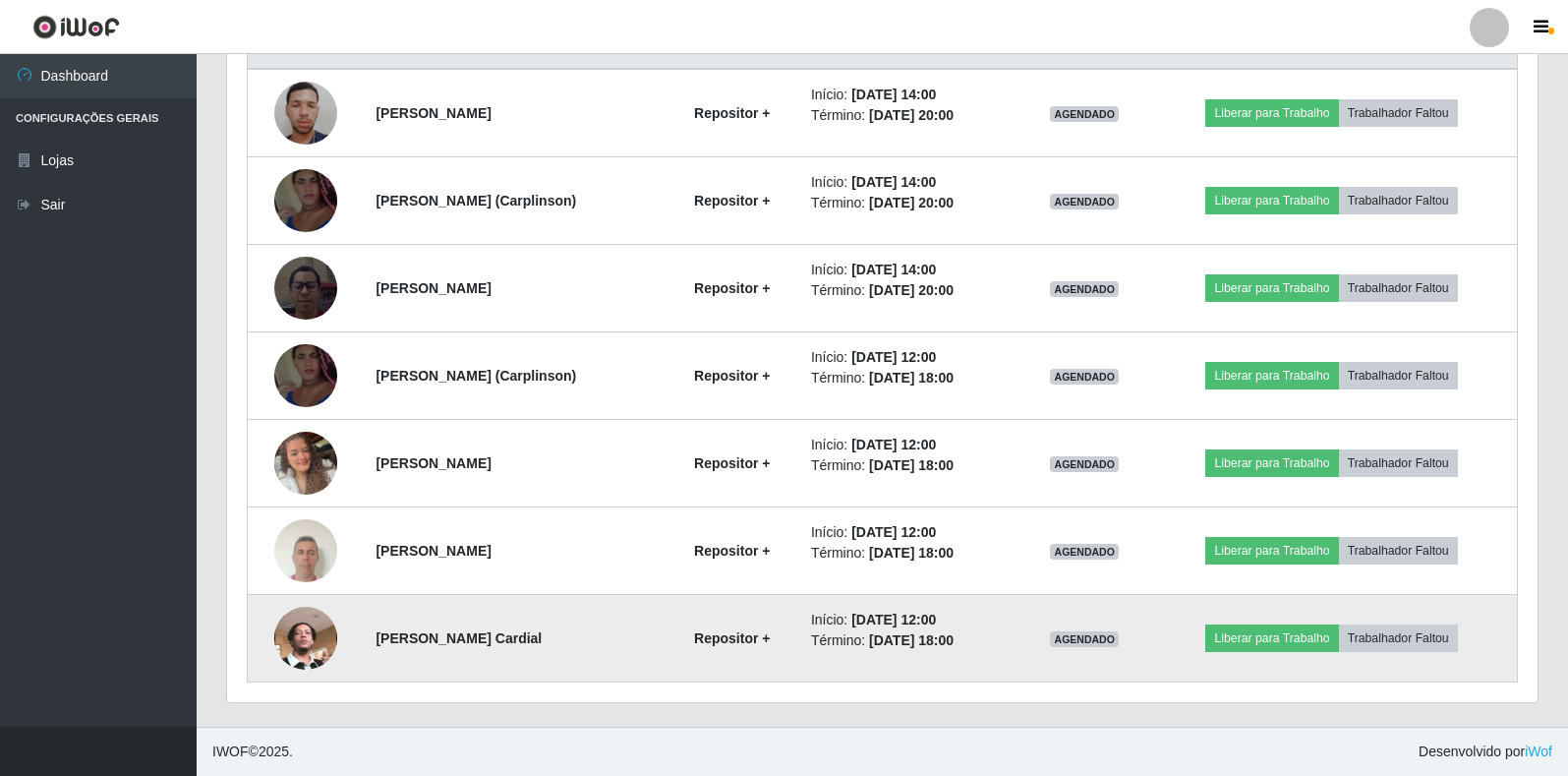
click at [284, 628] on img at bounding box center [305, 637] width 62 height 112
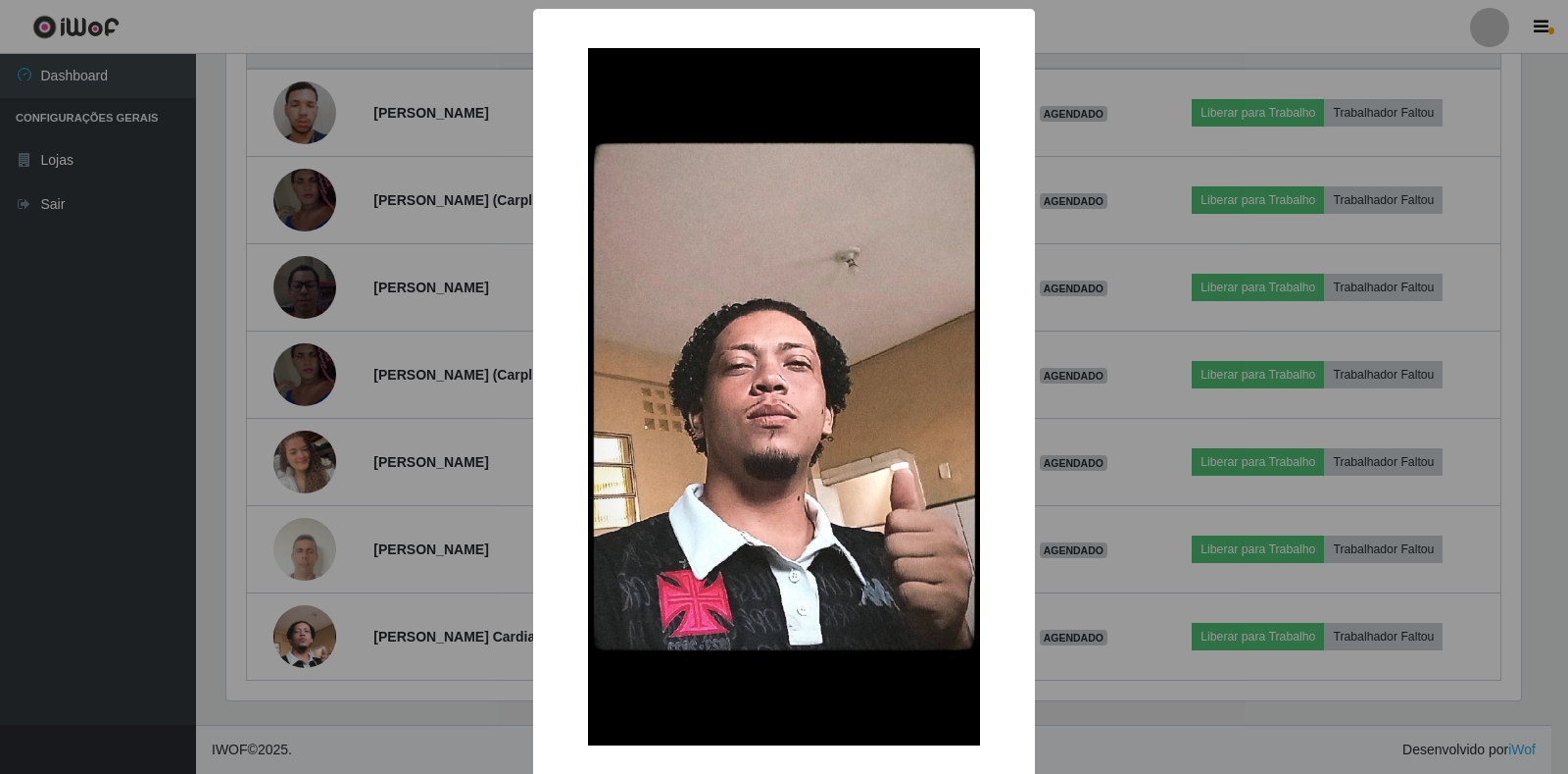
click at [214, 605] on div "× OK Cancel" at bounding box center [784, 387] width 1568 height 774
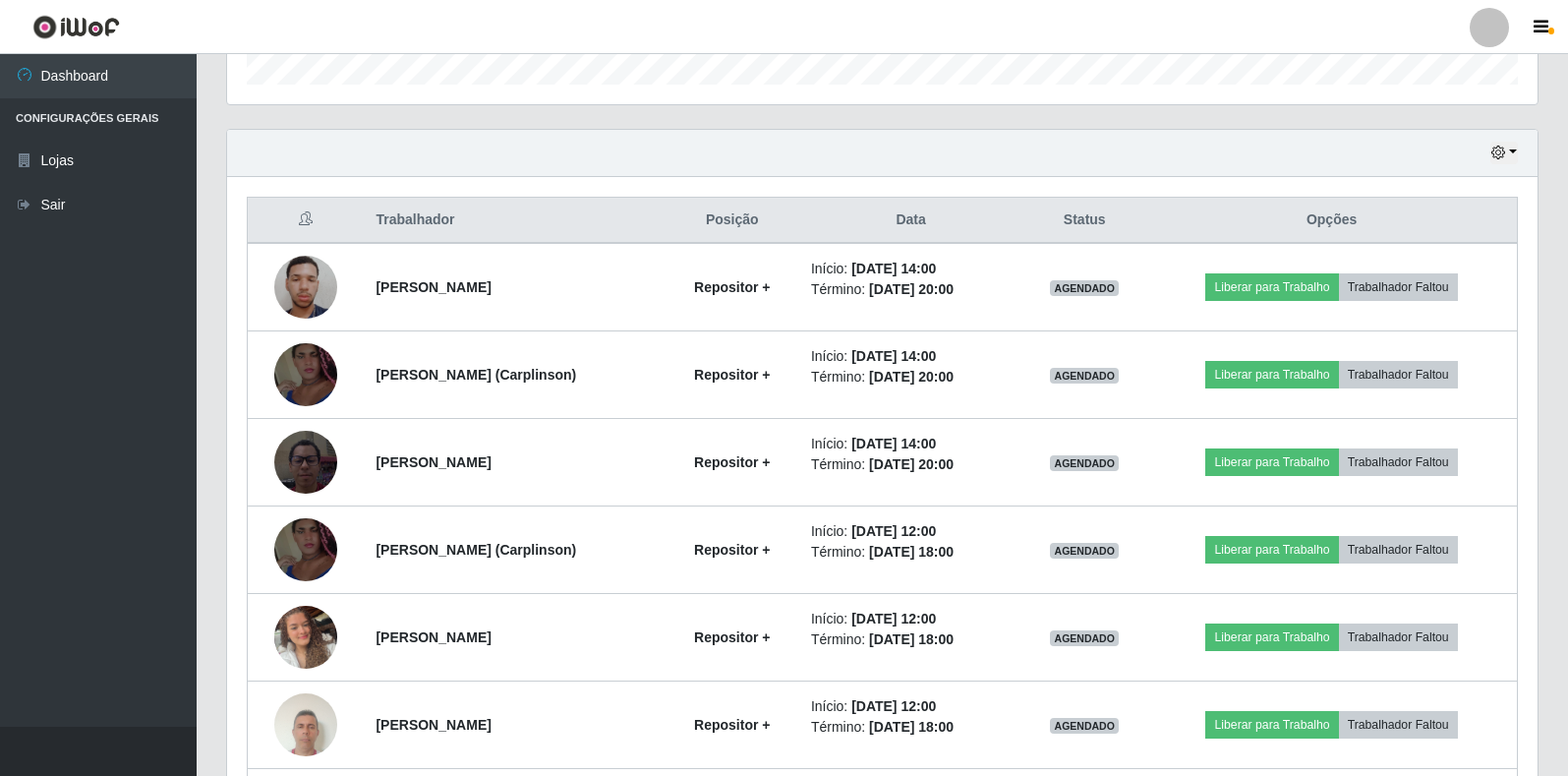
scroll to position [596, 0]
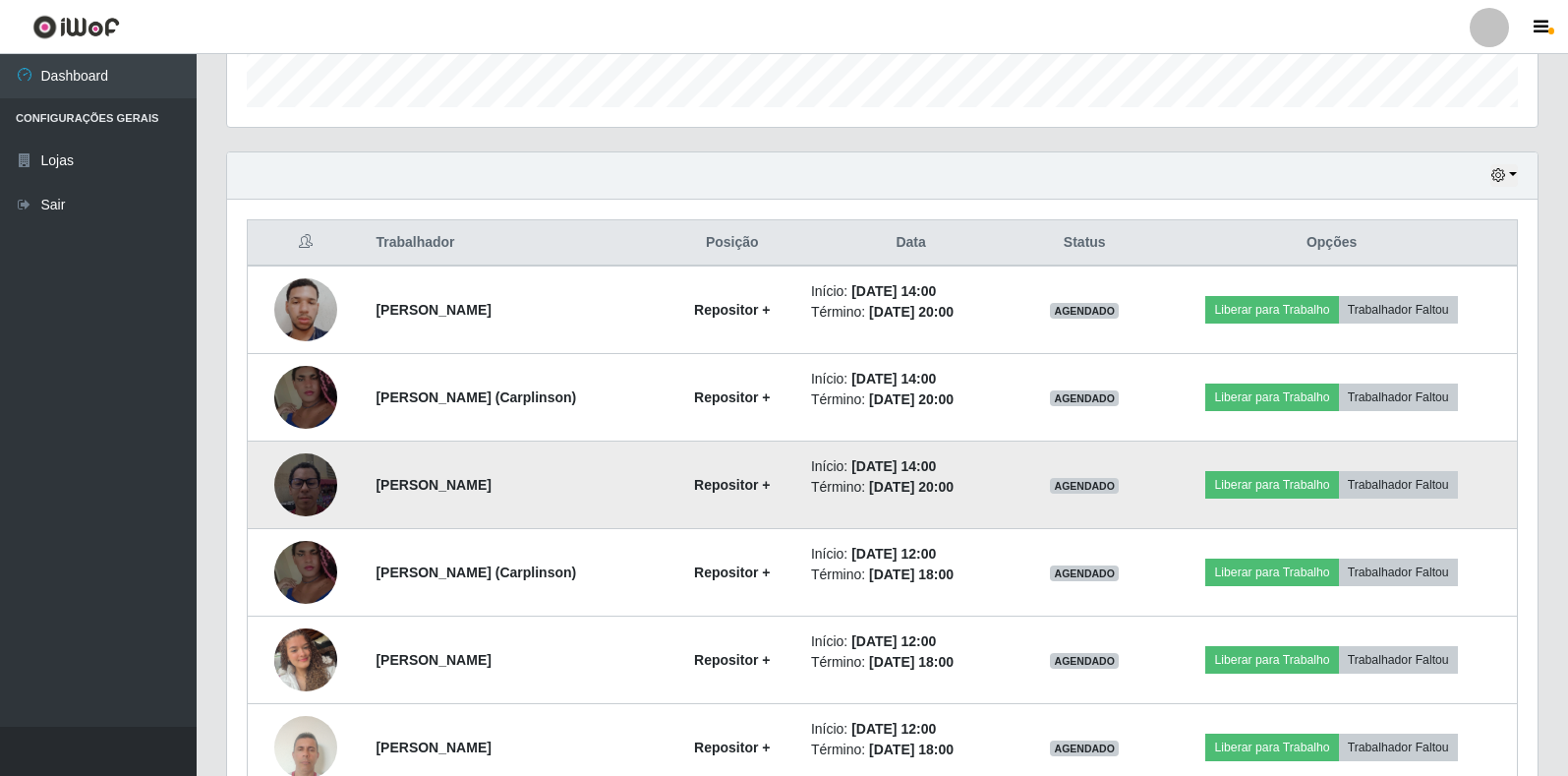
click at [309, 485] on img at bounding box center [305, 485] width 62 height 112
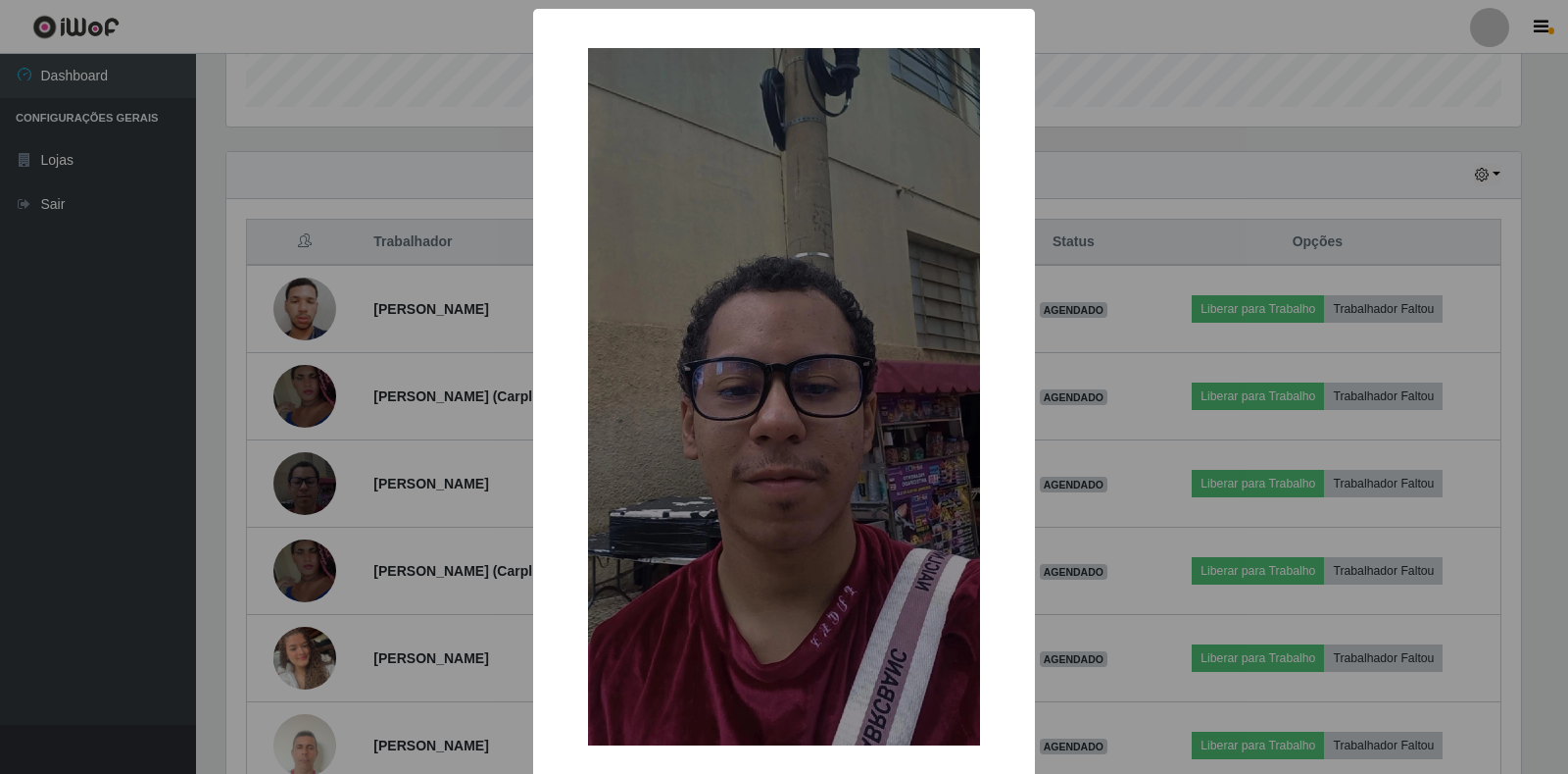
click at [179, 464] on div "× OK Cancel" at bounding box center [784, 387] width 1568 height 774
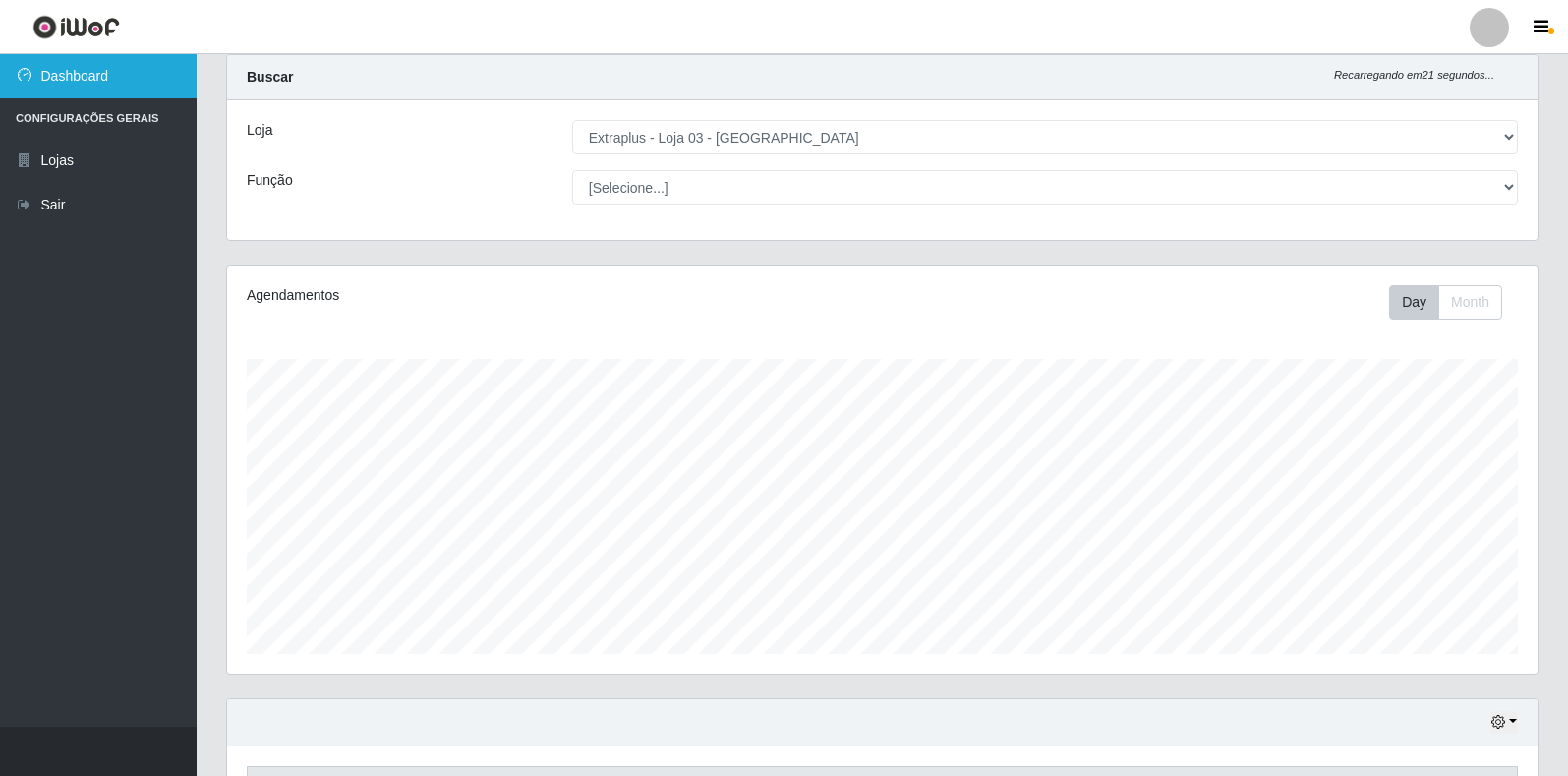
scroll to position [0, 0]
